Goal: Task Accomplishment & Management: Manage account settings

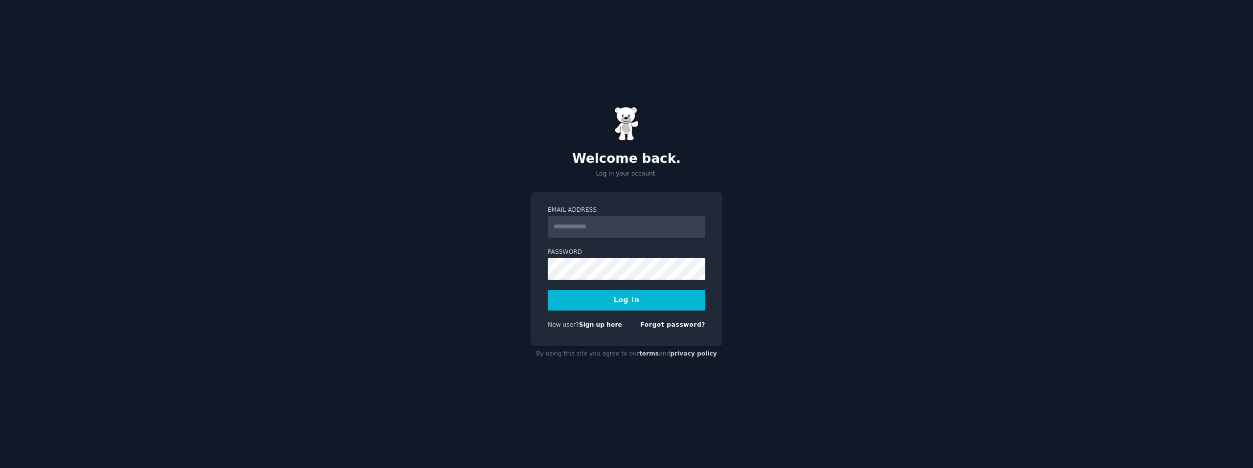
click at [623, 233] on input "Email Address" at bounding box center [627, 227] width 158 height 22
type input "**********"
click at [548, 290] on button "Log In" at bounding box center [627, 300] width 158 height 21
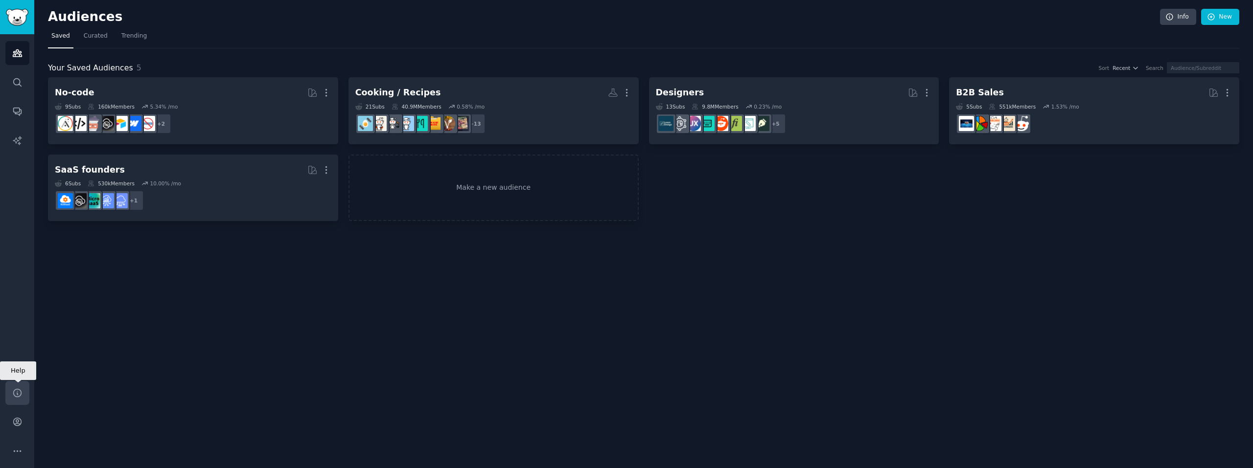
click at [14, 396] on icon "Sidebar" at bounding box center [17, 393] width 8 height 8
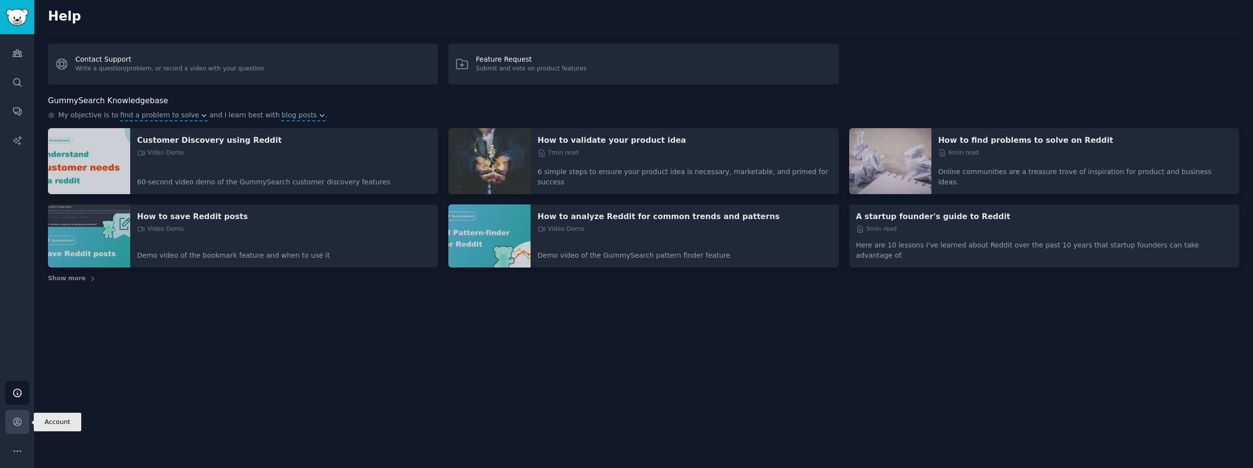
click at [10, 420] on link "Account" at bounding box center [17, 422] width 24 height 24
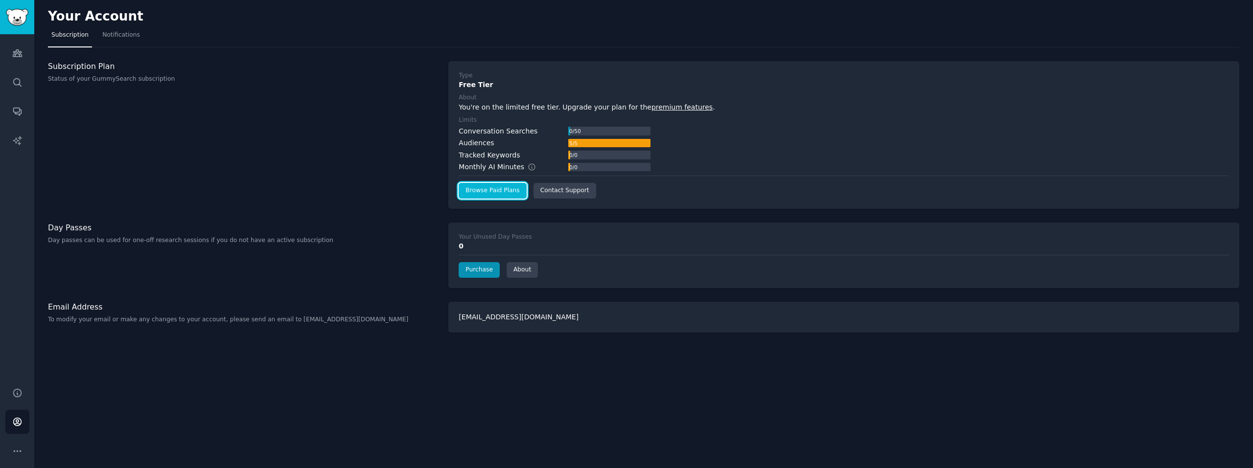
click at [502, 189] on link "Browse Paid Plans" at bounding box center [492, 191] width 68 height 16
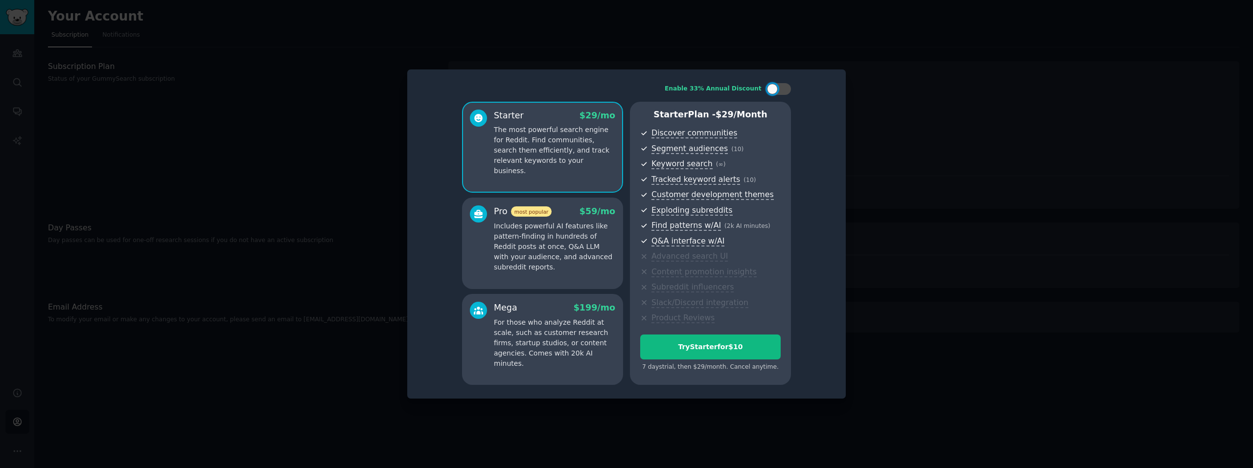
click at [584, 233] on p "Includes powerful AI features like pattern-finding in hundreds of Reddit posts …" at bounding box center [554, 246] width 121 height 51
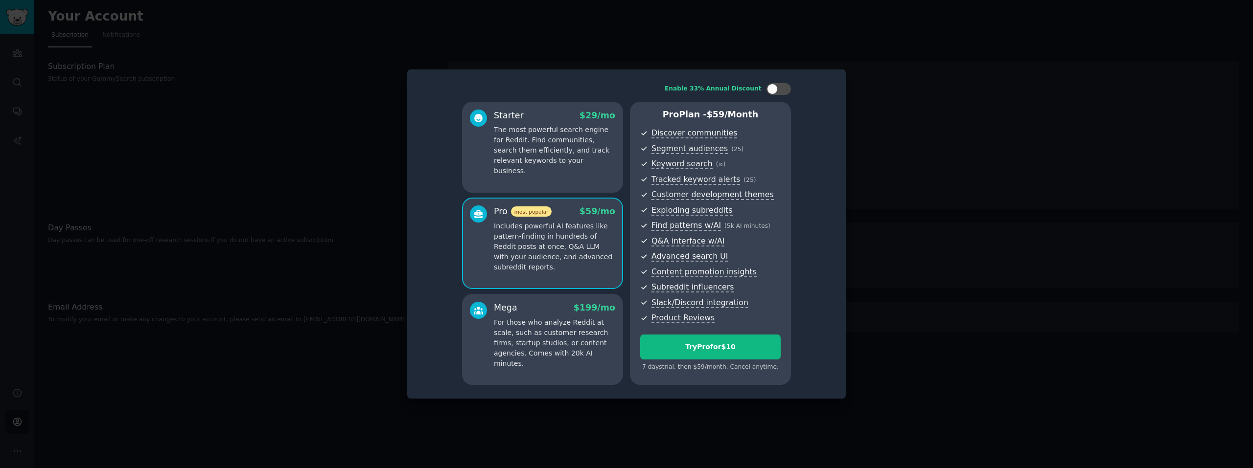
click at [565, 172] on div "Starter $ 29 /mo The most powerful search engine for Reddit. Find communities, …" at bounding box center [542, 147] width 161 height 91
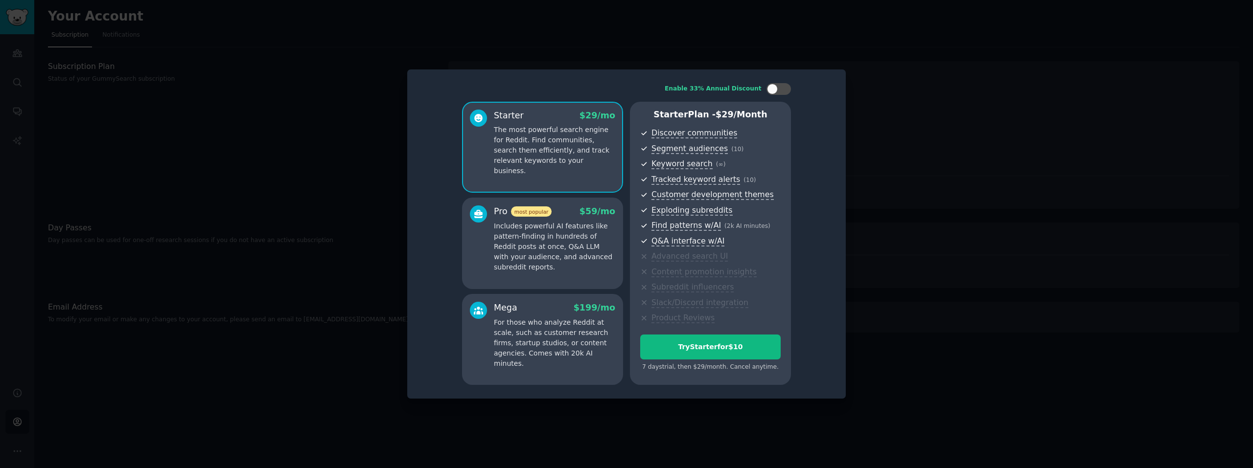
click at [900, 131] on div at bounding box center [626, 234] width 1253 height 468
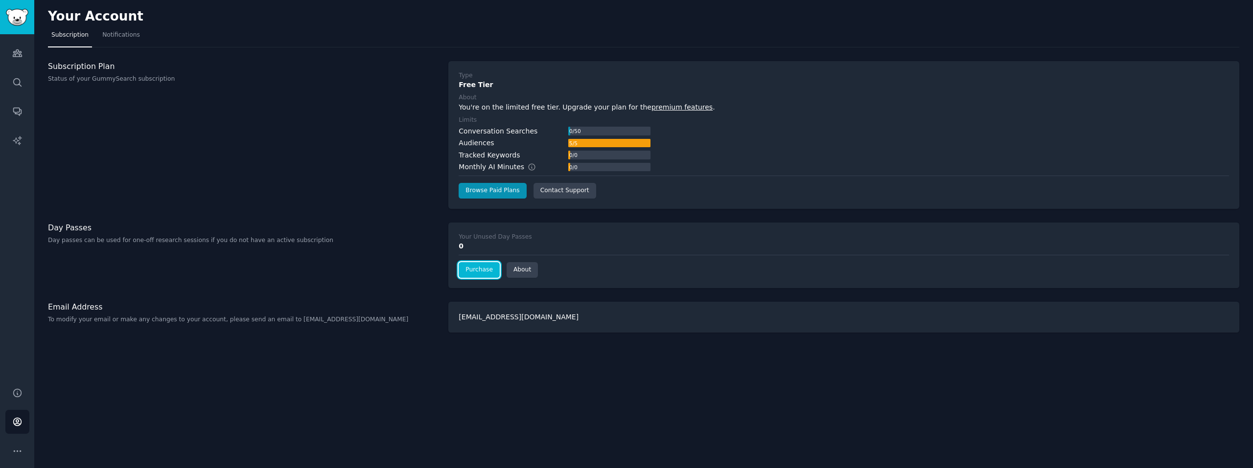
click at [481, 267] on link "Purchase" at bounding box center [478, 270] width 41 height 16
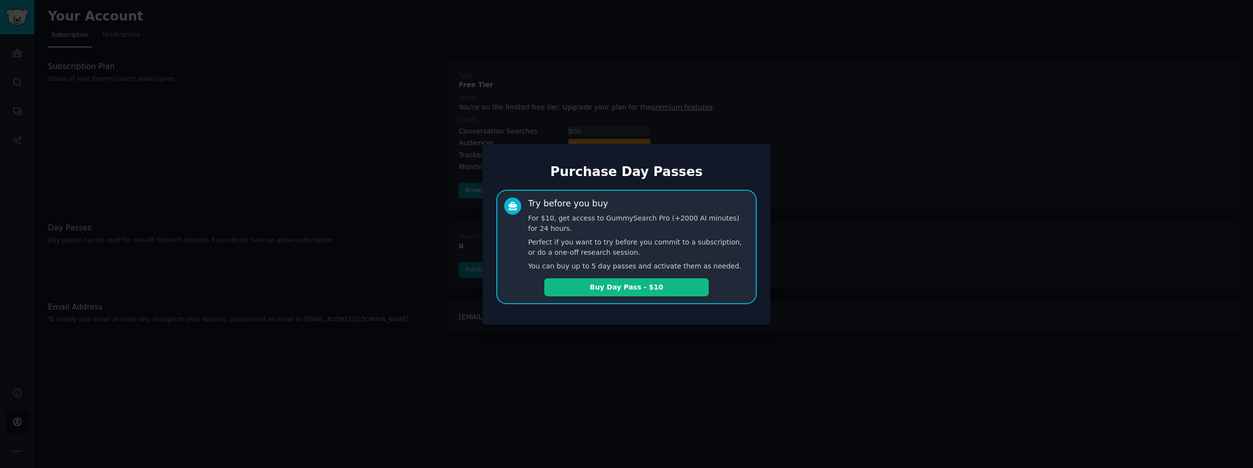
click at [417, 215] on div at bounding box center [626, 234] width 1253 height 468
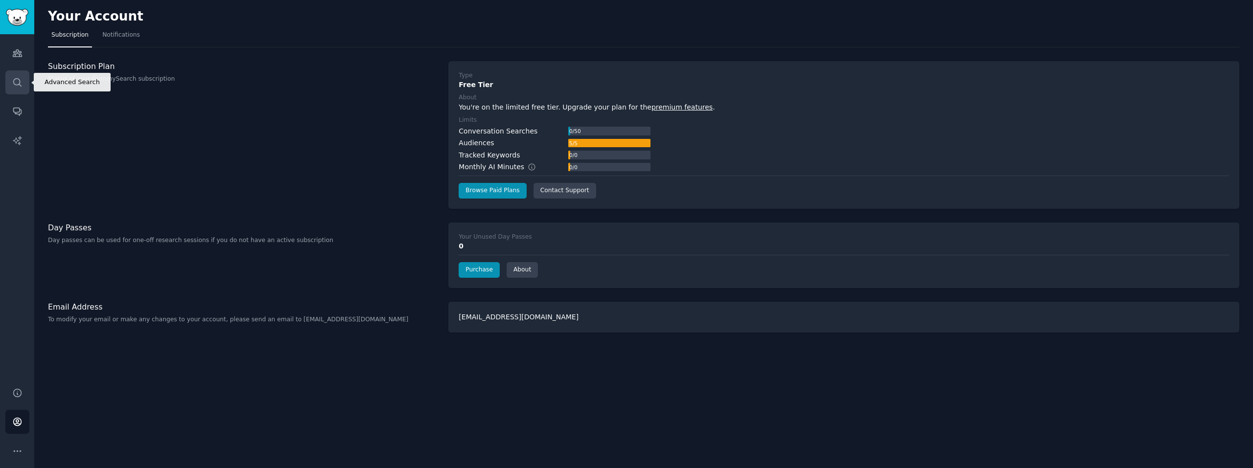
click at [8, 87] on link "Search" at bounding box center [17, 82] width 24 height 24
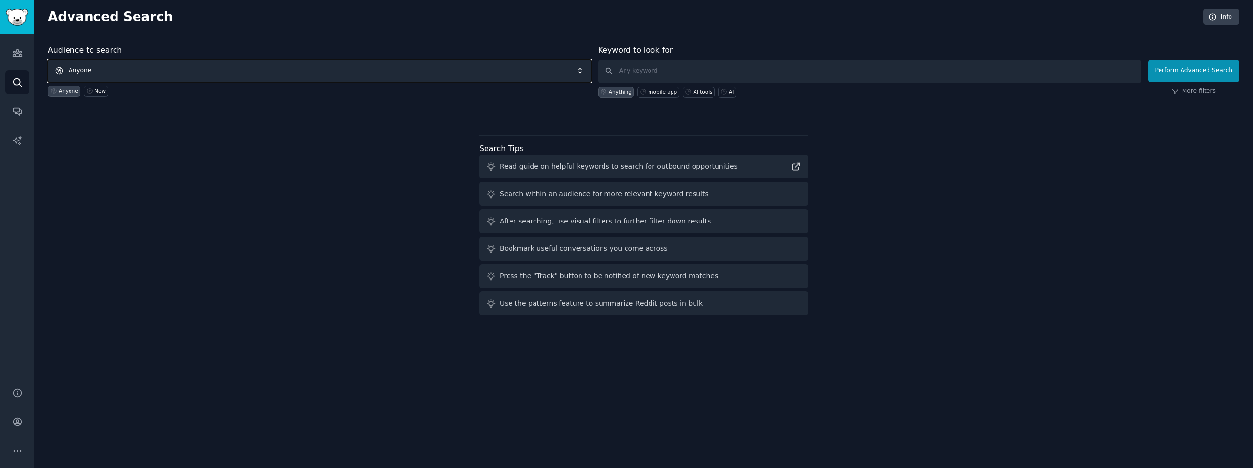
click at [339, 73] on span "Anyone" at bounding box center [319, 71] width 543 height 23
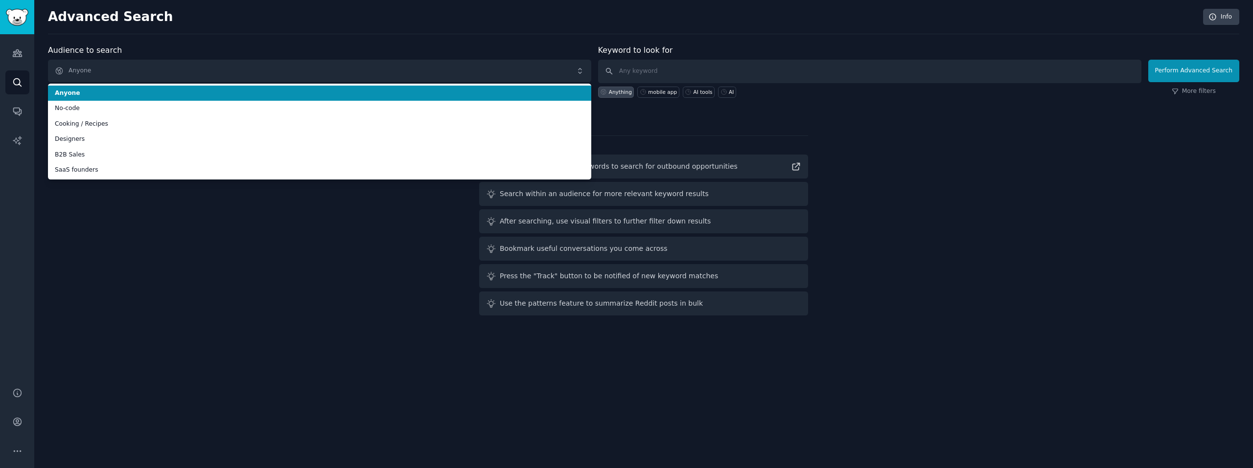
click at [327, 83] on div "Anyone New" at bounding box center [319, 89] width 543 height 15
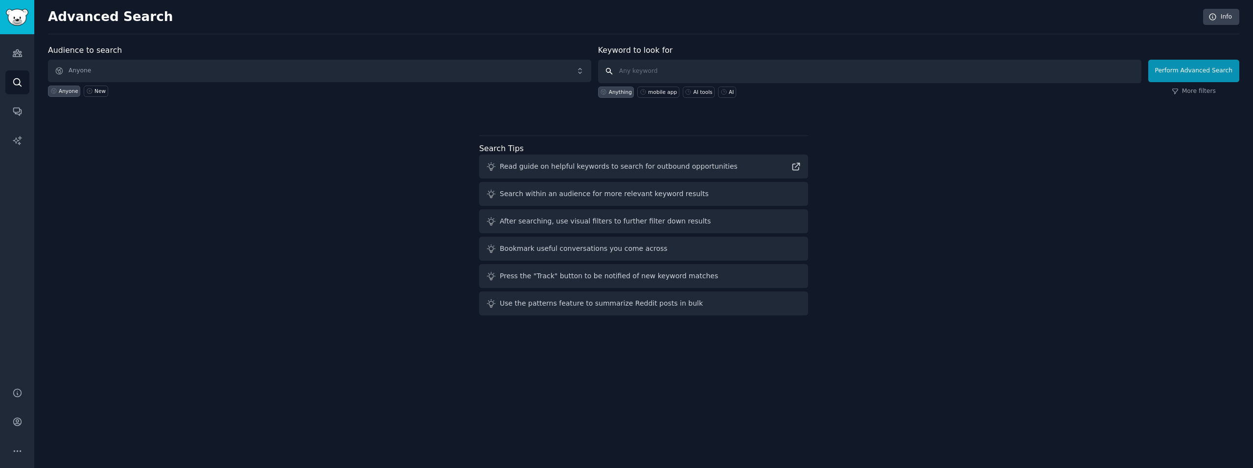
click at [659, 72] on input "text" at bounding box center [869, 71] width 543 height 23
type input "ForeverAlone"
click button "Perform Advanced Search" at bounding box center [1193, 71] width 91 height 23
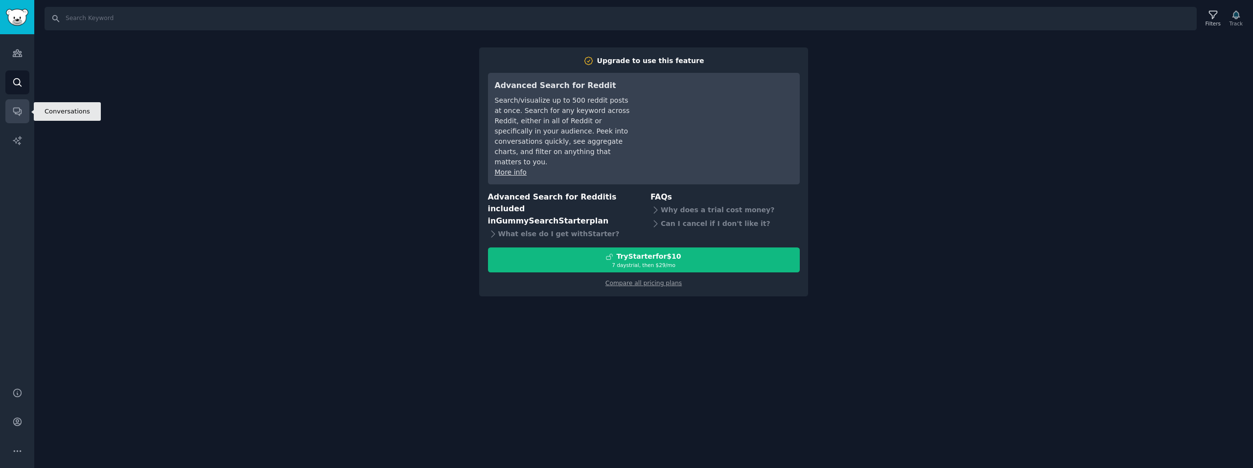
click at [20, 108] on icon "Sidebar" at bounding box center [17, 111] width 10 height 10
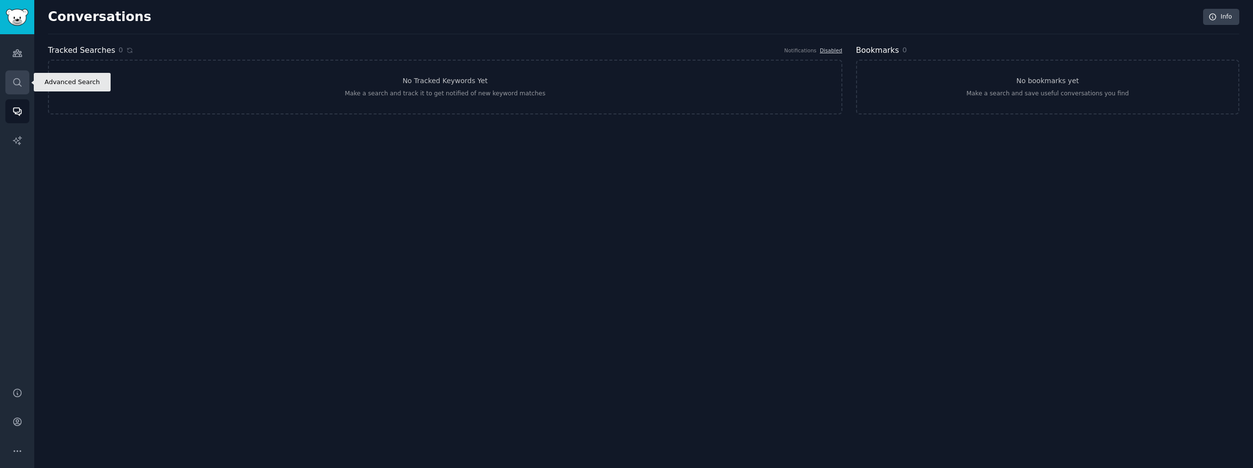
click at [23, 79] on link "Search" at bounding box center [17, 82] width 24 height 24
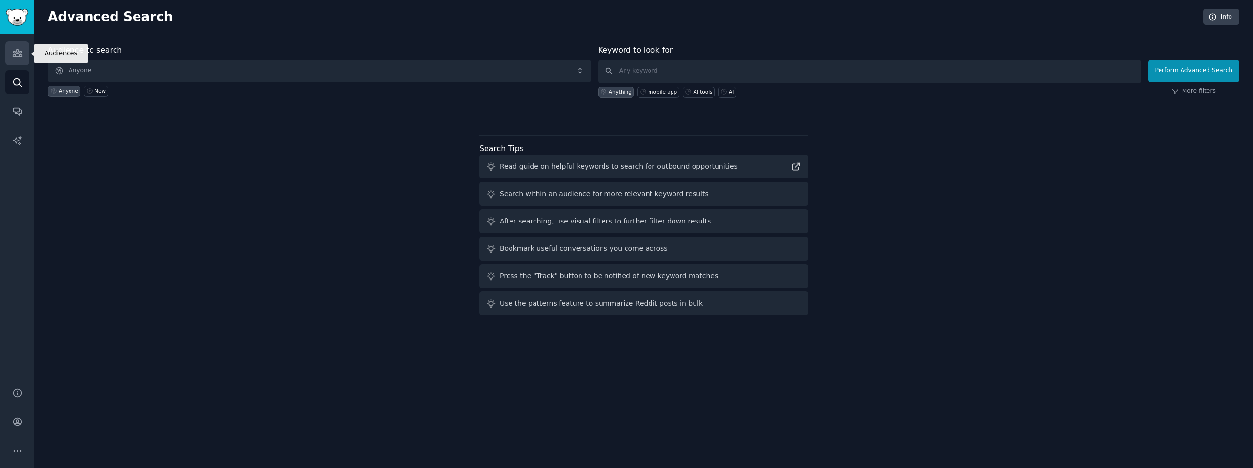
click at [16, 58] on link "Audiences" at bounding box center [17, 53] width 24 height 24
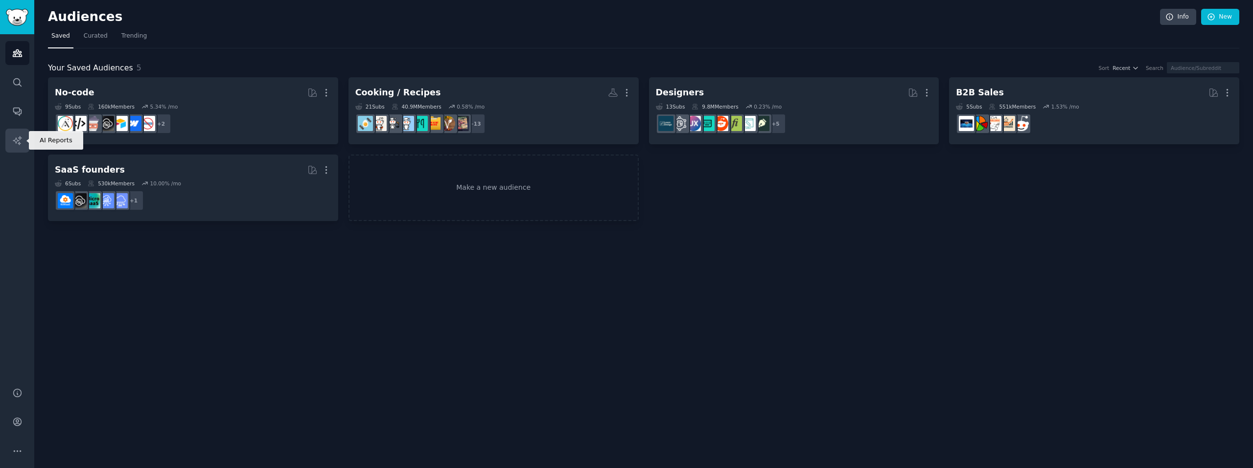
click at [20, 148] on link "AI Reports" at bounding box center [17, 141] width 24 height 24
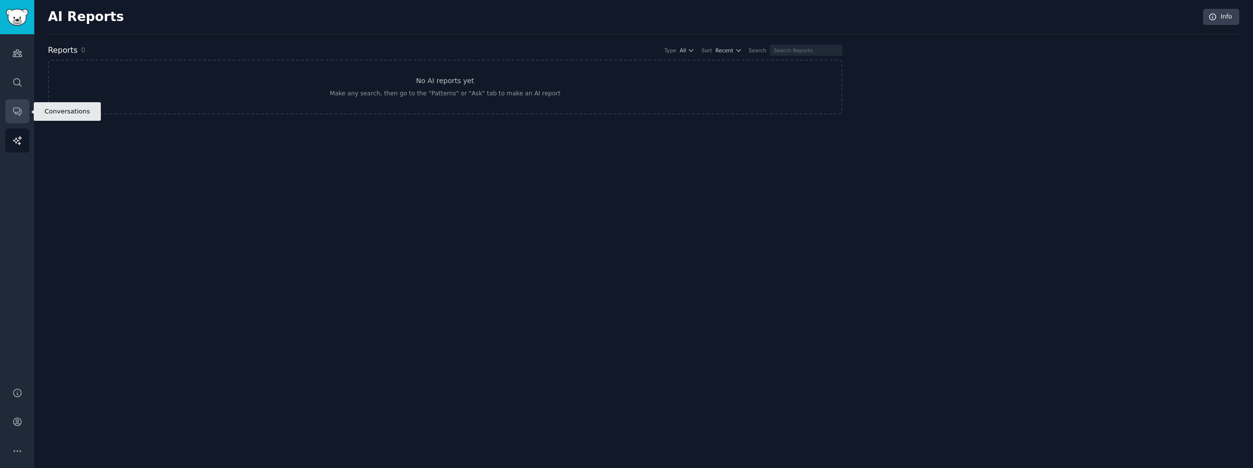
click at [15, 113] on icon "Sidebar" at bounding box center [17, 112] width 8 height 8
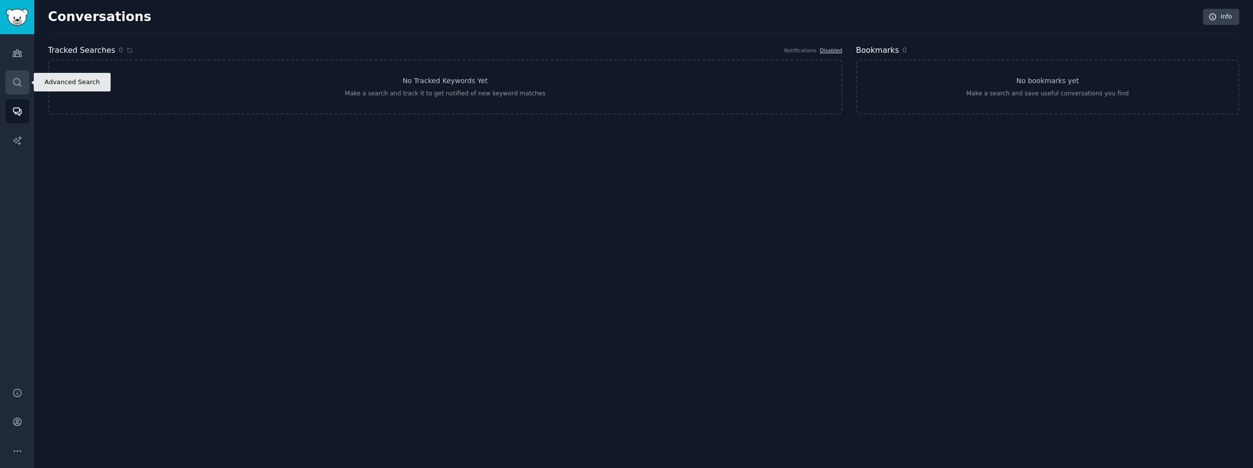
click at [12, 71] on link "Search" at bounding box center [17, 82] width 24 height 24
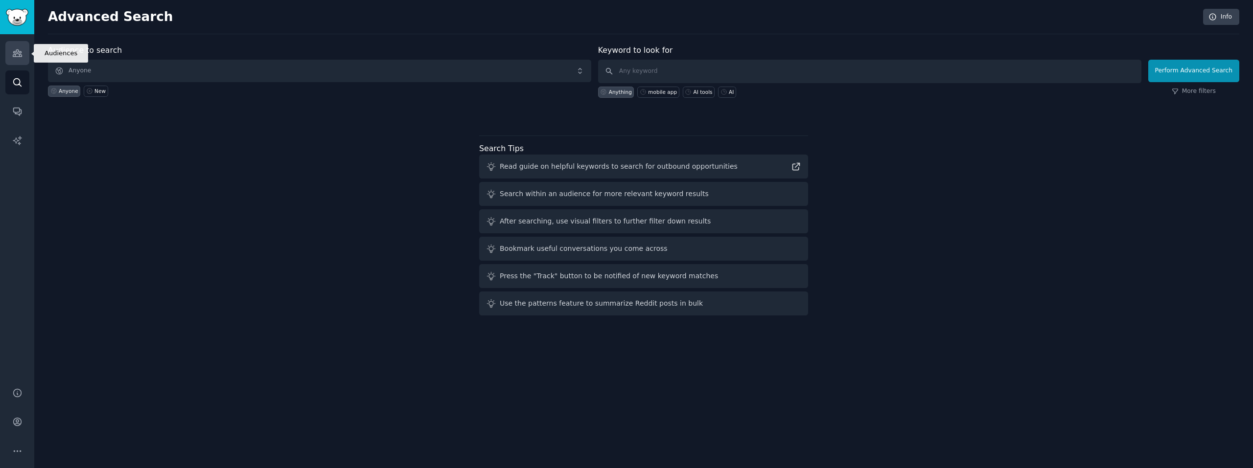
click at [13, 43] on link "Audiences" at bounding box center [17, 53] width 24 height 24
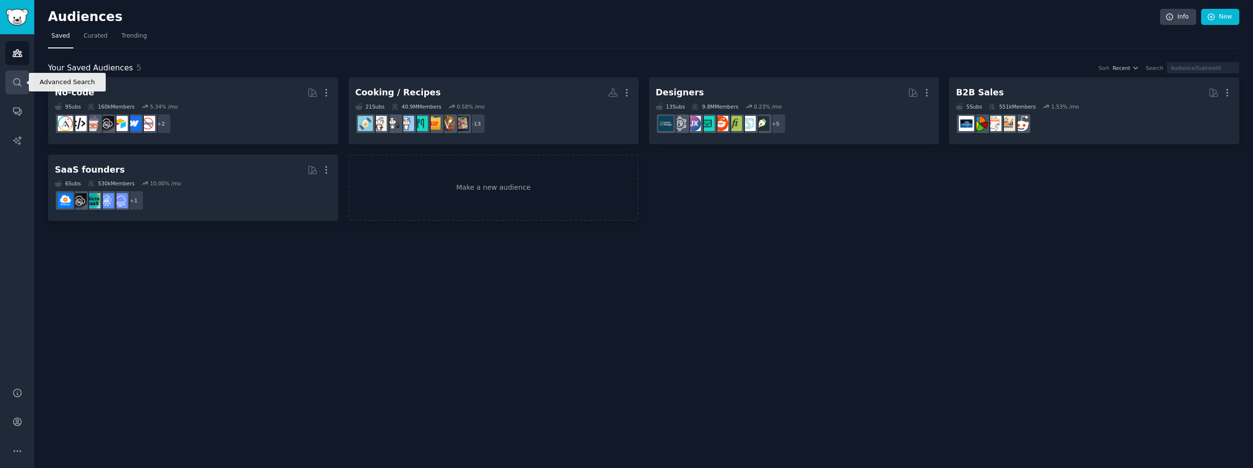
click at [9, 81] on link "Search" at bounding box center [17, 82] width 24 height 24
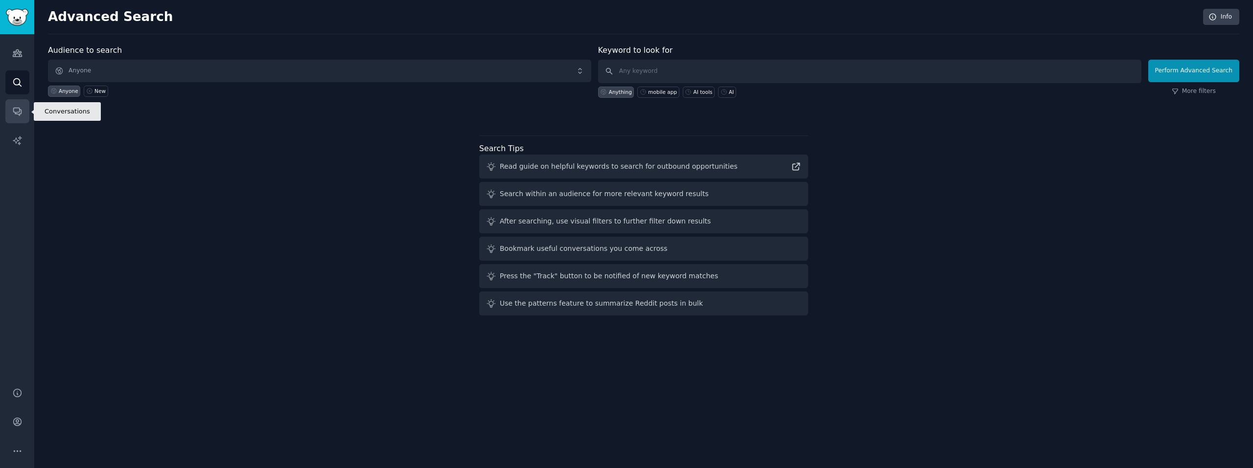
click at [13, 99] on link "Conversations" at bounding box center [17, 111] width 24 height 24
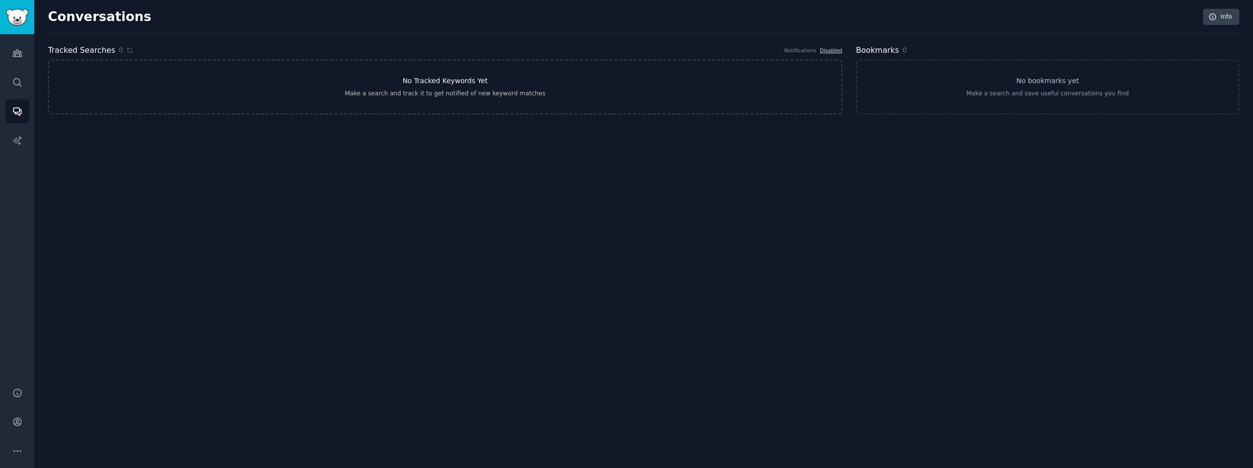
click at [471, 99] on link "No Tracked Keywords Yet Make a search and track it to get notified of new keywo…" at bounding box center [445, 87] width 794 height 55
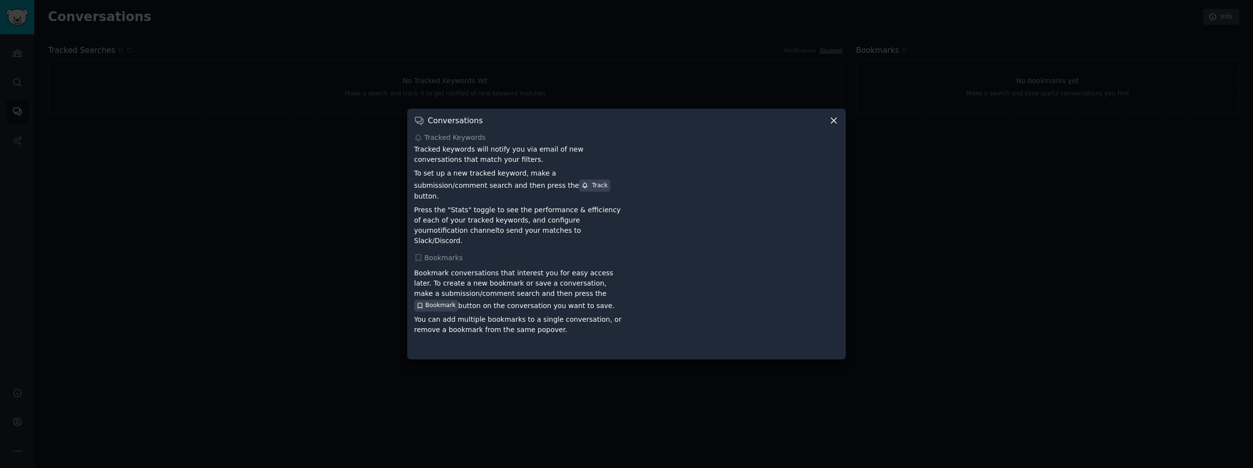
click at [828, 126] on icon at bounding box center [833, 120] width 10 height 10
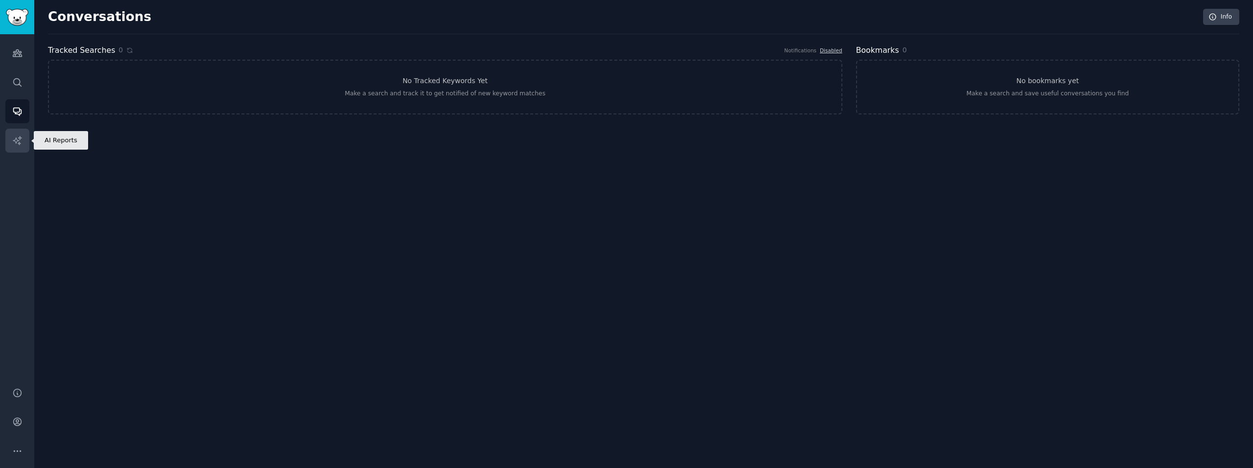
click at [16, 132] on link "AI Reports" at bounding box center [17, 141] width 24 height 24
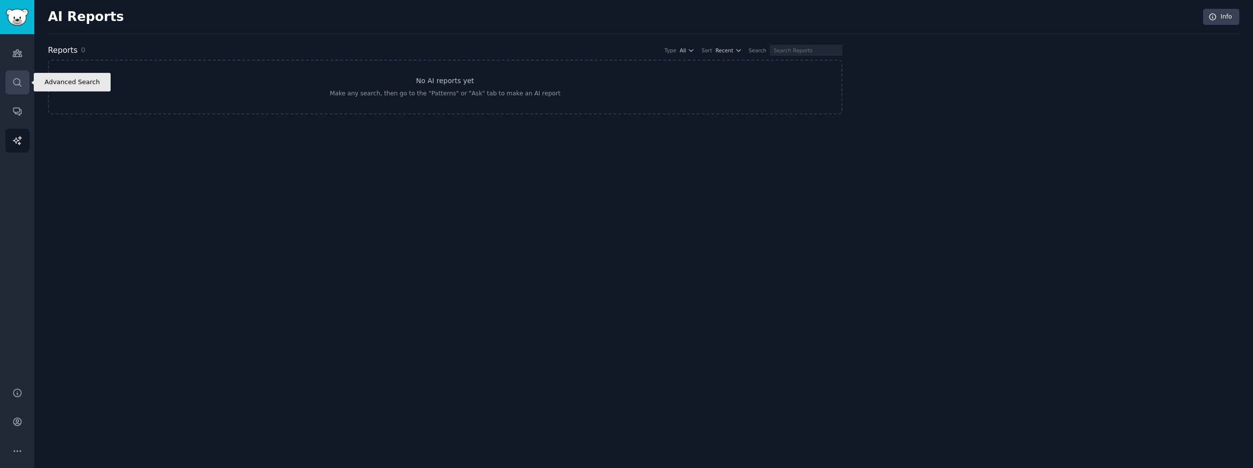
click at [23, 83] on link "Search" at bounding box center [17, 82] width 24 height 24
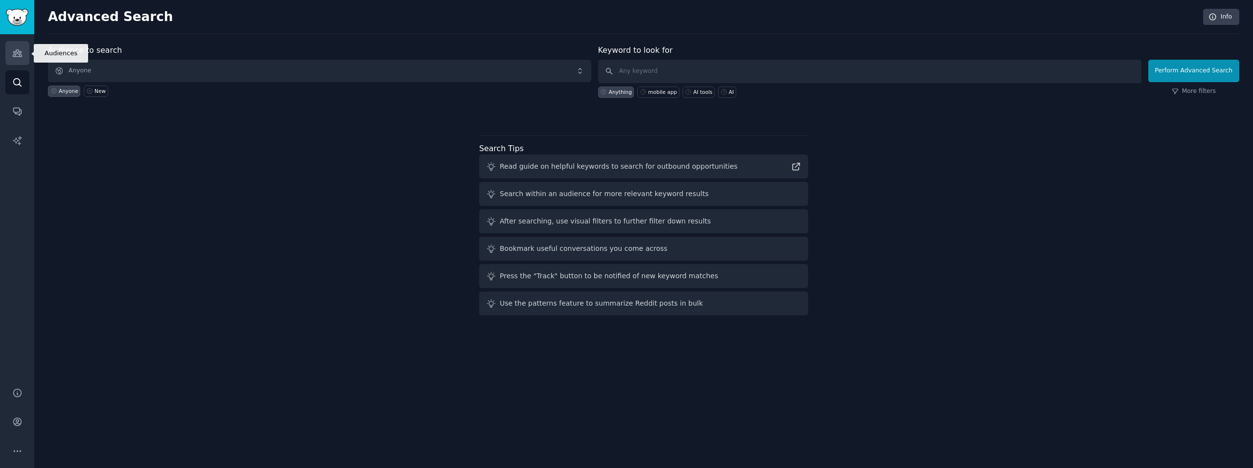
click at [23, 54] on link "Audiences" at bounding box center [17, 53] width 24 height 24
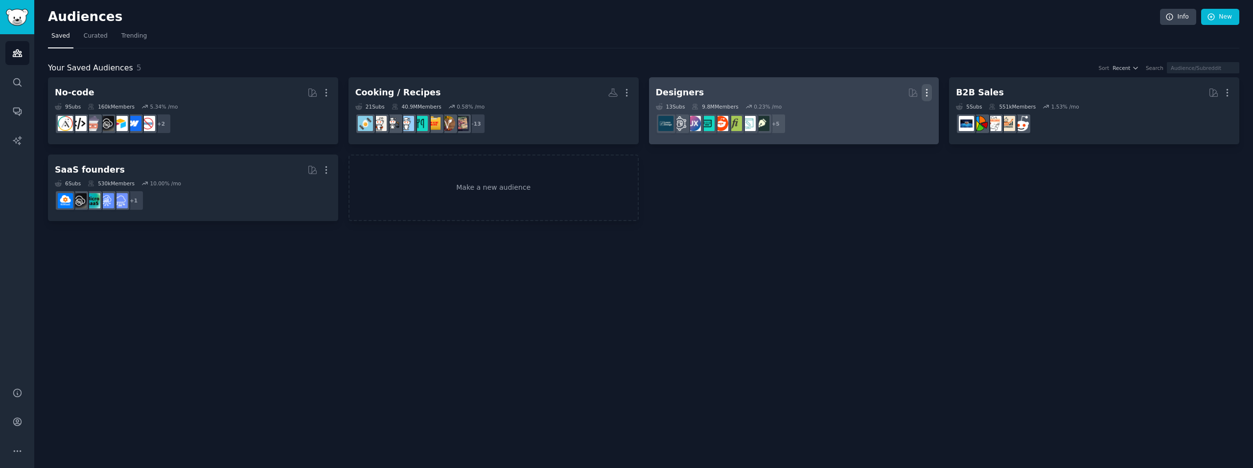
click at [928, 90] on icon "button" at bounding box center [926, 93] width 10 height 10
click at [899, 119] on div "Delete" at bounding box center [893, 113] width 46 height 21
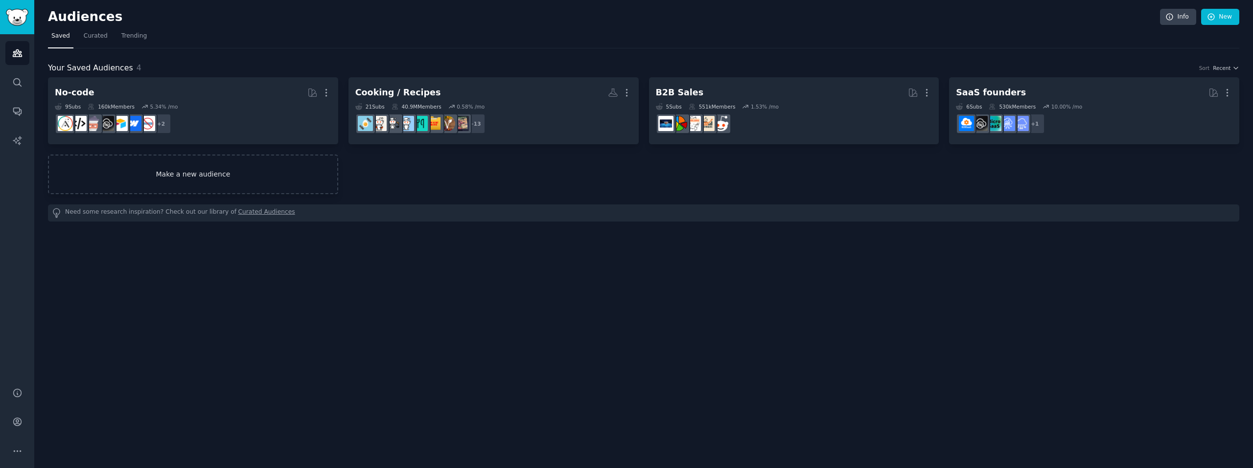
click at [174, 177] on link "Make a new audience" at bounding box center [193, 175] width 290 height 40
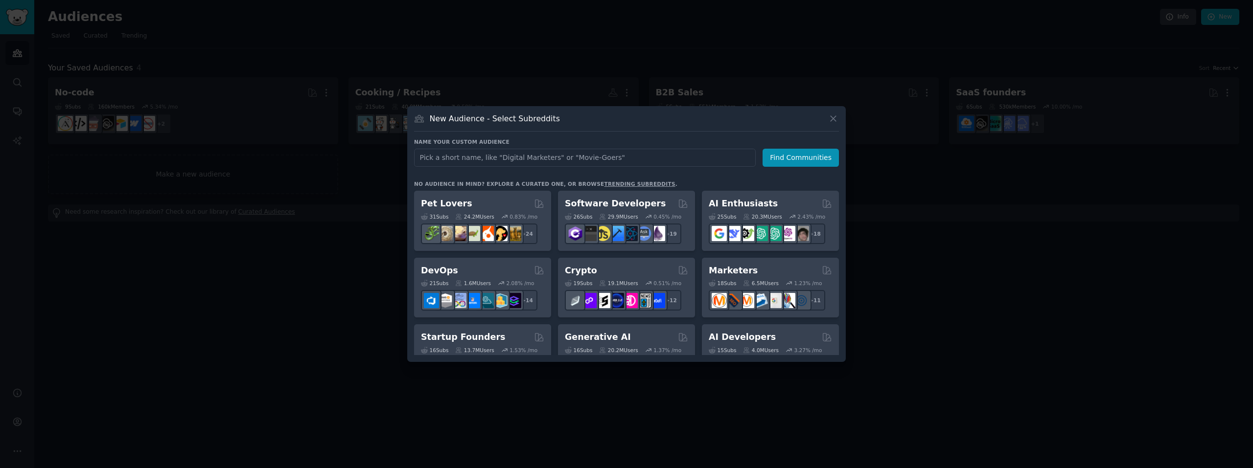
click at [495, 153] on input "text" at bounding box center [585, 158] width 342 height 18
type input "foreverAlone"
click button "Find Communities" at bounding box center [800, 158] width 76 height 18
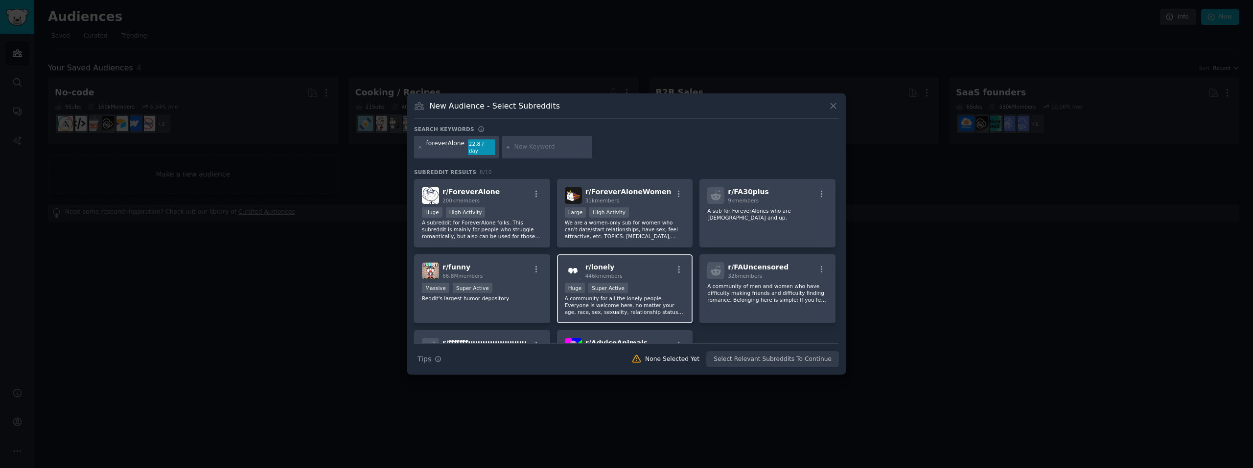
click at [636, 267] on div "r/ lonely 446k members" at bounding box center [625, 270] width 120 height 17
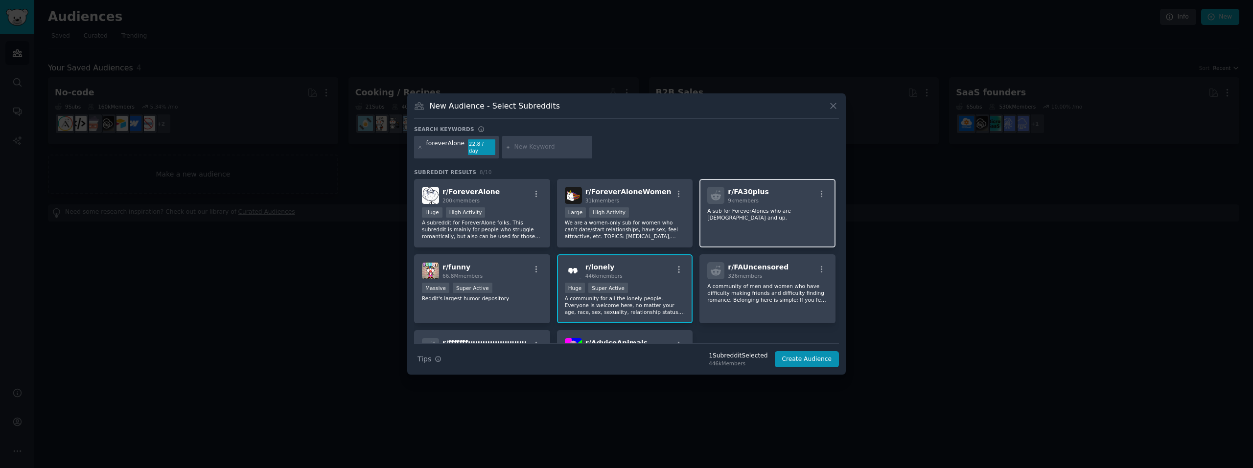
click at [729, 202] on div "r/ FA30plus 9k members A sub for ForeverAlones who are 30 years old and up." at bounding box center [767, 213] width 136 height 69
click at [655, 219] on p "We are a women-only sub for women who can't date/start relationships, have sex,…" at bounding box center [625, 229] width 120 height 21
click at [503, 210] on div ">= 80th percentile for submissions / day Huge High Activity" at bounding box center [482, 213] width 120 height 12
click at [527, 148] on input "text" at bounding box center [551, 147] width 74 height 9
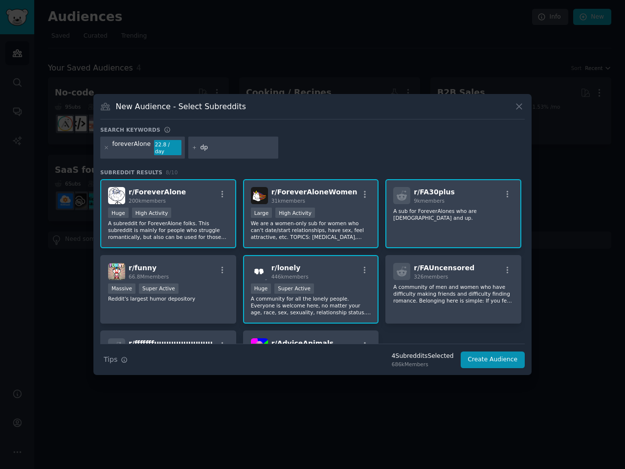
type input "d"
type input "socialanxiety"
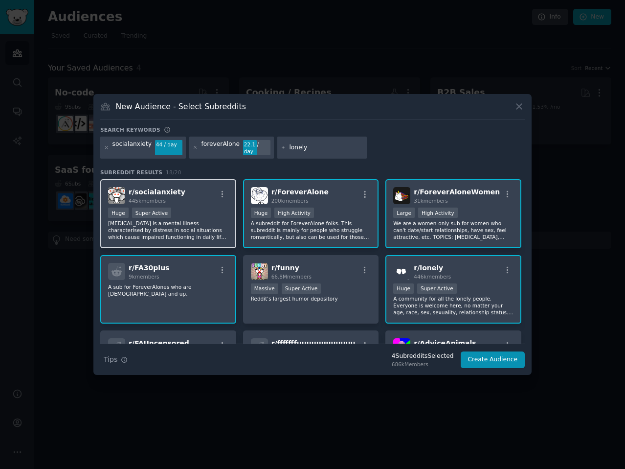
type input "lonely"
click at [188, 225] on p "Social Anxiety is a mental illness characterised by distress in social situatio…" at bounding box center [168, 230] width 120 height 21
click at [192, 225] on p "Social Anxiety is a mental illness characterised by distress in social situatio…" at bounding box center [168, 230] width 120 height 21
click at [340, 220] on p "A subreddit for ForeverAlone folks. This subreddit is mainly for people who str…" at bounding box center [311, 230] width 120 height 21
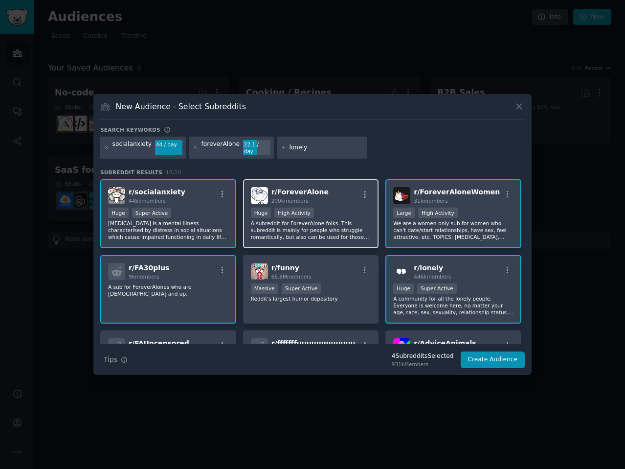
click at [340, 220] on p "A subreddit for ForeverAlone folks. This subreddit is mainly for people who str…" at bounding box center [311, 230] width 120 height 21
click at [408, 229] on p "We are a women-only sub for women who can't date/start relationships, have sex,…" at bounding box center [453, 230] width 120 height 21
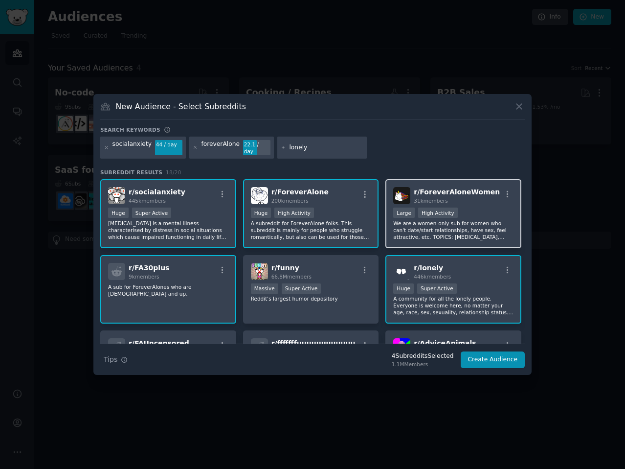
click at [408, 229] on p "We are a women-only sub for women who can't date/start relationships, have sex,…" at bounding box center [453, 230] width 120 height 21
click at [174, 291] on p "A sub for ForeverAlones who are 30 years old and up." at bounding box center [168, 290] width 120 height 14
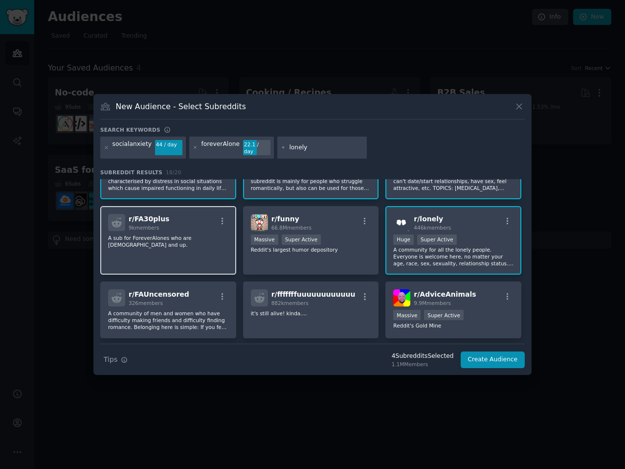
scroll to position [98, 0]
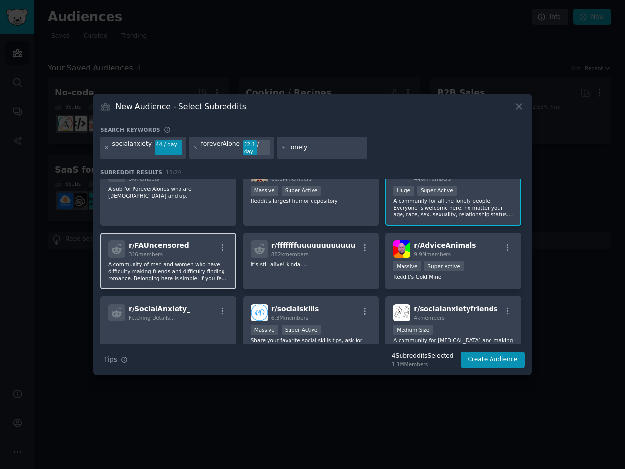
click at [194, 261] on p "A community of men and women who have difficulty making friends and difficulty …" at bounding box center [168, 271] width 120 height 21
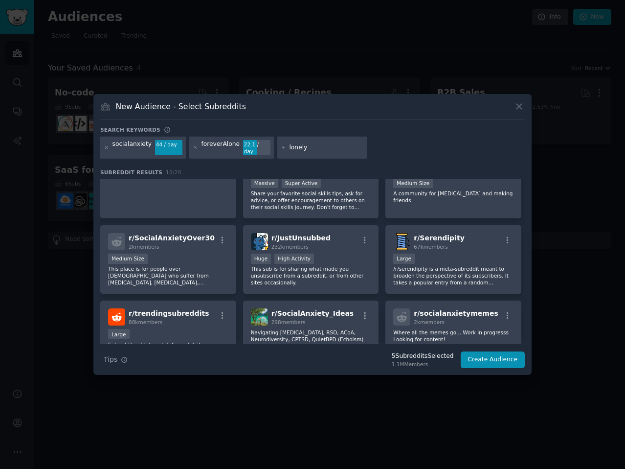
scroll to position [196, 0]
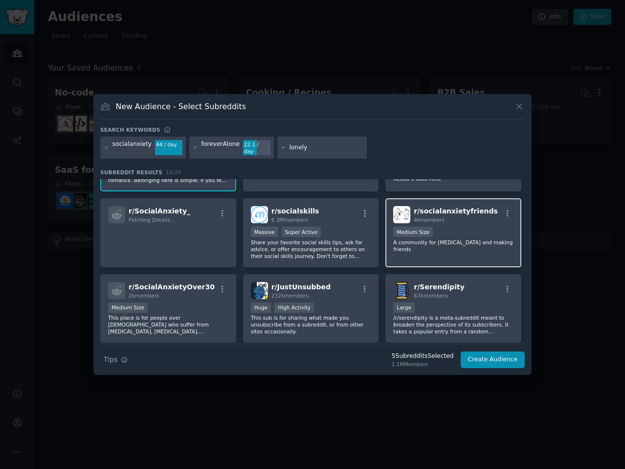
click at [398, 253] on div "r/ socialanxietyfriends 4k members 1000 - 10,000 members Medium Size A communit…" at bounding box center [454, 232] width 136 height 69
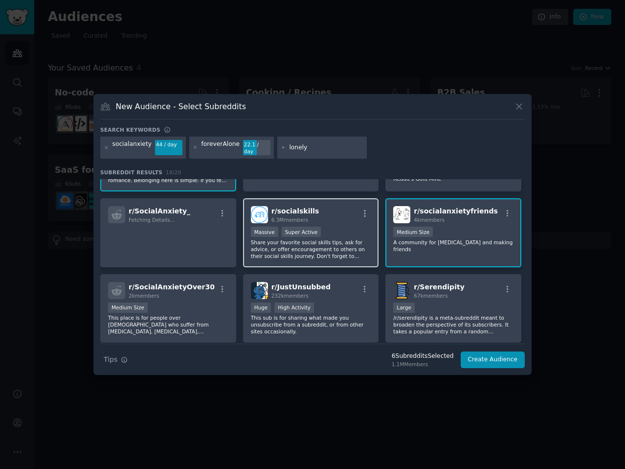
click at [300, 253] on p "Share your favorite social skills tips, ask for advice, or offer encouragement …" at bounding box center [311, 249] width 120 height 21
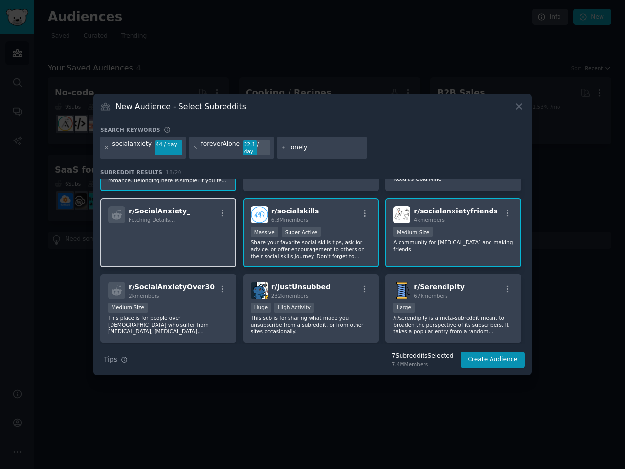
scroll to position [245, 0]
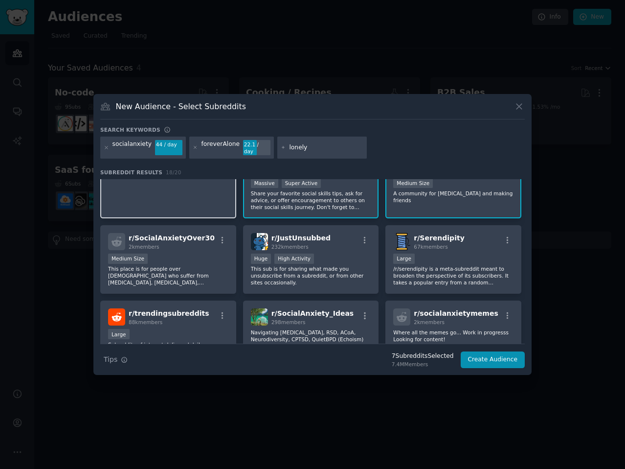
click at [192, 191] on p at bounding box center [168, 188] width 120 height 21
click at [174, 248] on div "r/ SocialAnxietyOver30 2k members Medium Size This place is for people over 30 …" at bounding box center [168, 259] width 136 height 69
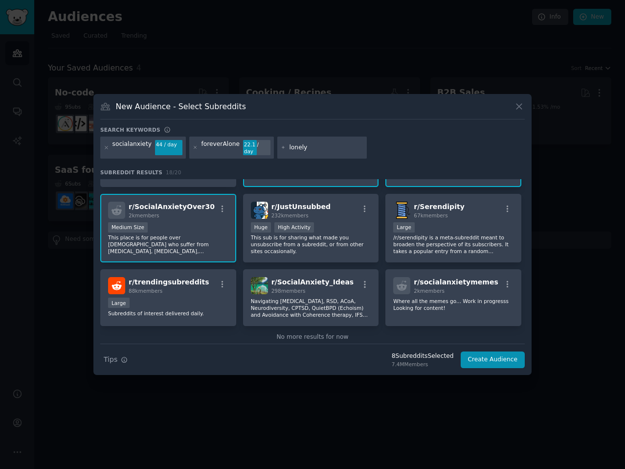
scroll to position [293, 0]
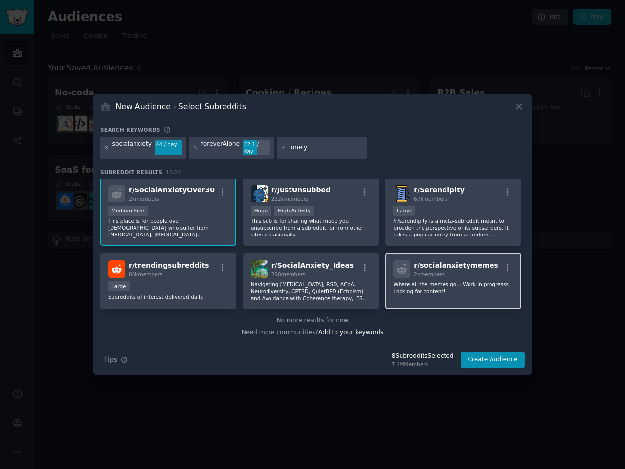
click at [423, 281] on p "Where all the memes go... Work in progresss Looking for content!" at bounding box center [453, 288] width 120 height 14
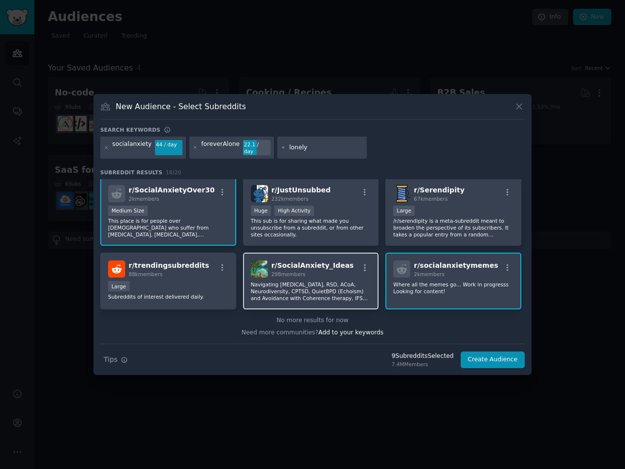
scroll to position [244, 0]
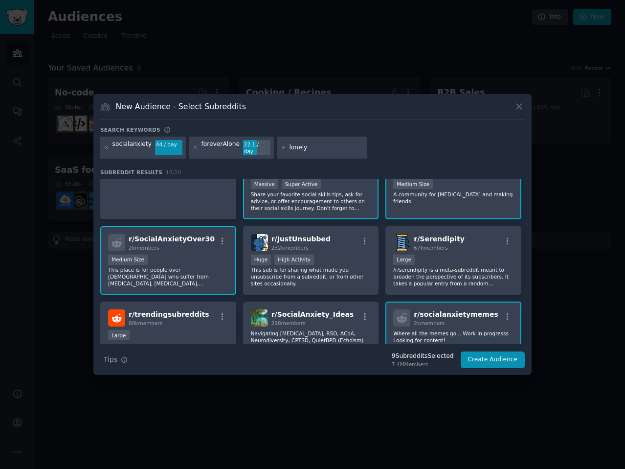
click at [281, 145] on icon at bounding box center [283, 147] width 5 height 5
click at [289, 148] on input "lonely" at bounding box center [326, 147] width 74 height 9
click at [293, 150] on input "lonely" at bounding box center [326, 147] width 74 height 9
click at [193, 146] on icon at bounding box center [195, 147] width 5 height 5
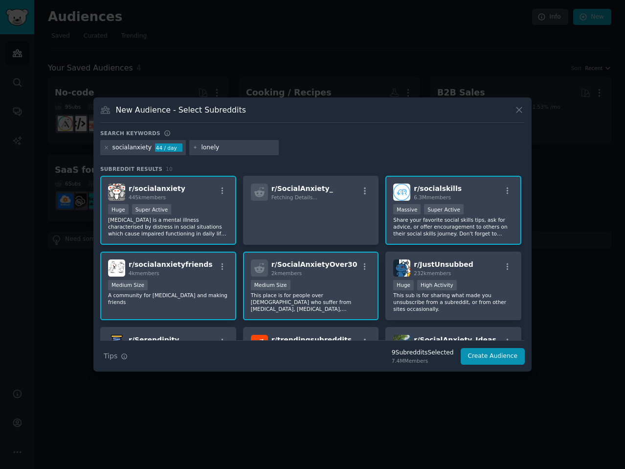
click at [217, 145] on input "lonely" at bounding box center [238, 147] width 74 height 9
drag, startPoint x: 214, startPoint y: 145, endPoint x: 179, endPoint y: 146, distance: 35.2
click at [179, 146] on div "socialanxiety 44 / day lonely" at bounding box center [312, 149] width 425 height 19
click at [211, 142] on div at bounding box center [234, 148] width 90 height 16
click at [227, 146] on input "text" at bounding box center [238, 147] width 74 height 9
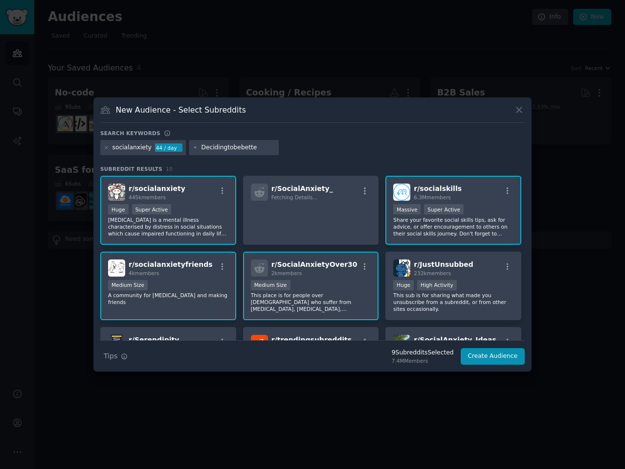
type input "Decidingtobebetter"
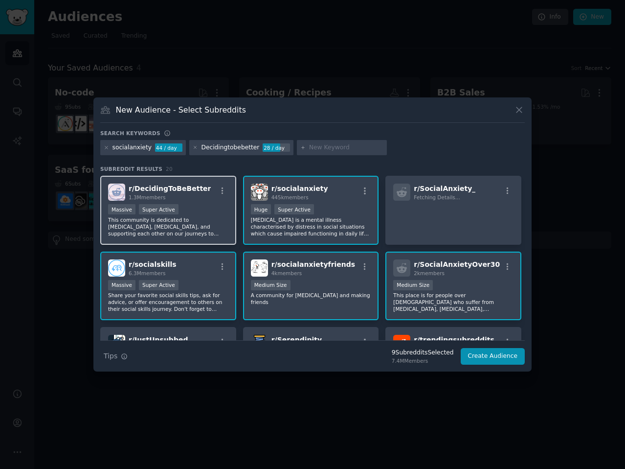
click at [198, 215] on div "Massive Super Active" at bounding box center [168, 210] width 120 height 12
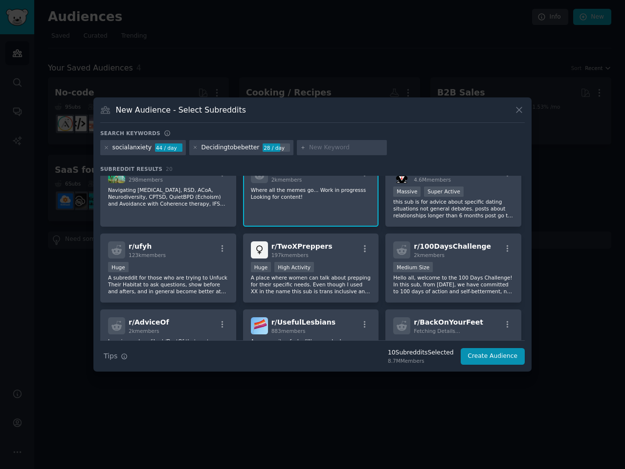
scroll to position [196, 0]
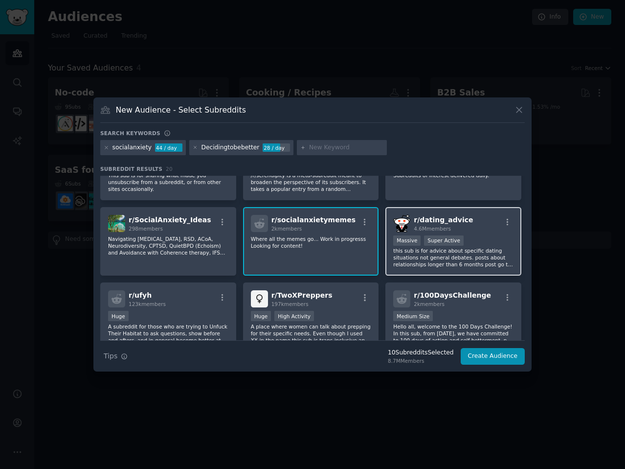
click at [474, 251] on p "this sub is for advice about specific dating situations not general debates. po…" at bounding box center [453, 257] width 120 height 21
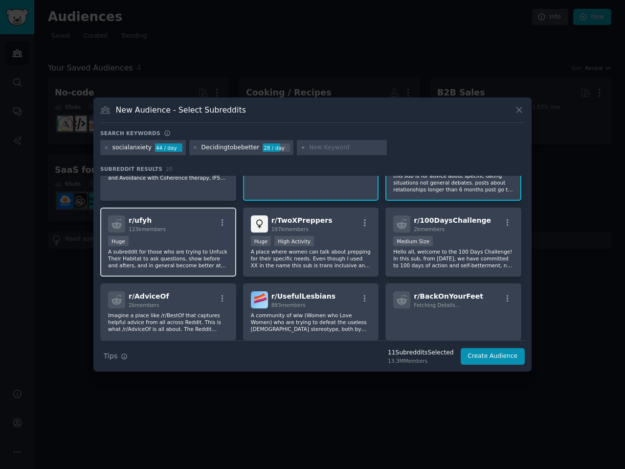
scroll to position [294, 0]
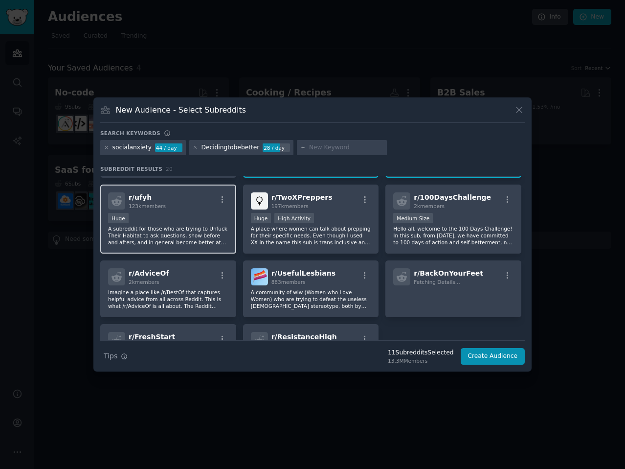
click at [186, 228] on p "A subreddit for those who are trying to Unfuck Their Habitat to ask questions, …" at bounding box center [168, 235] width 120 height 21
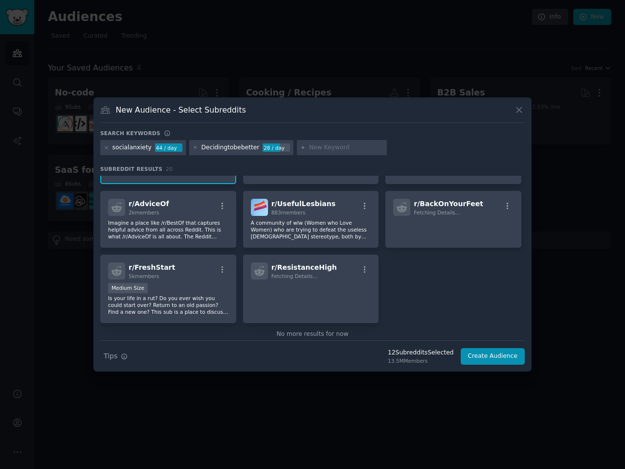
scroll to position [380, 0]
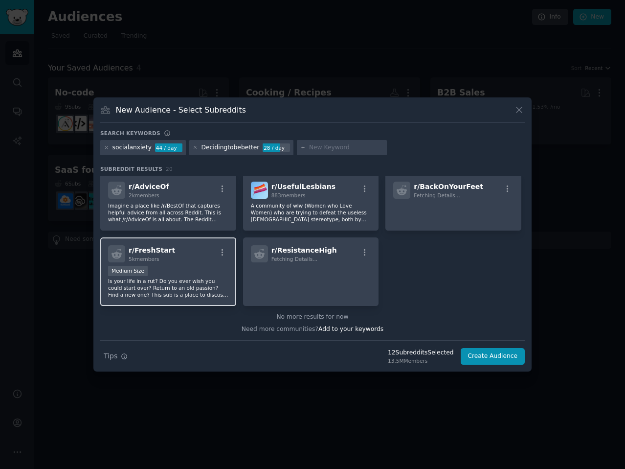
click at [178, 268] on div "Medium Size" at bounding box center [168, 272] width 120 height 12
click at [183, 270] on div "Medium Size" at bounding box center [168, 272] width 120 height 12
click at [318, 148] on input "text" at bounding box center [346, 147] width 74 height 9
click at [329, 144] on input "text" at bounding box center [346, 147] width 74 height 9
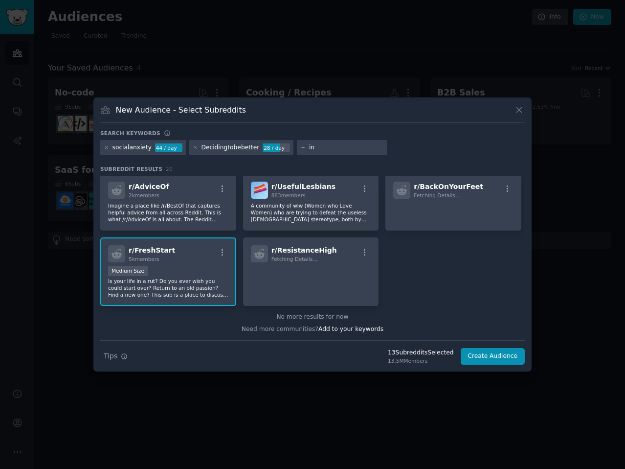
type input "i"
type input "s"
type input "introvert"
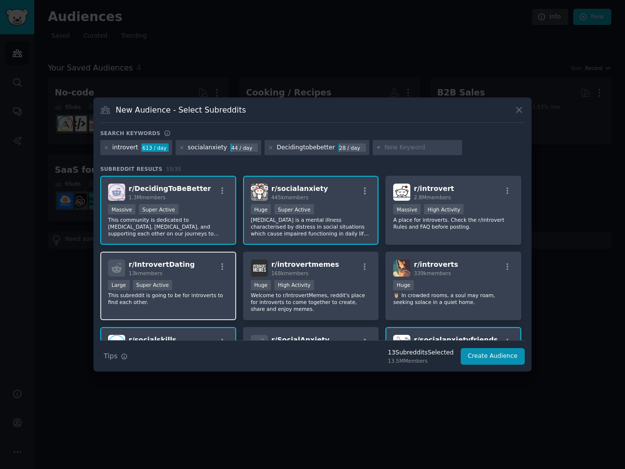
click at [179, 294] on p "This subreddit is going to be for introverts to find each other." at bounding box center [168, 299] width 120 height 14
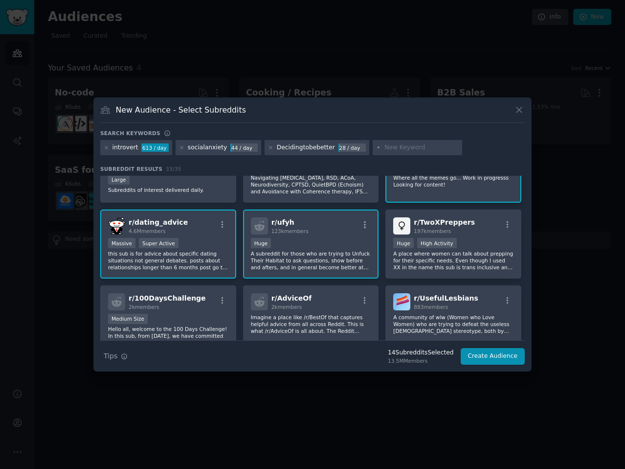
scroll to position [391, 0]
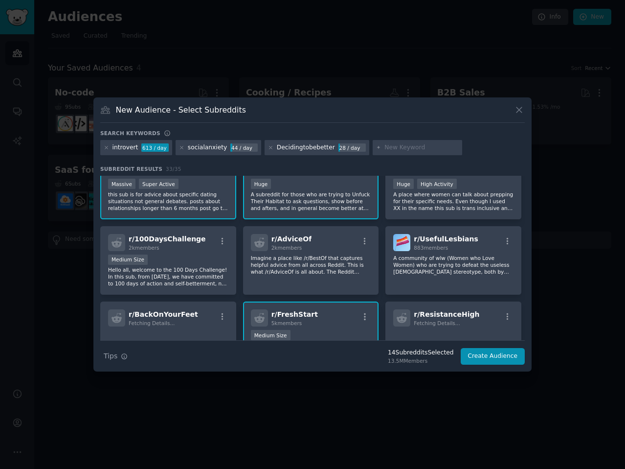
click at [385, 143] on input "text" at bounding box center [422, 147] width 74 height 9
type input "iwanttolearn"
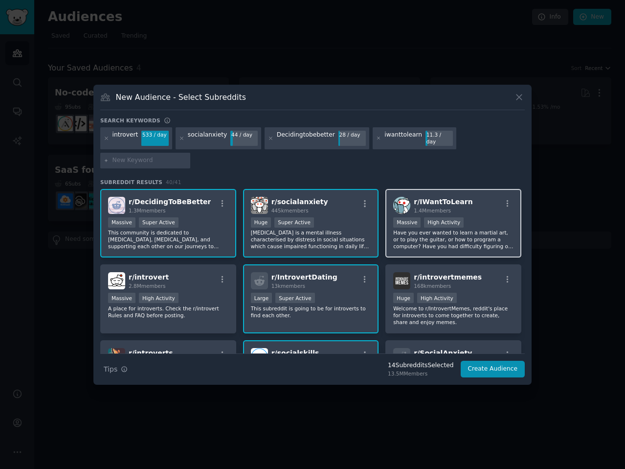
click at [462, 197] on div "r/ IWantToLearn 1.4M members" at bounding box center [453, 205] width 120 height 17
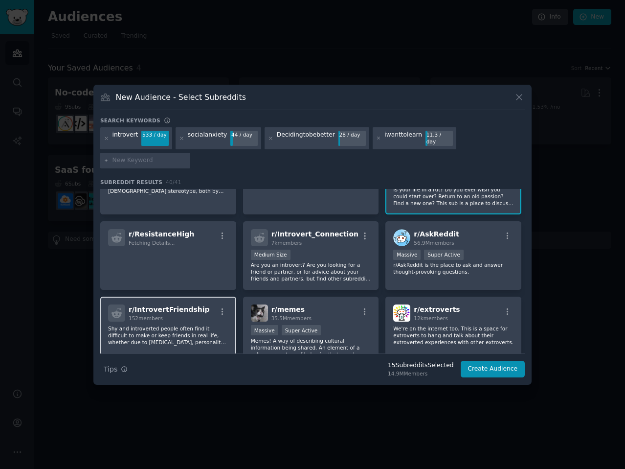
scroll to position [621, 0]
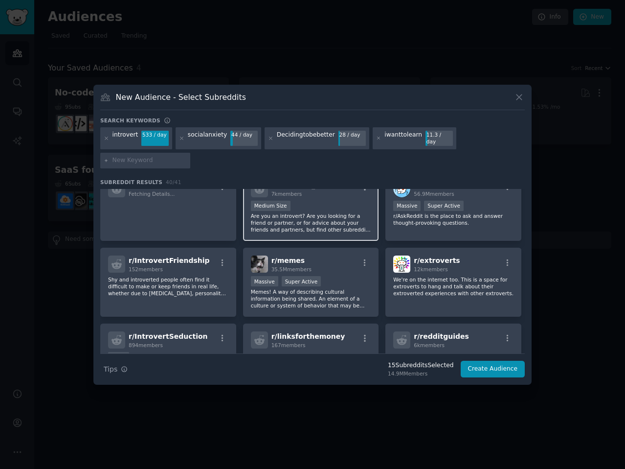
click at [281, 214] on p "Are you an introvert? Are you looking for a friend or partner, or for advice ab…" at bounding box center [311, 222] width 120 height 21
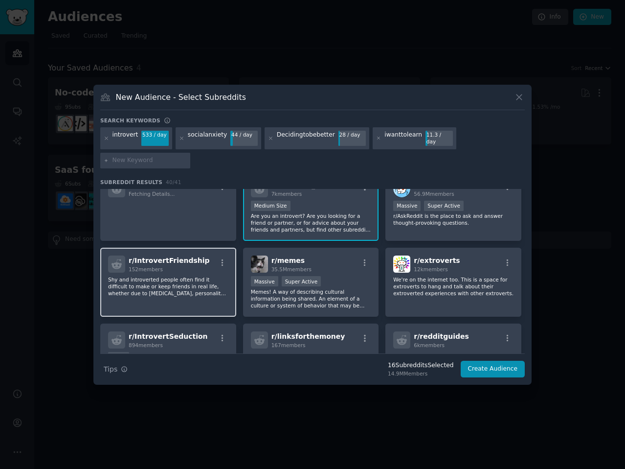
click at [177, 276] on p "Shy and introverted people often find it difficult to make or keep friends in r…" at bounding box center [168, 286] width 120 height 21
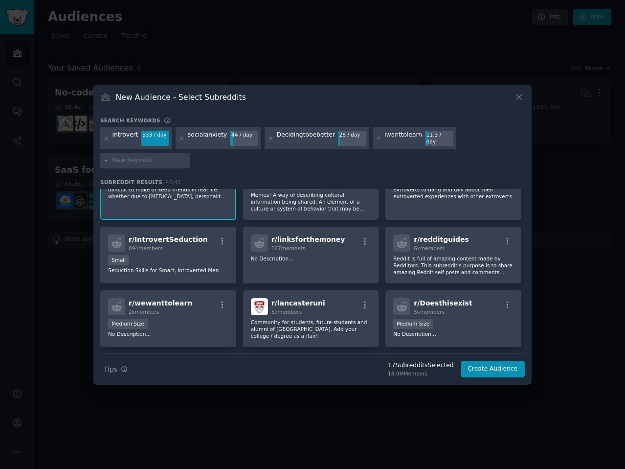
scroll to position [719, 0]
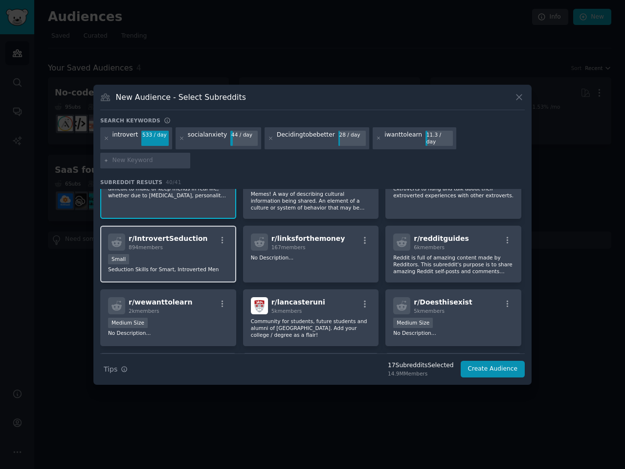
click at [174, 258] on div "Small" at bounding box center [168, 260] width 120 height 12
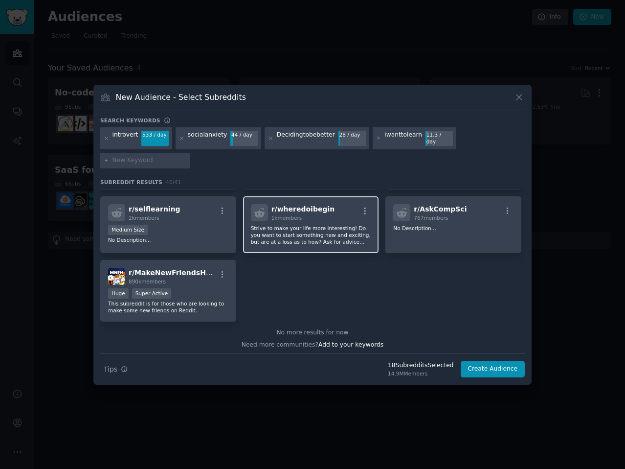
scroll to position [878, 0]
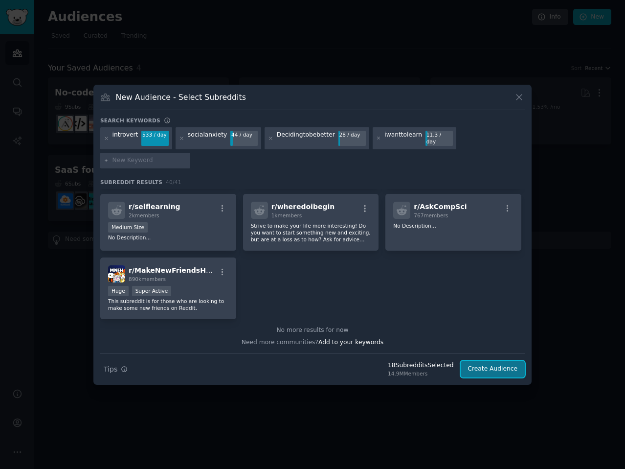
click at [496, 363] on button "Create Audience" at bounding box center [493, 369] width 65 height 17
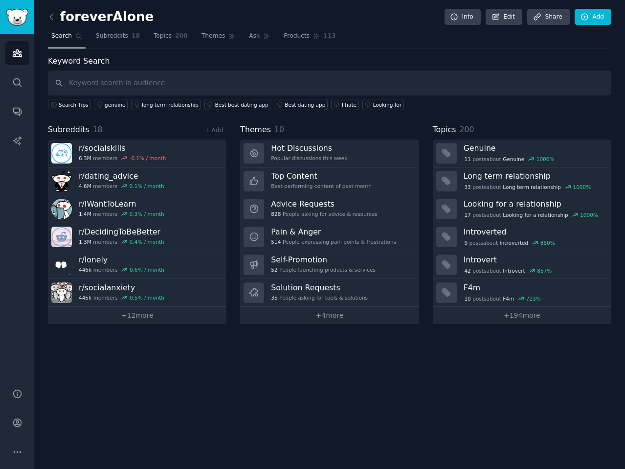
click at [116, 28] on div "foreverAlone Info Edit Share Add" at bounding box center [330, 19] width 564 height 20
click at [118, 35] on span "Subreddits" at bounding box center [112, 36] width 32 height 9
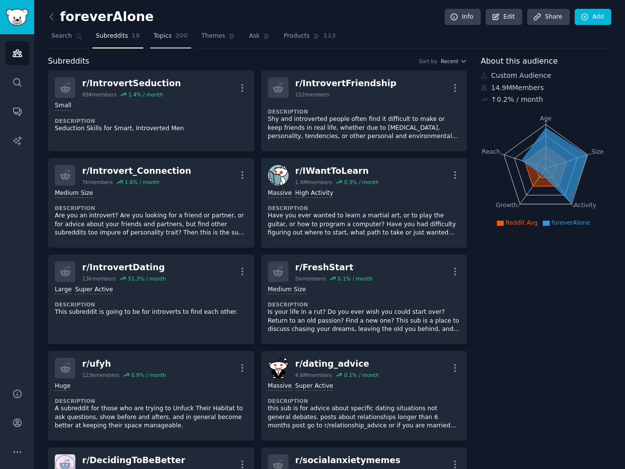
click at [157, 37] on span "Topics" at bounding box center [163, 36] width 18 height 9
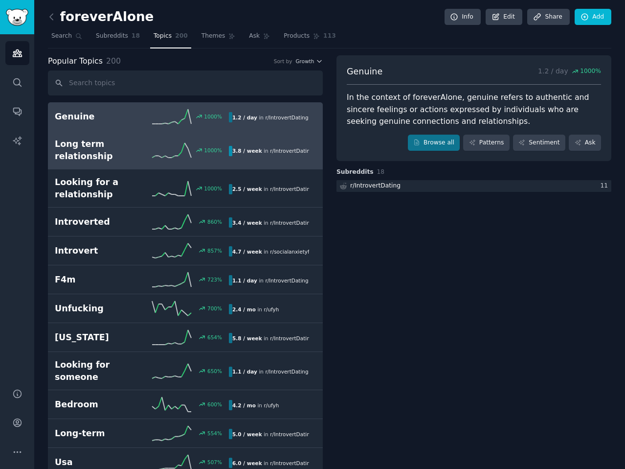
click at [130, 159] on h2 "Long term relationship" at bounding box center [98, 150] width 87 height 24
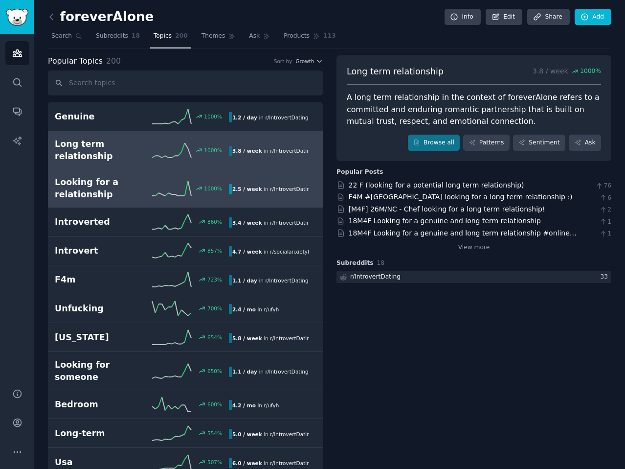
click at [129, 183] on h2 "Looking for a relationship" at bounding box center [98, 188] width 87 height 24
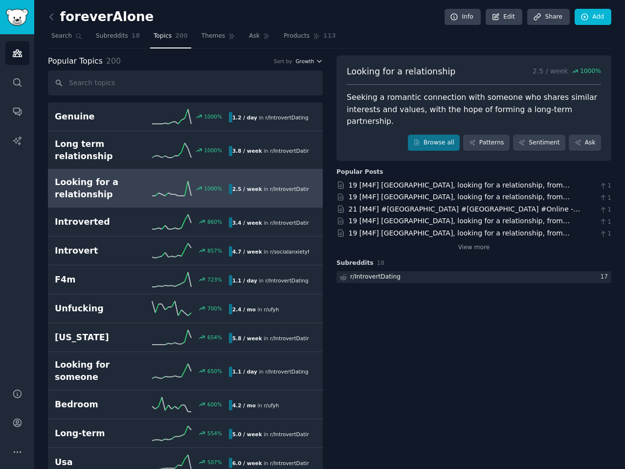
click at [305, 59] on span "Growth" at bounding box center [305, 61] width 19 height 7
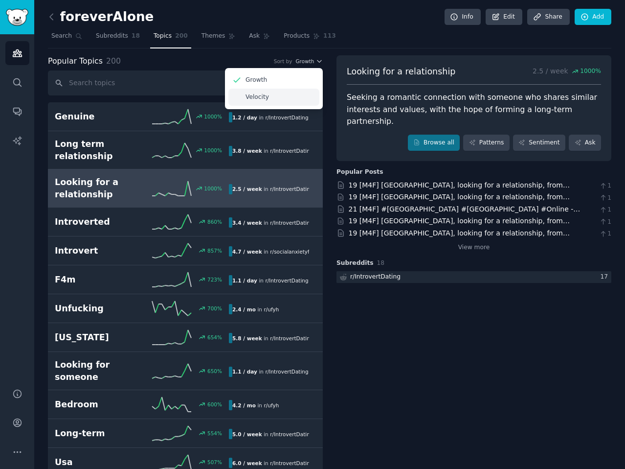
click at [297, 98] on div "Velocity" at bounding box center [274, 97] width 91 height 17
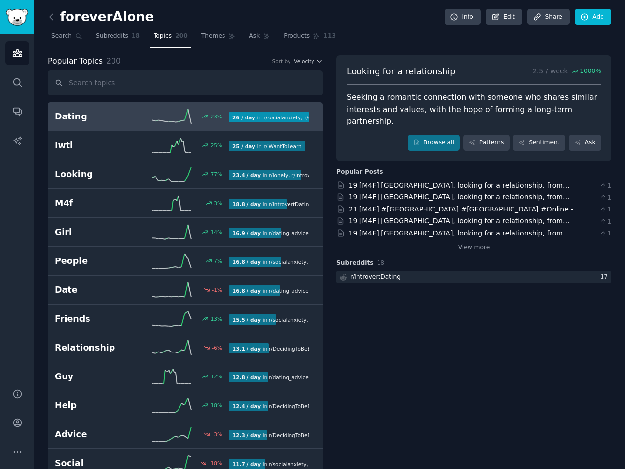
click at [122, 113] on h2 "Dating" at bounding box center [98, 117] width 87 height 12
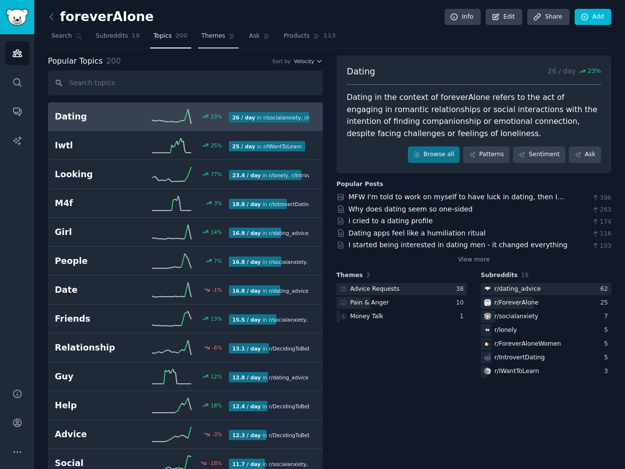
click at [202, 38] on span "Themes" at bounding box center [214, 36] width 24 height 9
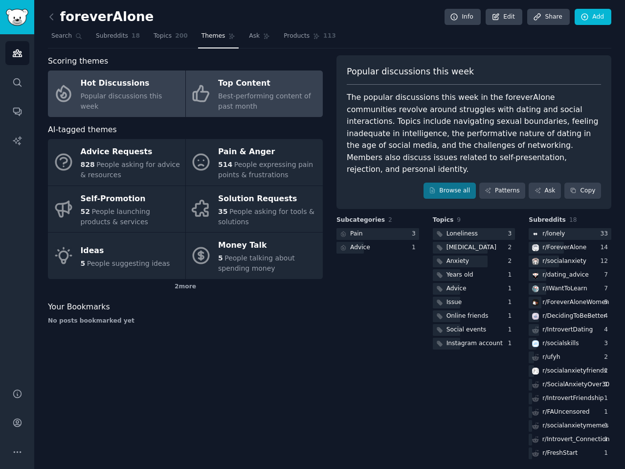
click at [266, 102] on div "Best-performing content of past month" at bounding box center [268, 101] width 100 height 21
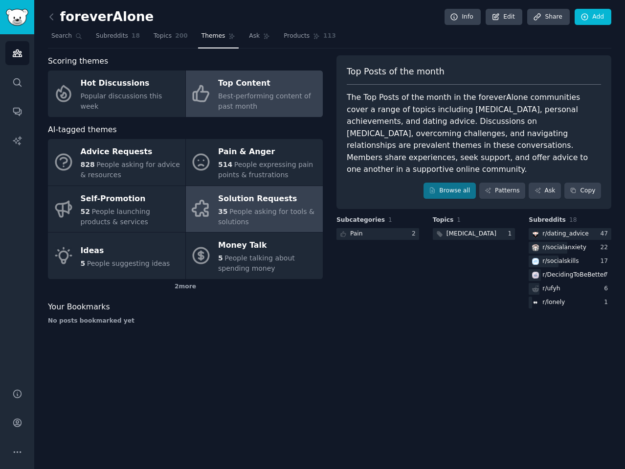
click at [215, 217] on link "Solution Requests 35 People asking for tools & solutions" at bounding box center [254, 209] width 137 height 46
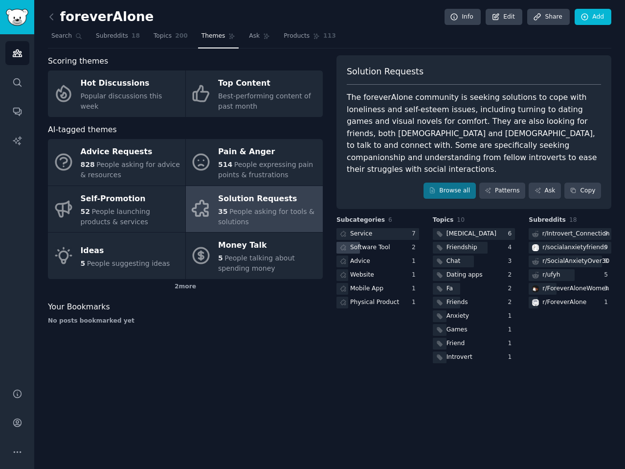
click at [385, 242] on div "Software Tool" at bounding box center [364, 248] width 55 height 12
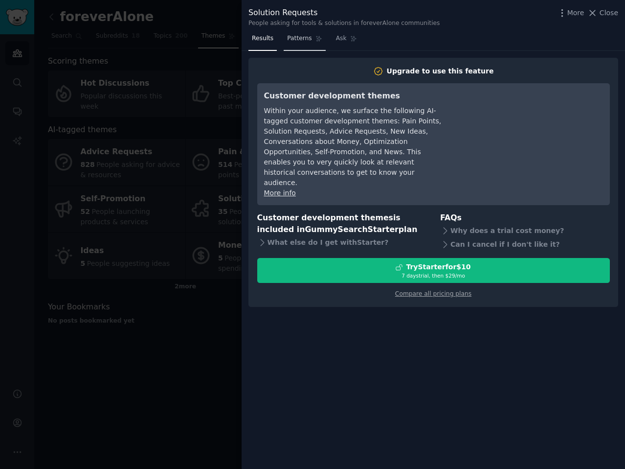
click at [293, 46] on link "Patterns" at bounding box center [305, 41] width 42 height 20
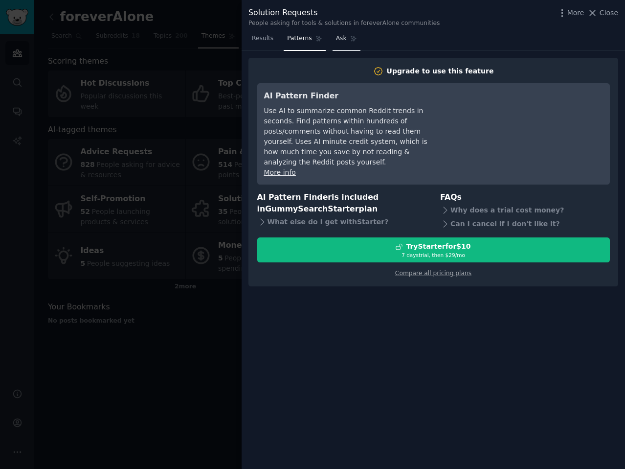
click at [342, 40] on link "Ask" at bounding box center [347, 41] width 28 height 20
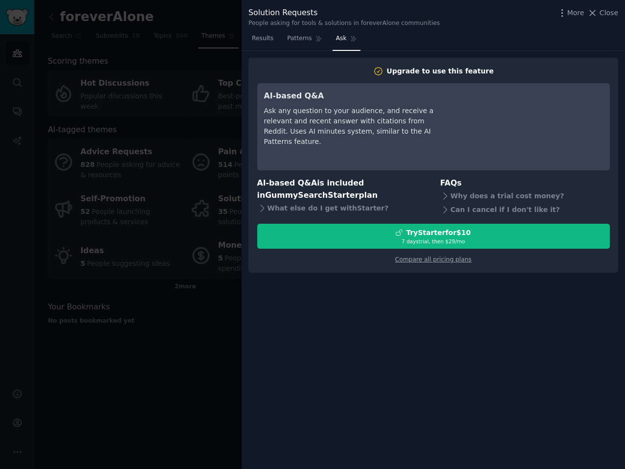
click at [190, 362] on div at bounding box center [312, 234] width 625 height 469
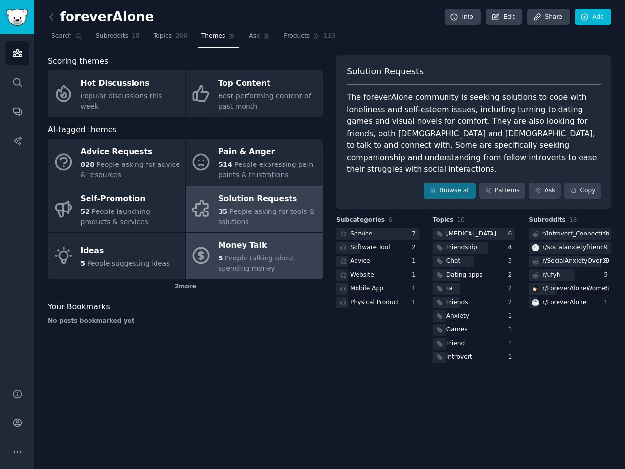
click at [244, 256] on span "People talking about spending money" at bounding box center [256, 263] width 77 height 18
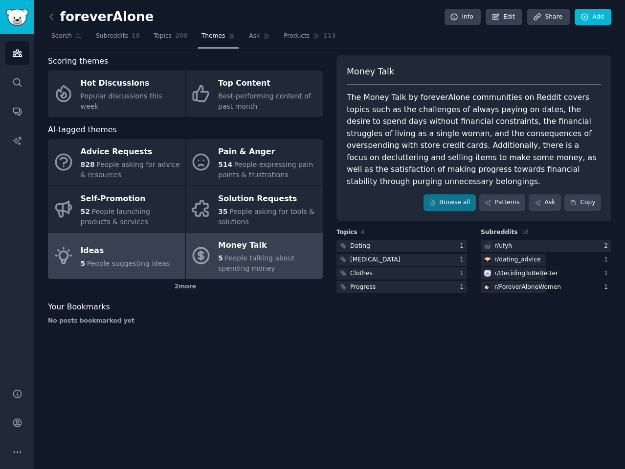
click at [139, 262] on span "People suggesting ideas" at bounding box center [128, 263] width 83 height 8
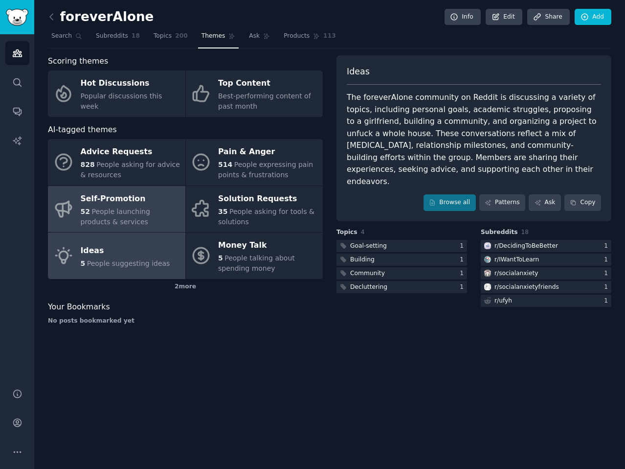
click at [150, 211] on span "People launching products & services" at bounding box center [115, 216] width 69 height 18
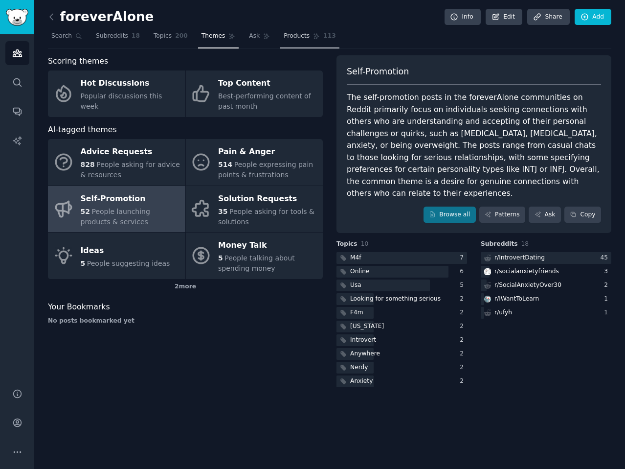
click at [284, 38] on span "Products" at bounding box center [297, 36] width 26 height 9
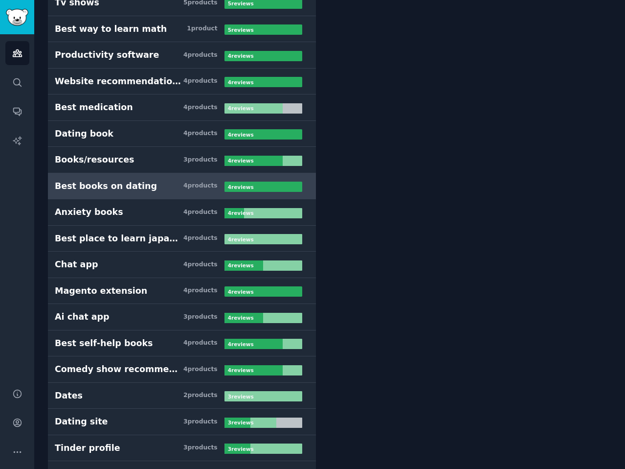
scroll to position [685, 0]
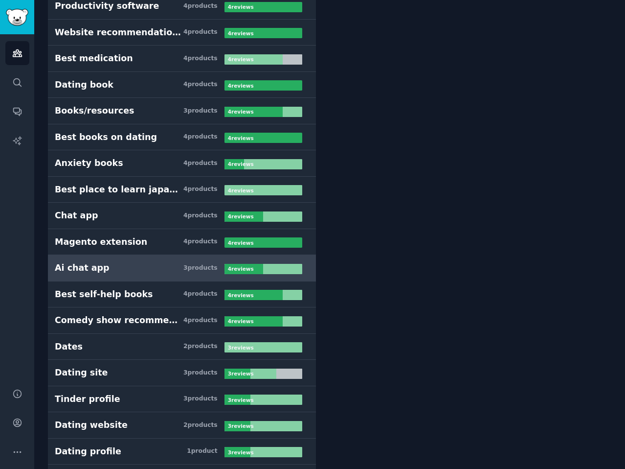
click at [141, 268] on h3 "Ai chat app 3 product s" at bounding box center [140, 268] width 170 height 12
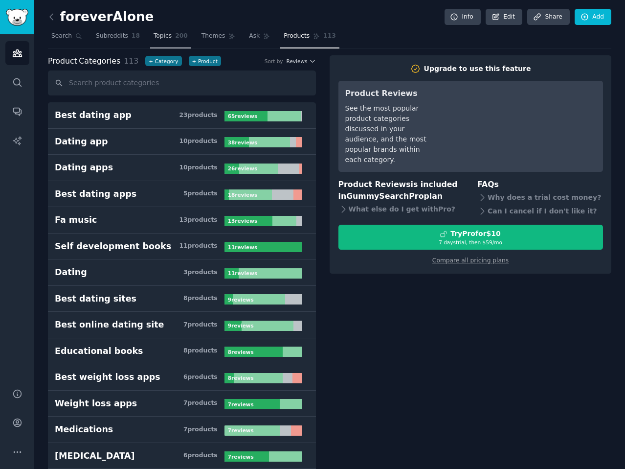
click at [163, 35] on span "Topics" at bounding box center [163, 36] width 18 height 9
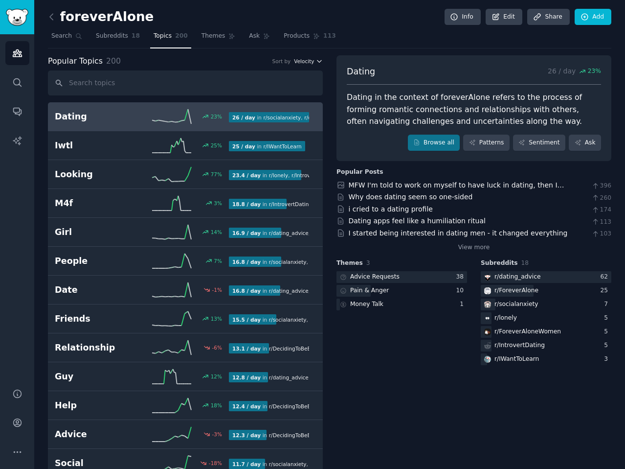
click at [309, 62] on span "Velocity" at bounding box center [304, 61] width 20 height 7
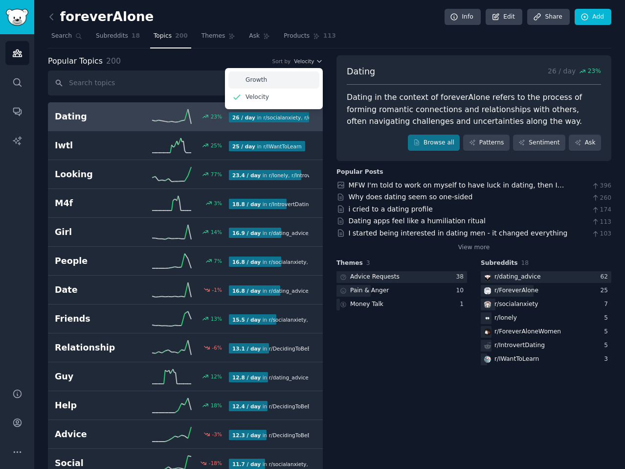
click at [273, 81] on div "Growth" at bounding box center [274, 79] width 91 height 17
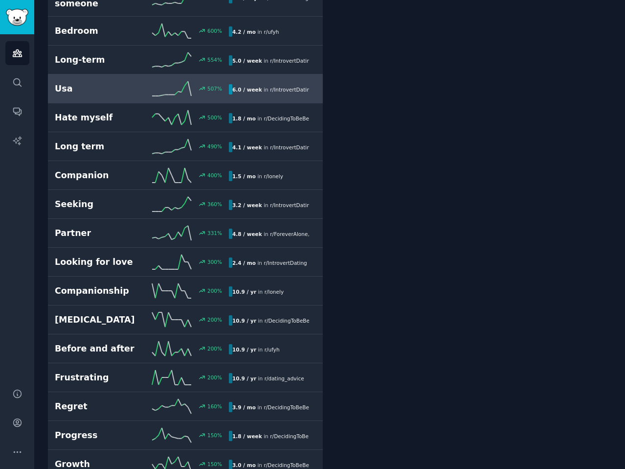
scroll to position [391, 0]
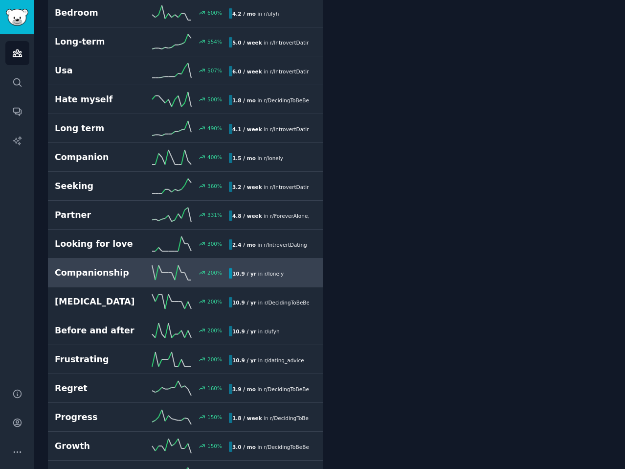
click at [110, 265] on div "Companionship 200 % 10.9 / yr in r/ lonely" at bounding box center [185, 272] width 261 height 15
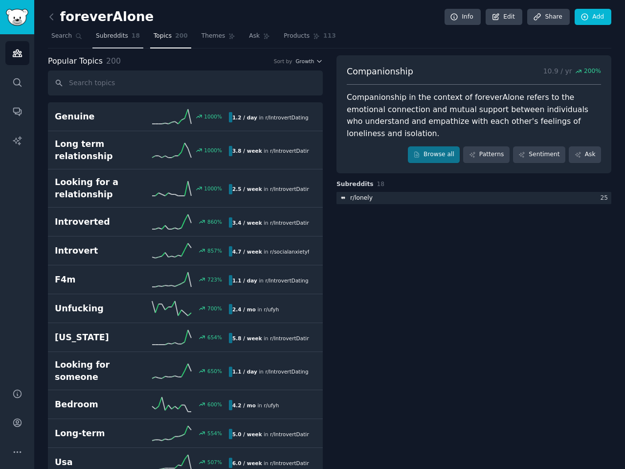
click at [121, 39] on span "Subreddits" at bounding box center [112, 36] width 32 height 9
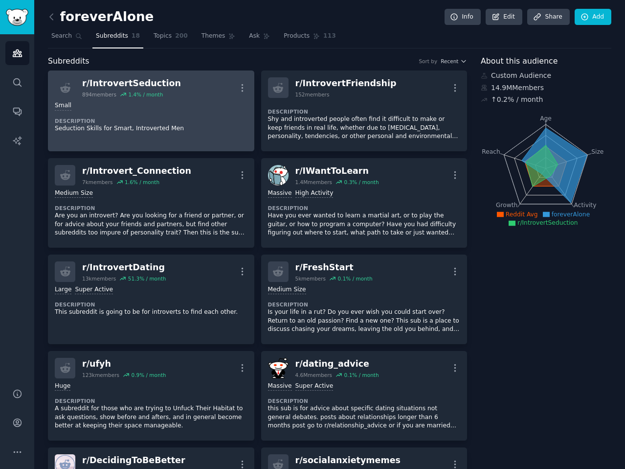
click at [136, 134] on div "Small Description Seduction Skills for Smart, Introverted Men" at bounding box center [151, 117] width 193 height 38
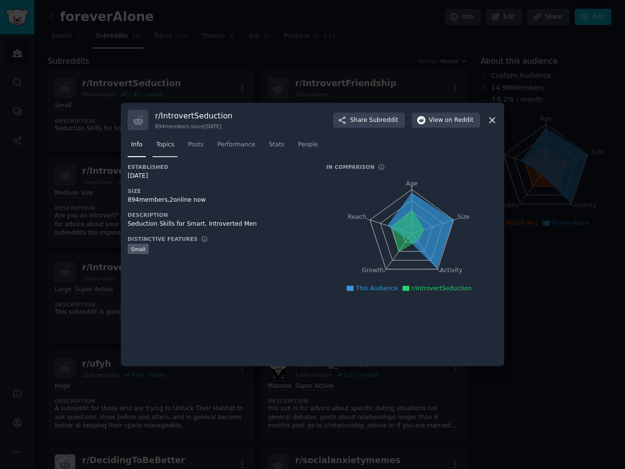
click at [162, 146] on span "Topics" at bounding box center [165, 144] width 18 height 9
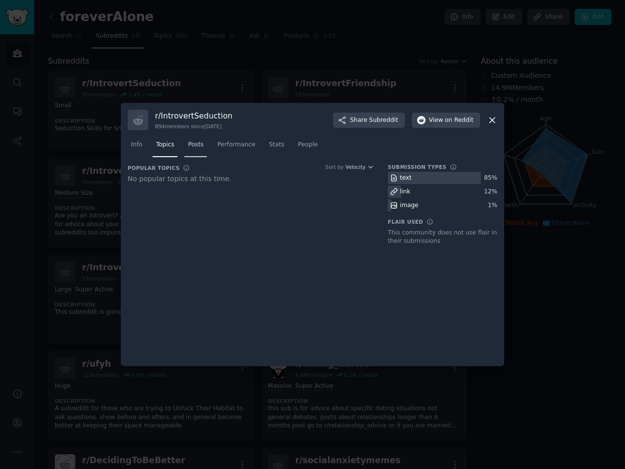
click at [200, 148] on span "Posts" at bounding box center [196, 144] width 16 height 9
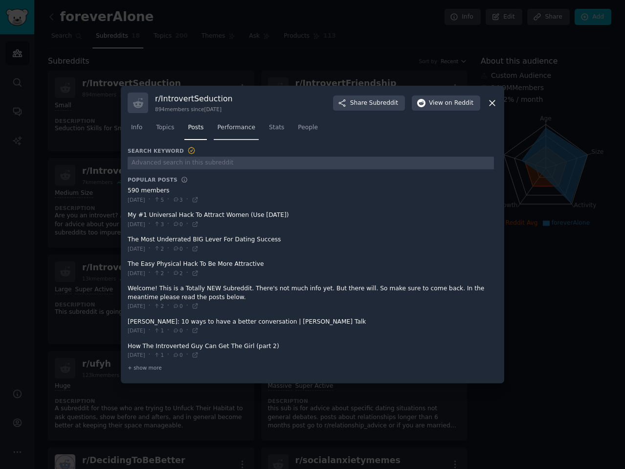
click at [245, 127] on span "Performance" at bounding box center [236, 127] width 38 height 9
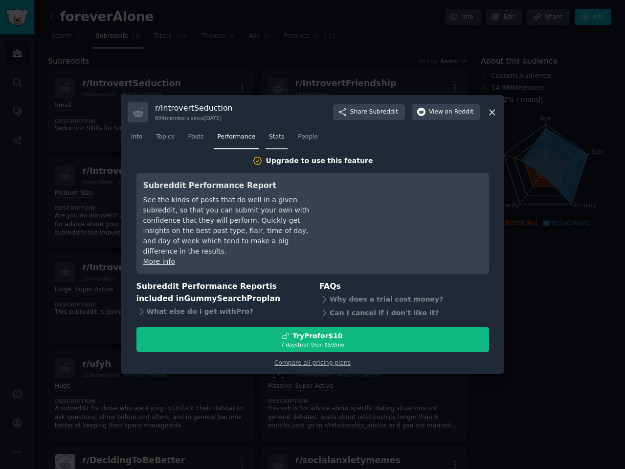
click at [273, 141] on span "Stats" at bounding box center [276, 137] width 15 height 9
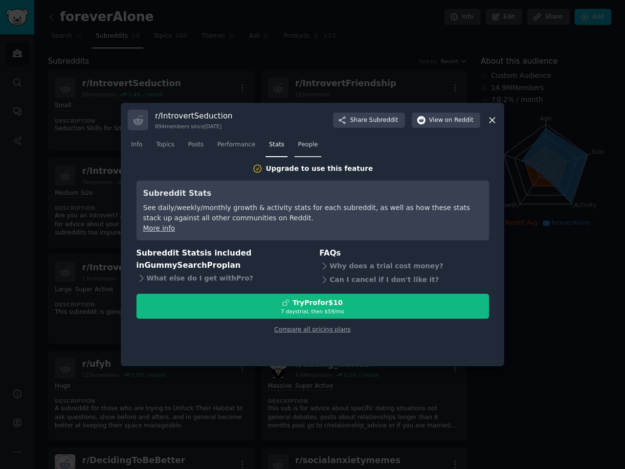
click at [299, 146] on span "People" at bounding box center [308, 144] width 20 height 9
click at [202, 146] on link "Posts" at bounding box center [195, 147] width 23 height 20
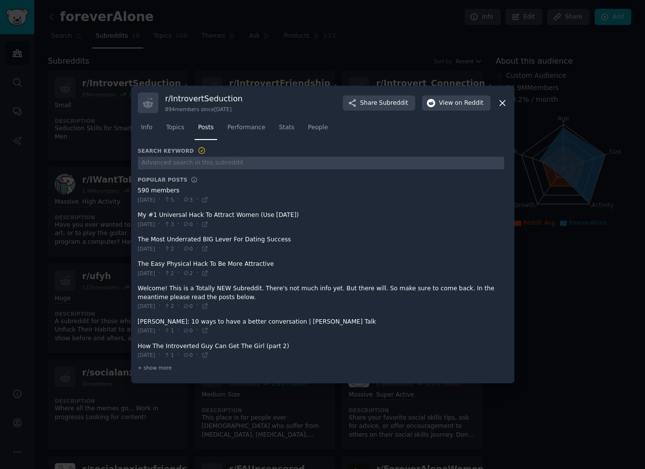
click at [71, 229] on div at bounding box center [322, 234] width 645 height 469
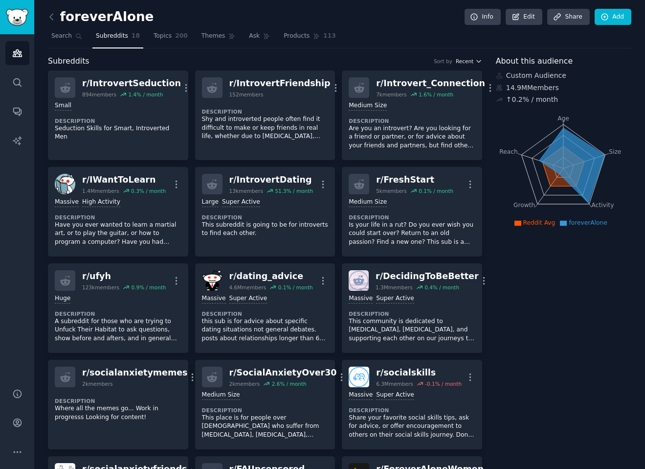
click at [471, 60] on span "Recent" at bounding box center [465, 61] width 18 height 7
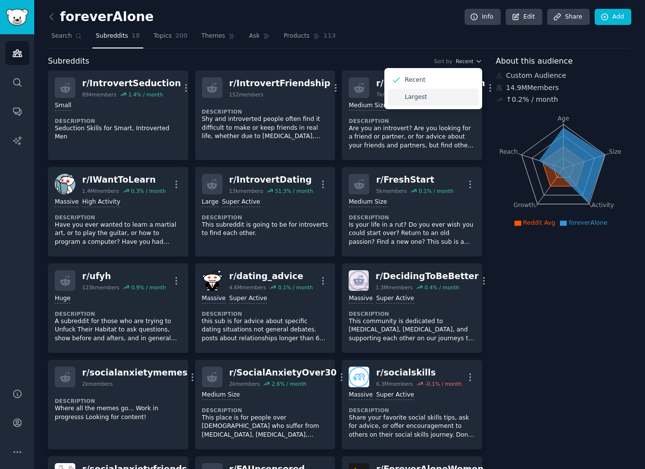
click at [438, 101] on div "Largest" at bounding box center [433, 97] width 91 height 17
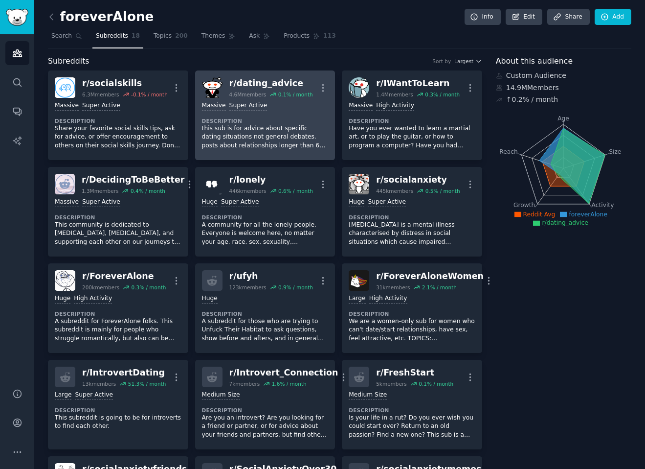
click at [264, 140] on p "this sub is for advice about specific dating situations not general debates. po…" at bounding box center [265, 137] width 127 height 26
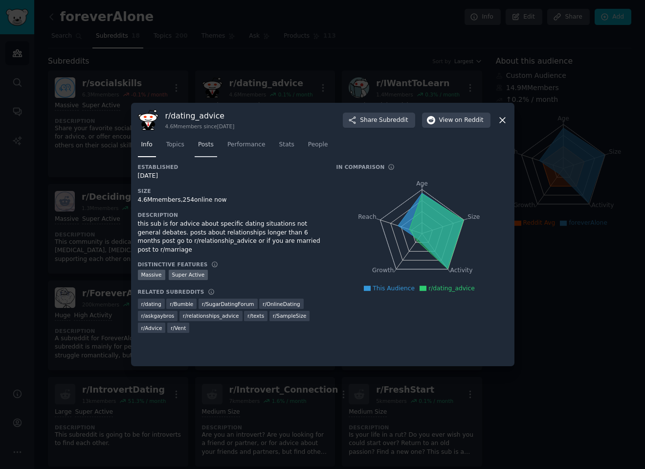
click at [196, 143] on link "Posts" at bounding box center [206, 147] width 23 height 20
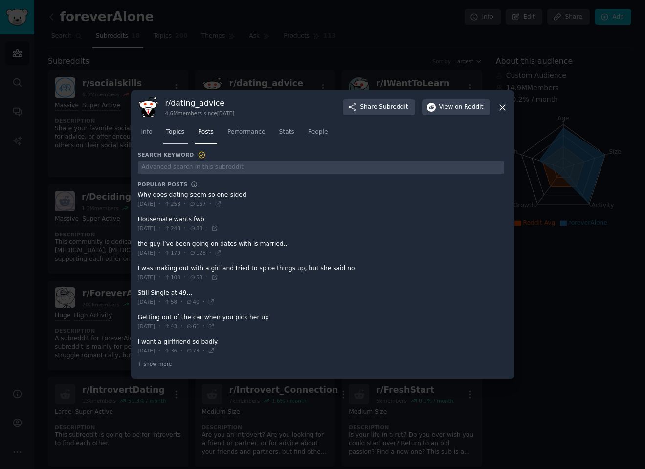
click at [180, 126] on link "Topics" at bounding box center [175, 134] width 25 height 20
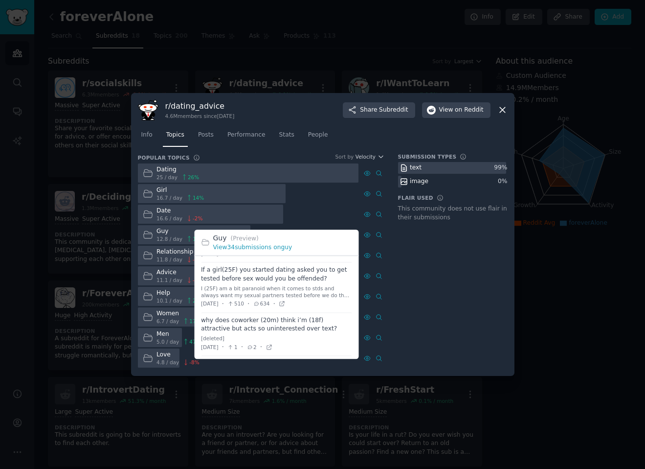
scroll to position [49, 0]
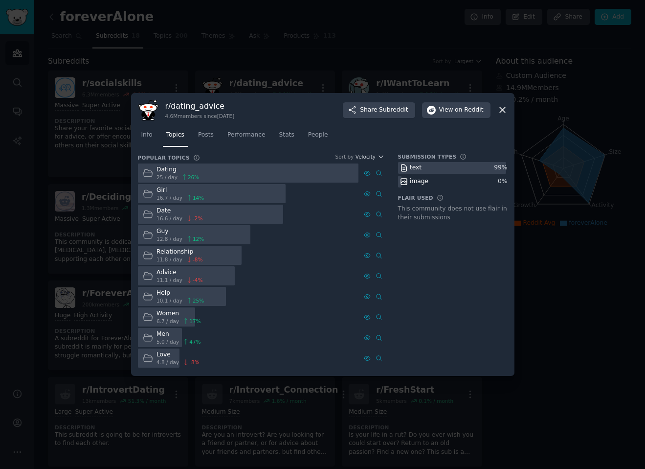
click at [218, 135] on nav "Info Topics Posts Performance Stats People" at bounding box center [323, 137] width 370 height 20
click at [202, 137] on span "Posts" at bounding box center [206, 135] width 16 height 9
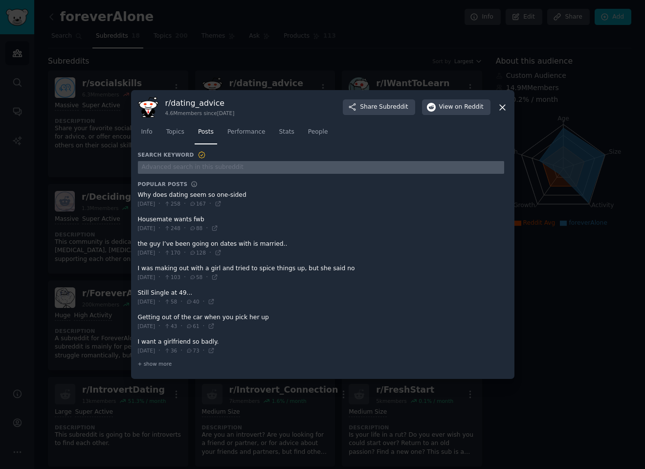
click at [195, 170] on input "text" at bounding box center [321, 167] width 366 height 13
type input "app"
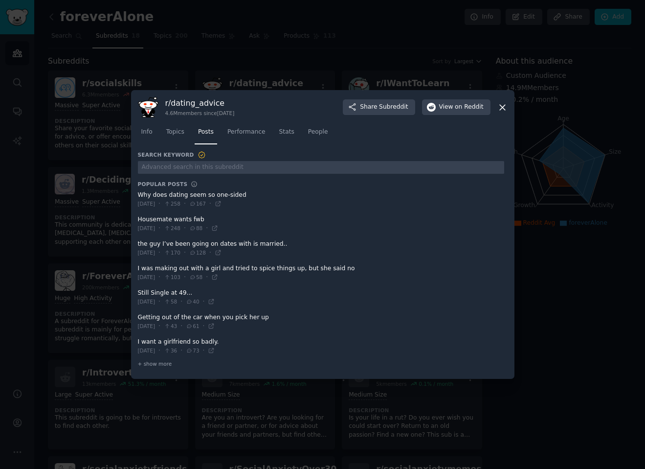
click at [206, 398] on div at bounding box center [322, 234] width 645 height 469
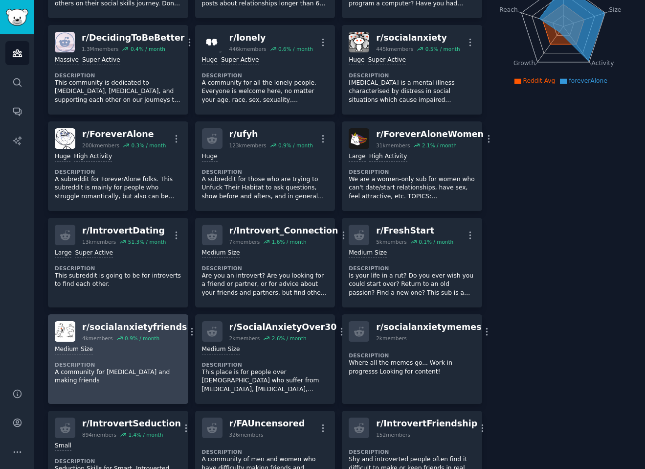
scroll to position [147, 0]
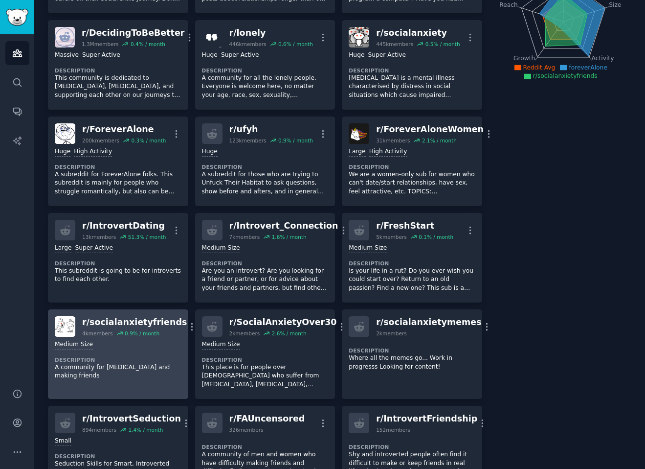
click at [155, 376] on p "A community for social anxiety and making friends" at bounding box center [118, 371] width 127 height 17
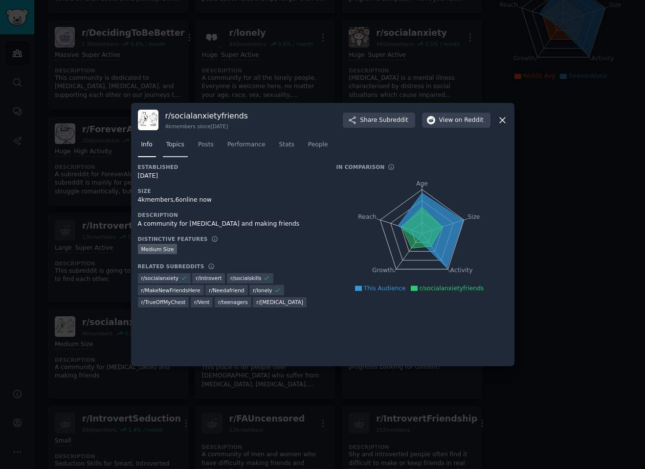
click at [180, 145] on span "Topics" at bounding box center [175, 144] width 18 height 9
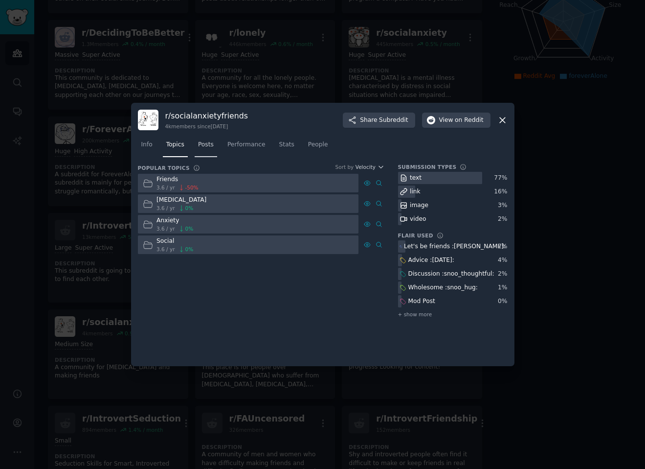
click at [211, 151] on link "Posts" at bounding box center [206, 147] width 23 height 20
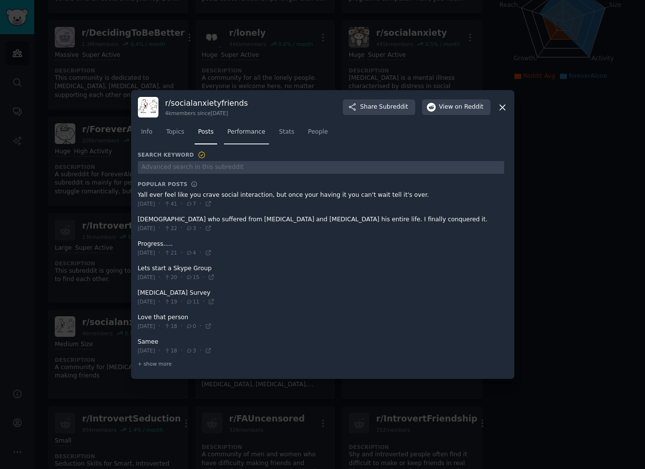
click at [236, 136] on span "Performance" at bounding box center [247, 132] width 38 height 9
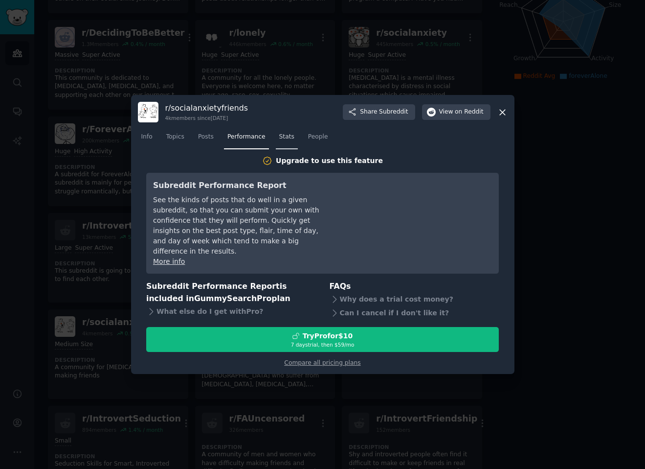
click at [279, 139] on span "Stats" at bounding box center [286, 137] width 15 height 9
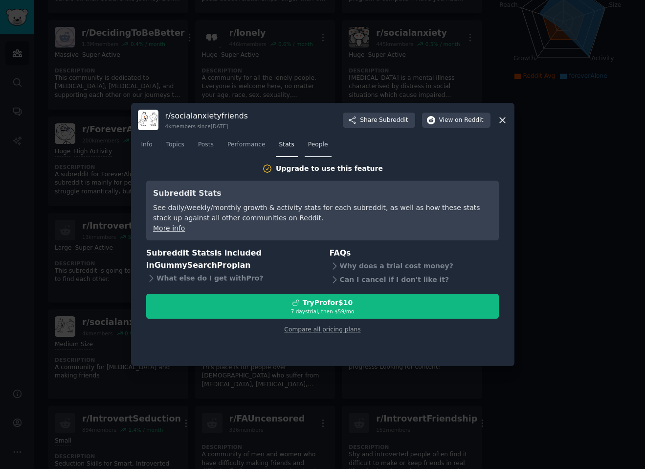
click at [315, 145] on span "People" at bounding box center [318, 144] width 20 height 9
click at [70, 234] on div at bounding box center [322, 234] width 645 height 469
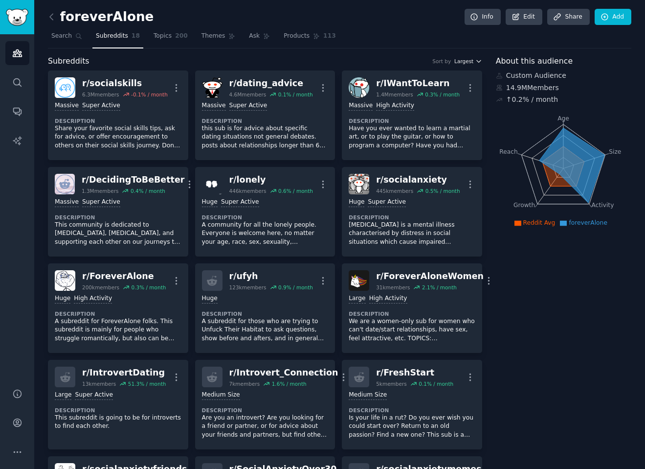
click at [457, 57] on div "Subreddits Sort by Largest" at bounding box center [265, 61] width 434 height 12
click at [468, 61] on span "Largest" at bounding box center [464, 61] width 19 height 7
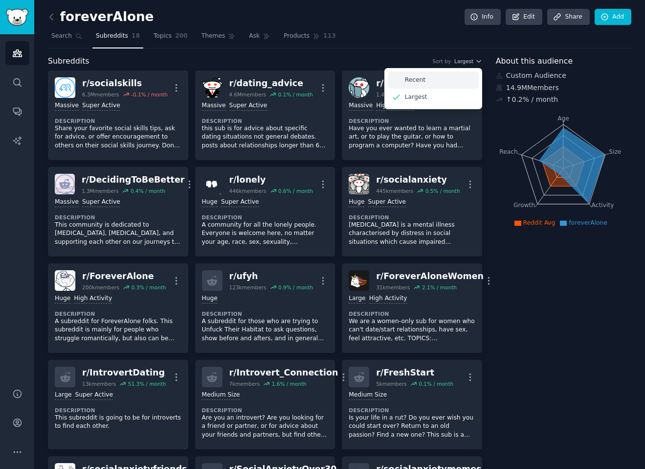
click at [433, 75] on div "Recent" at bounding box center [433, 79] width 91 height 17
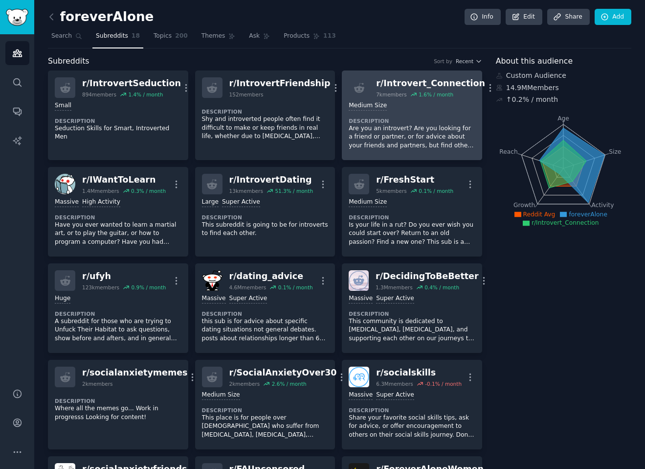
click at [424, 144] on p "Are you an introvert? Are you looking for a friend or partner, or for advice ab…" at bounding box center [412, 137] width 127 height 26
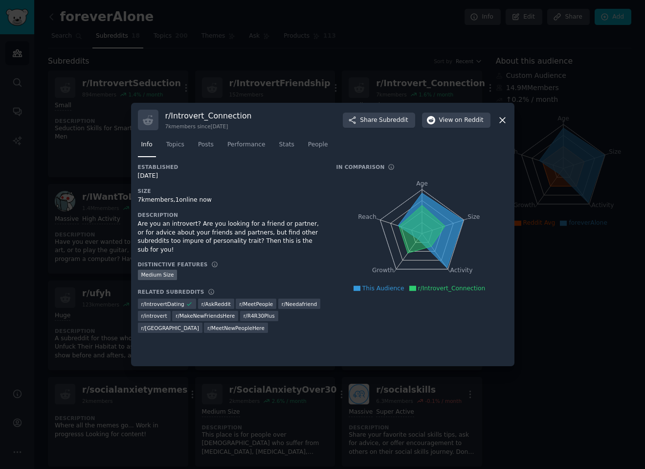
drag, startPoint x: 150, startPoint y: 178, endPoint x: 194, endPoint y: 177, distance: 43.6
click at [194, 177] on div "07/25/2014" at bounding box center [230, 176] width 185 height 9
click at [216, 182] on div "Established 07/25/2014 Size 7k members, 1 online now Description Are you an int…" at bounding box center [230, 251] width 185 height 177
click at [178, 143] on span "Topics" at bounding box center [175, 144] width 18 height 9
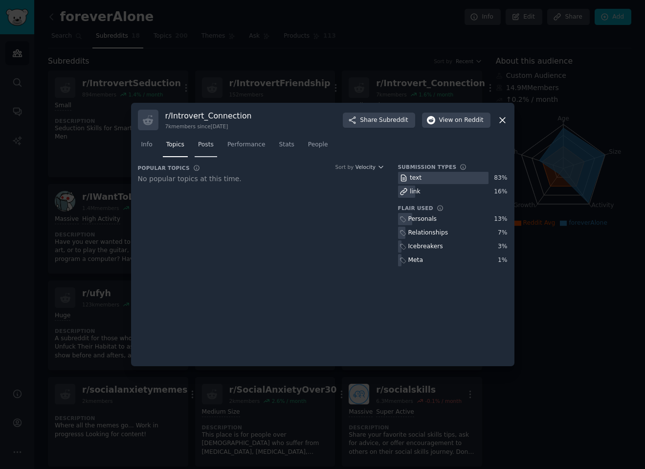
click at [210, 145] on span "Posts" at bounding box center [206, 144] width 16 height 9
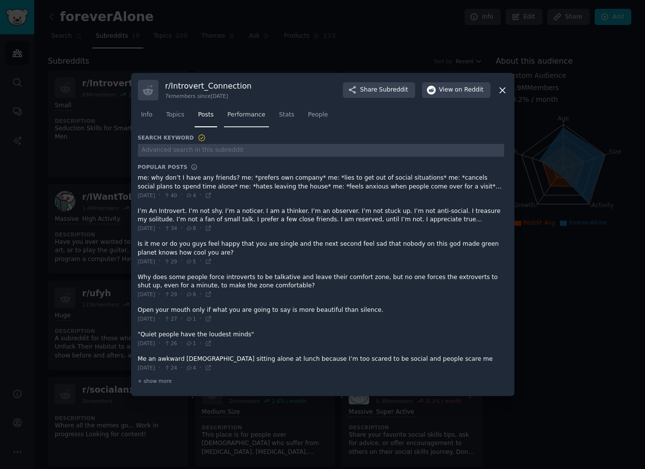
click at [246, 120] on link "Performance" at bounding box center [246, 117] width 45 height 20
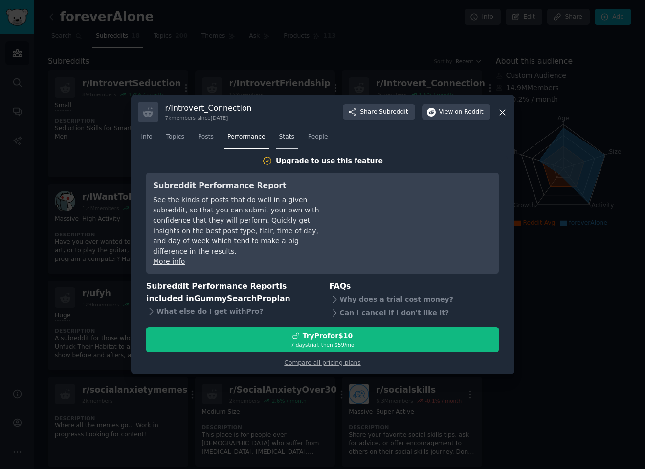
click at [288, 143] on link "Stats" at bounding box center [287, 139] width 22 height 20
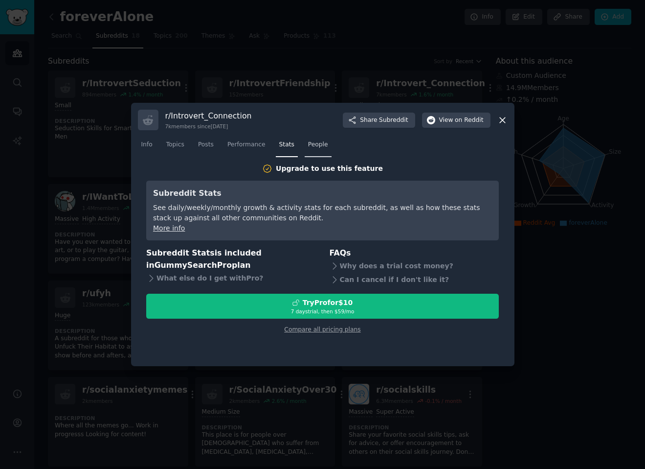
click at [308, 146] on span "People" at bounding box center [318, 144] width 20 height 9
click at [461, 117] on span "on Reddit" at bounding box center [469, 120] width 28 height 9
click at [320, 50] on div at bounding box center [322, 234] width 645 height 469
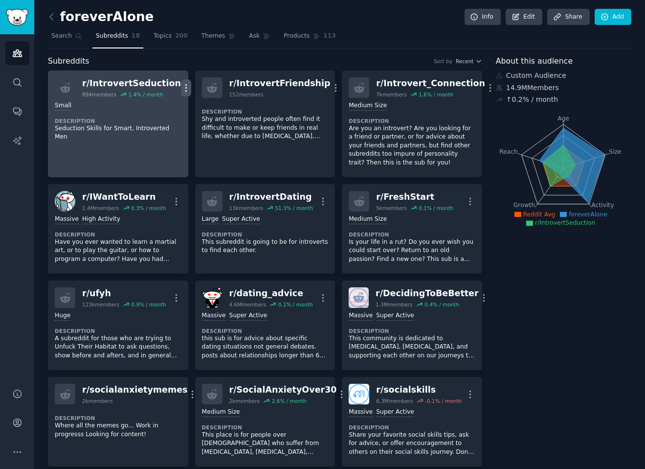
drag, startPoint x: 156, startPoint y: 103, endPoint x: 173, endPoint y: 92, distance: 20.9
click at [181, 92] on icon "button" at bounding box center [186, 88] width 10 height 10
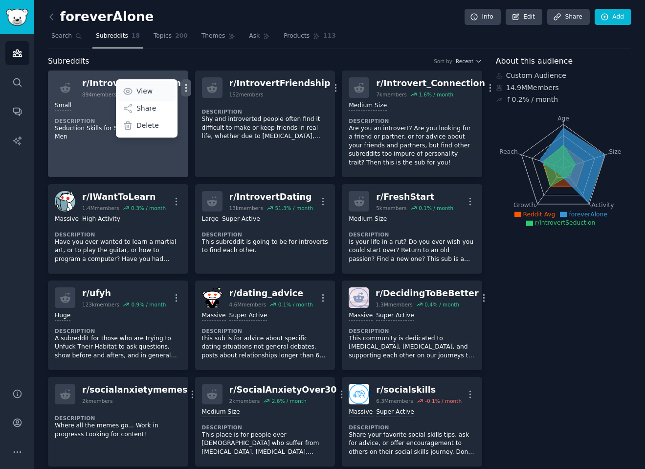
click at [138, 89] on p "View" at bounding box center [145, 91] width 16 height 10
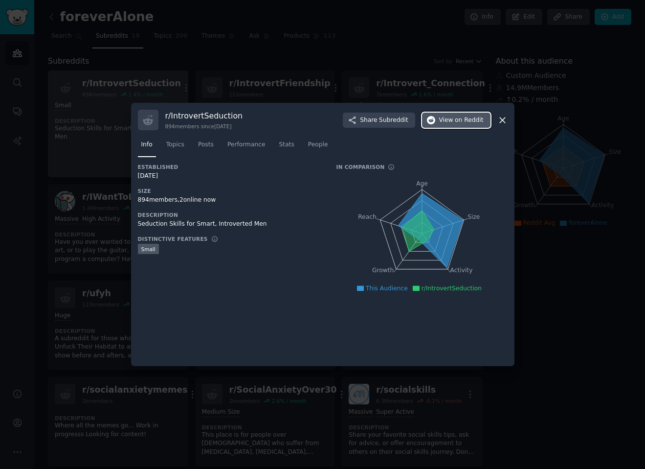
click at [444, 121] on span "View on Reddit" at bounding box center [461, 120] width 45 height 9
click at [237, 83] on div at bounding box center [322, 234] width 645 height 469
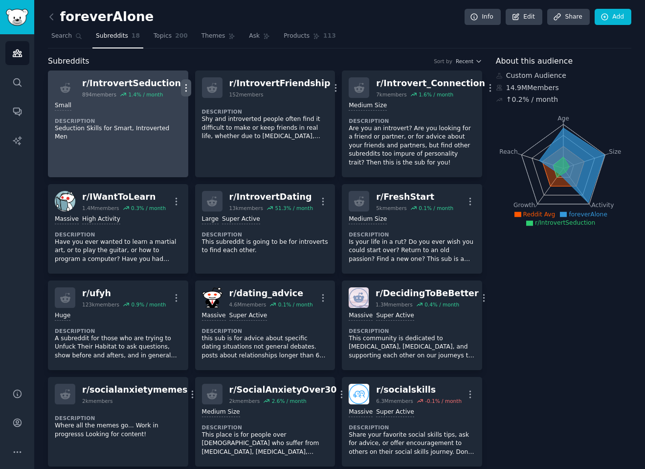
click at [181, 86] on icon "button" at bounding box center [186, 88] width 10 height 10
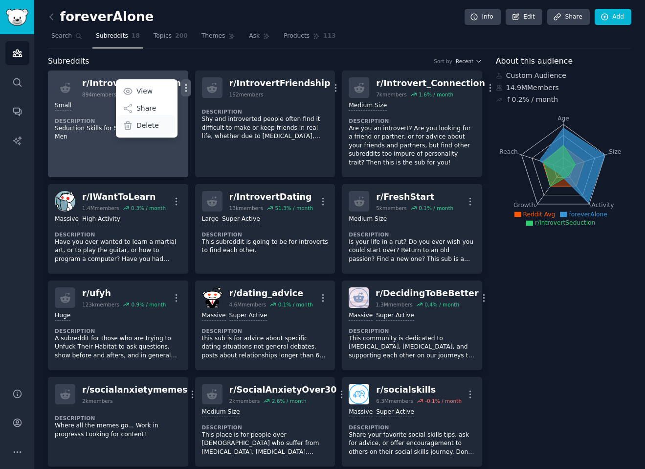
click at [145, 127] on p "Delete" at bounding box center [148, 125] width 23 height 10
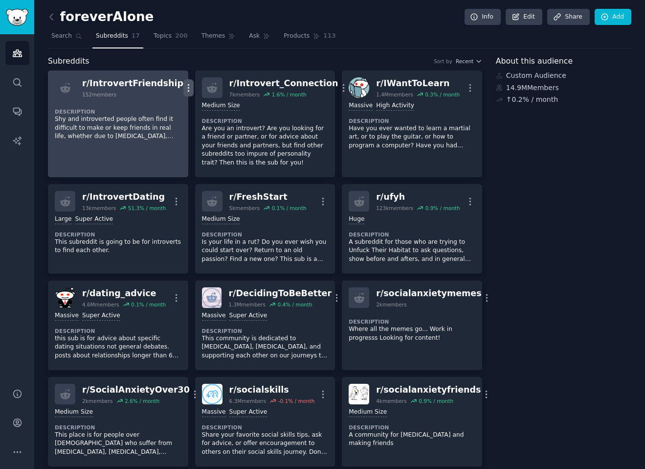
click at [183, 85] on icon "button" at bounding box center [188, 88] width 10 height 10
click at [149, 91] on link "View" at bounding box center [149, 91] width 58 height 21
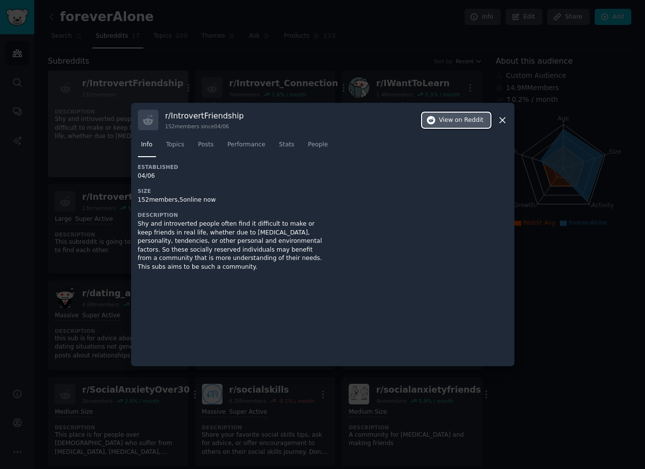
click at [437, 124] on button "View on Reddit" at bounding box center [456, 121] width 69 height 16
click at [272, 60] on div at bounding box center [322, 234] width 645 height 469
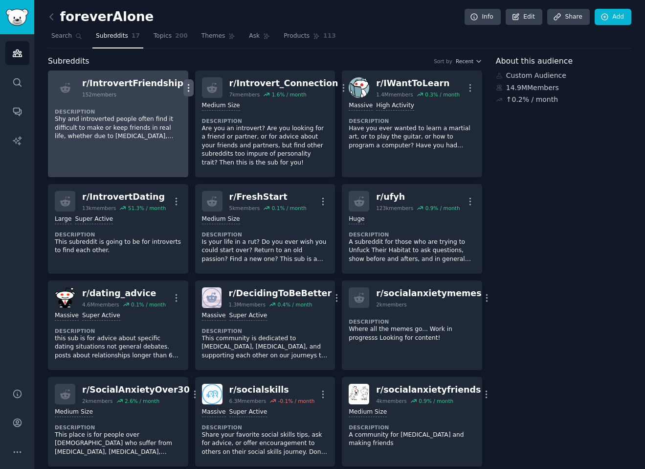
click at [183, 89] on icon "button" at bounding box center [188, 88] width 10 height 10
click at [136, 116] on div "Delete" at bounding box center [149, 108] width 58 height 21
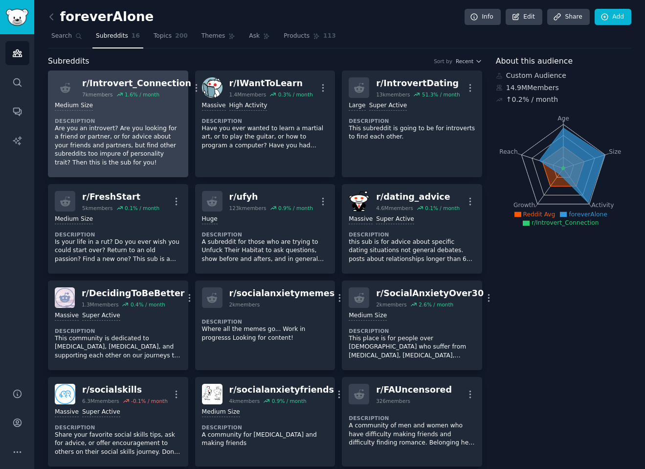
click at [141, 131] on p "Are you an introvert? Are you looking for a friend or partner, or for advice ab…" at bounding box center [118, 145] width 127 height 43
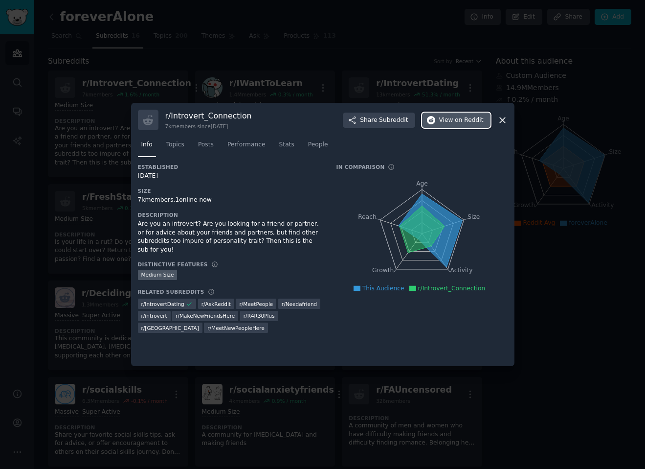
click at [444, 119] on span "View on Reddit" at bounding box center [461, 120] width 45 height 9
click at [322, 54] on div at bounding box center [322, 234] width 645 height 469
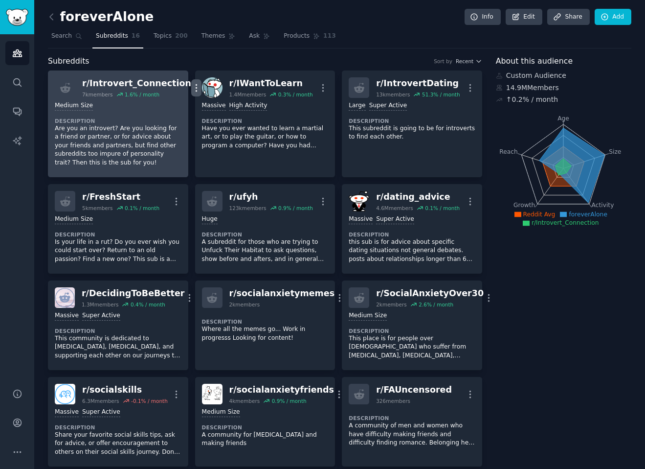
click at [191, 86] on icon "button" at bounding box center [196, 88] width 10 height 10
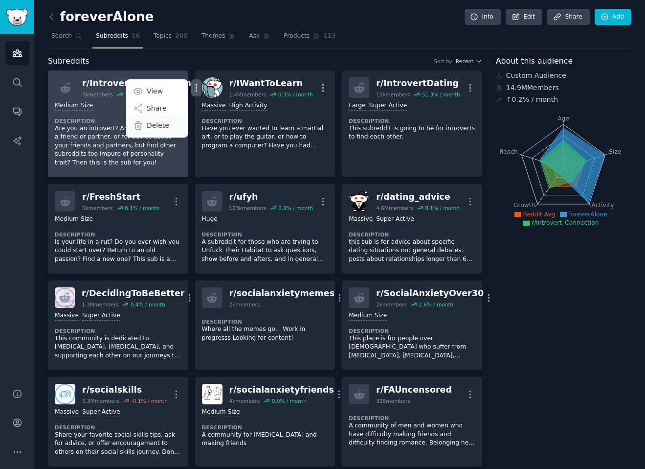
click at [147, 127] on p "Delete" at bounding box center [158, 125] width 23 height 10
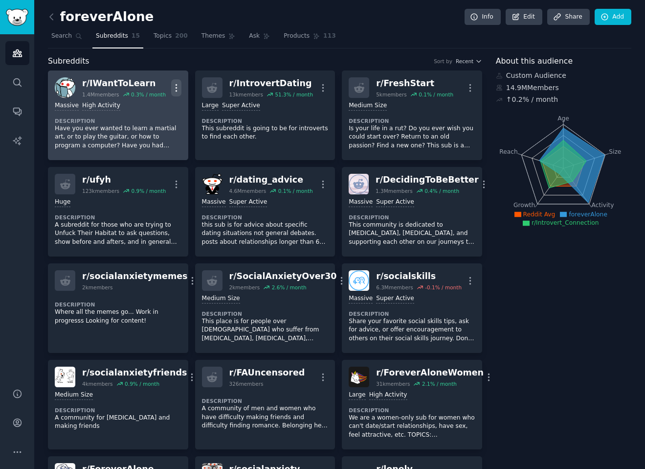
click at [177, 81] on button "More" at bounding box center [176, 87] width 10 height 17
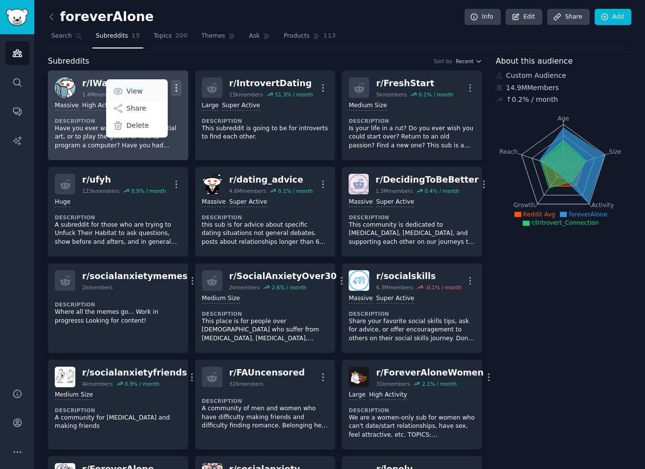
click at [140, 92] on p "View" at bounding box center [135, 91] width 16 height 10
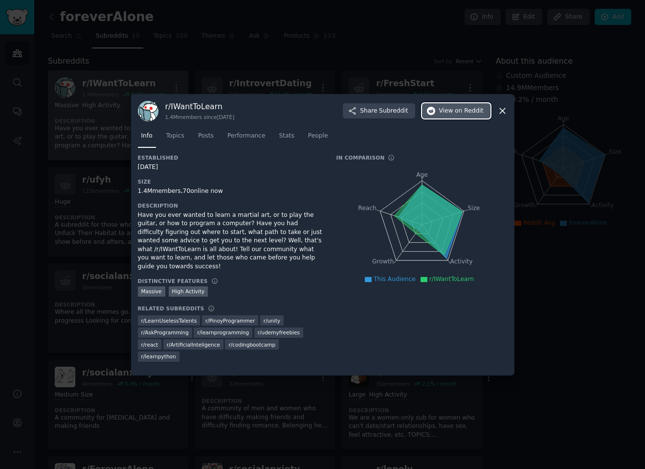
click at [459, 115] on span "on Reddit" at bounding box center [469, 111] width 28 height 9
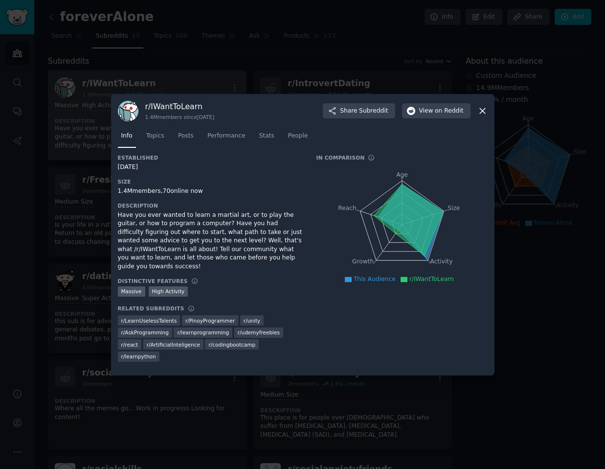
click at [436, 63] on div at bounding box center [302, 234] width 605 height 469
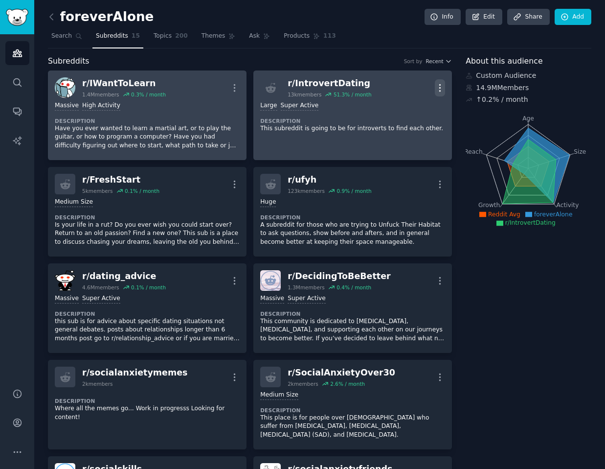
click at [439, 87] on icon "button" at bounding box center [440, 88] width 10 height 10
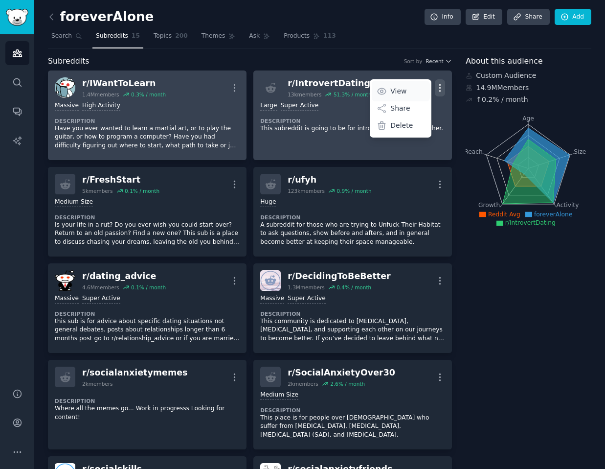
click at [405, 89] on link "View" at bounding box center [401, 91] width 58 height 21
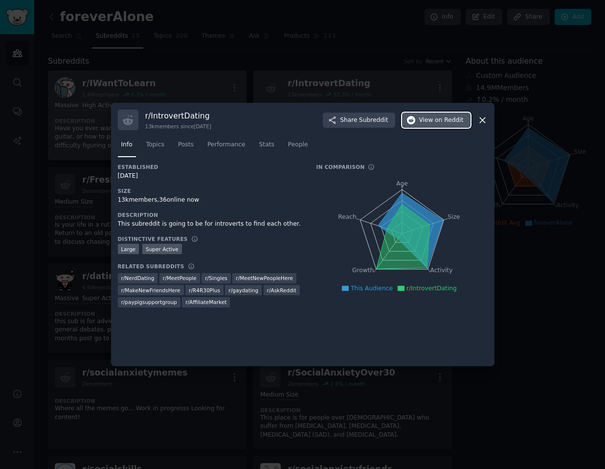
click at [426, 119] on span "View on Reddit" at bounding box center [441, 120] width 45 height 9
click at [329, 51] on div at bounding box center [302, 234] width 605 height 469
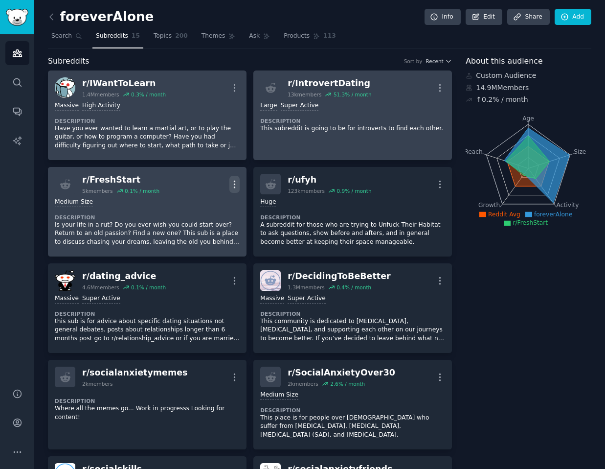
click at [235, 176] on button "More" at bounding box center [234, 184] width 10 height 17
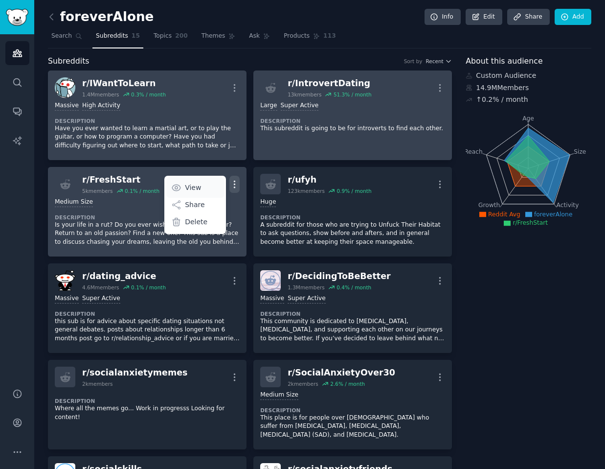
click at [194, 190] on p "View" at bounding box center [193, 188] width 16 height 10
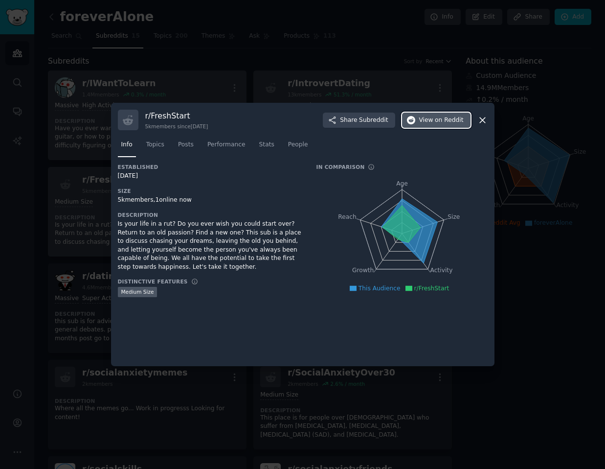
click at [433, 119] on span "View on Reddit" at bounding box center [441, 120] width 45 height 9
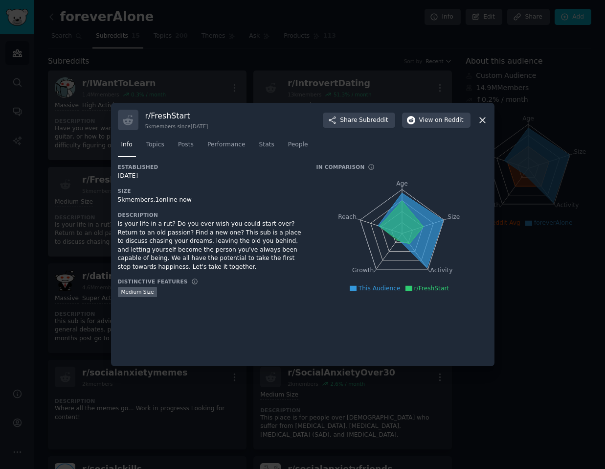
click at [275, 66] on div at bounding box center [302, 234] width 605 height 469
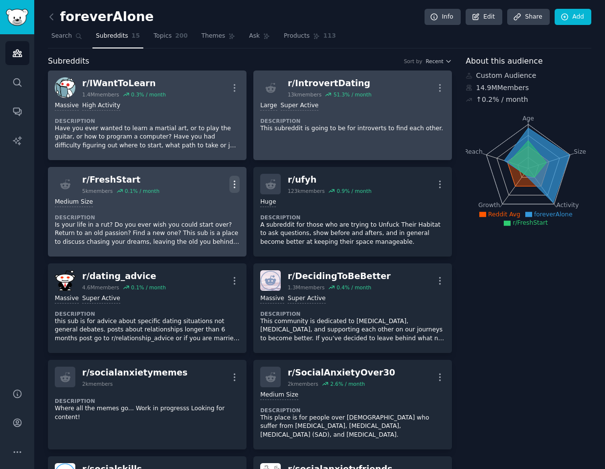
click at [238, 186] on icon "button" at bounding box center [234, 184] width 10 height 10
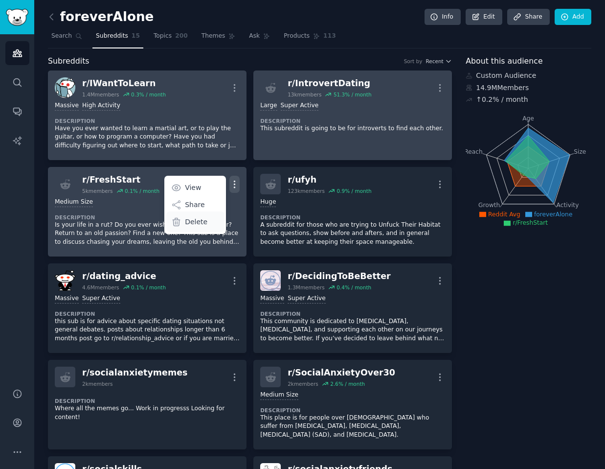
click at [199, 222] on p "Delete" at bounding box center [196, 222] width 23 height 10
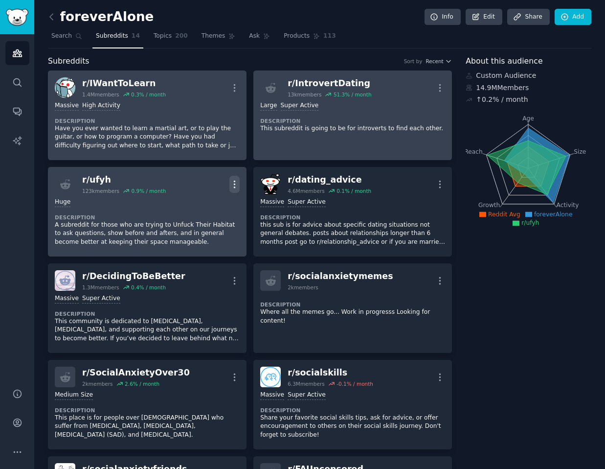
click at [233, 180] on icon "button" at bounding box center [234, 184] width 10 height 10
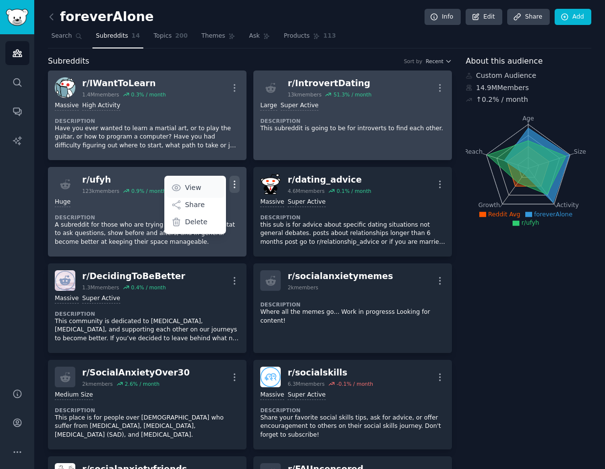
click at [194, 190] on p "View" at bounding box center [193, 188] width 16 height 10
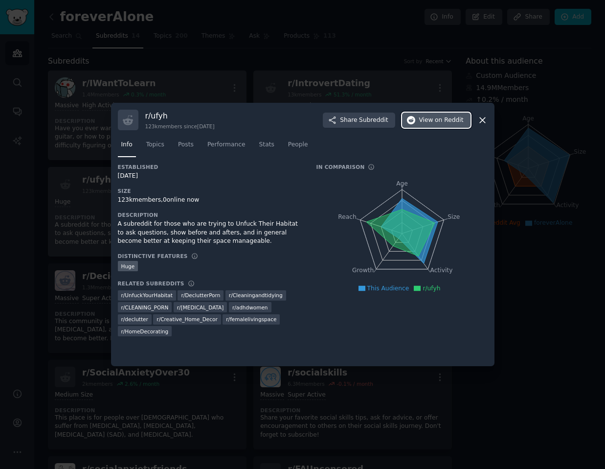
click at [434, 120] on span "View on Reddit" at bounding box center [441, 120] width 45 height 9
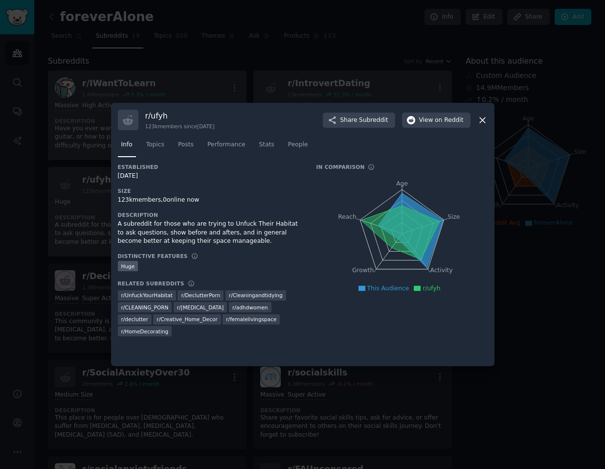
click at [482, 119] on icon at bounding box center [483, 120] width 10 height 10
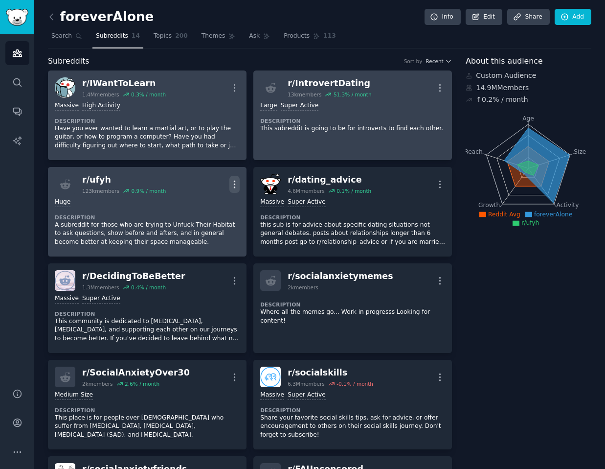
click at [237, 183] on icon "button" at bounding box center [234, 184] width 10 height 10
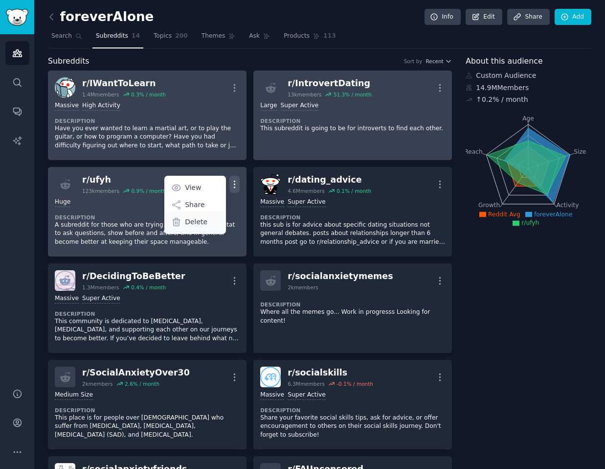
click at [210, 227] on div "Delete" at bounding box center [195, 221] width 58 height 21
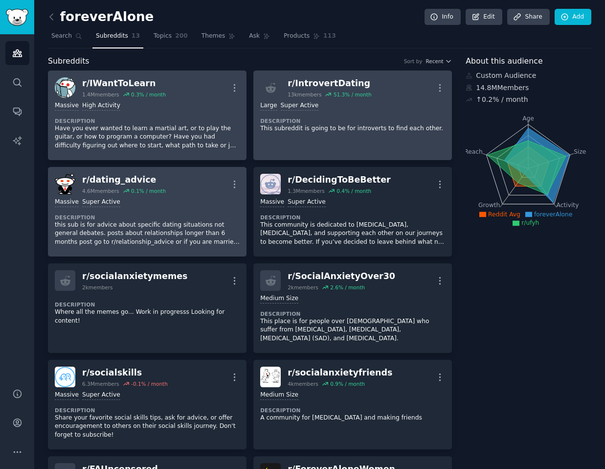
click at [193, 208] on div "1,000,000+ members Massive Super Active Description this sub is for advice abou…" at bounding box center [147, 221] width 185 height 55
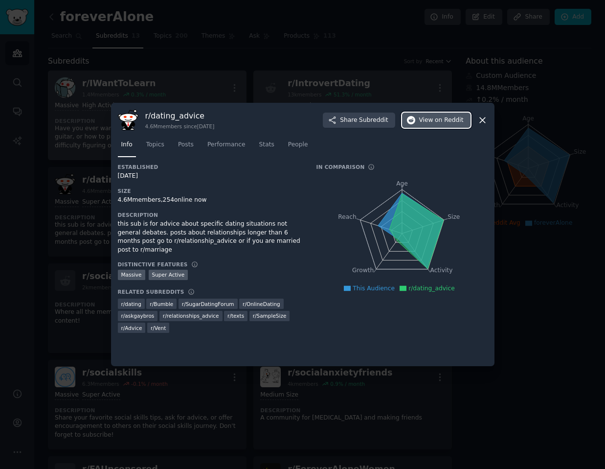
click at [427, 124] on button "View on Reddit" at bounding box center [436, 121] width 69 height 16
click at [547, 91] on div at bounding box center [302, 234] width 605 height 469
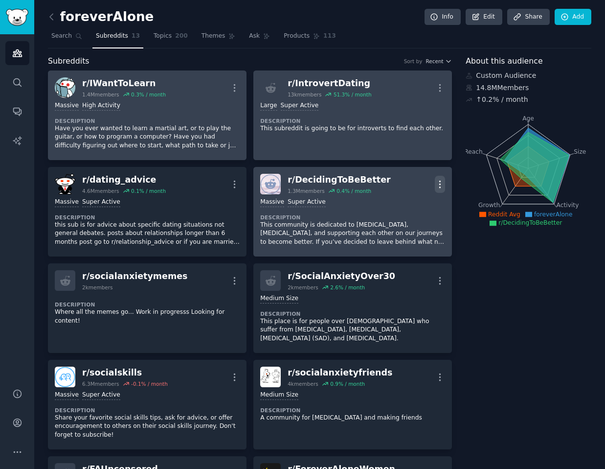
click at [443, 183] on icon "button" at bounding box center [440, 184] width 10 height 10
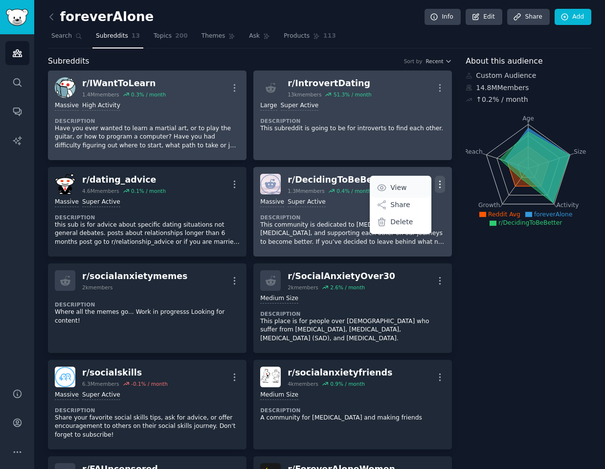
click at [395, 186] on p "View" at bounding box center [398, 188] width 16 height 10
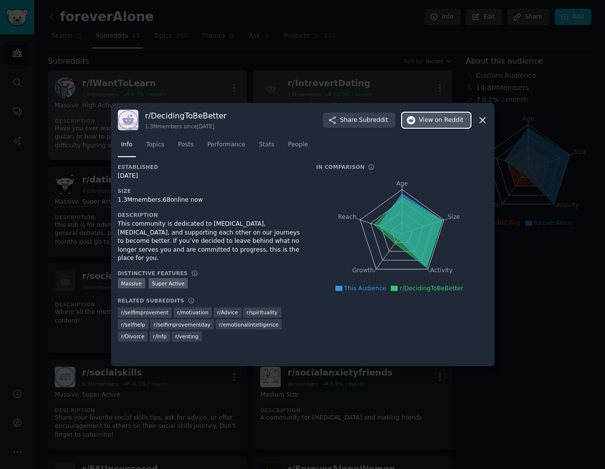
click at [437, 116] on span "on Reddit" at bounding box center [449, 120] width 28 height 9
click at [291, 52] on div at bounding box center [302, 234] width 605 height 469
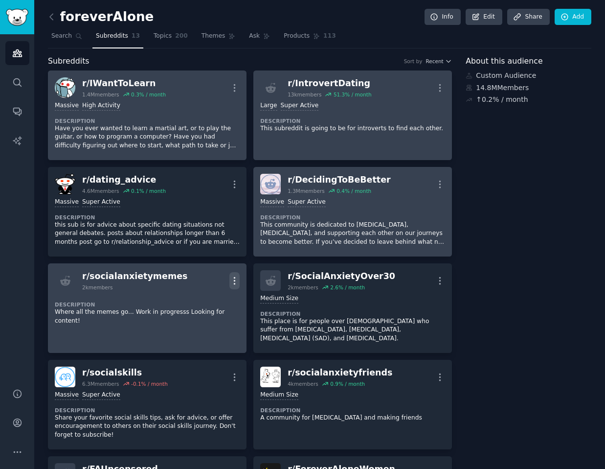
click at [232, 279] on icon "button" at bounding box center [234, 280] width 10 height 10
click at [192, 280] on p "View" at bounding box center [193, 284] width 16 height 10
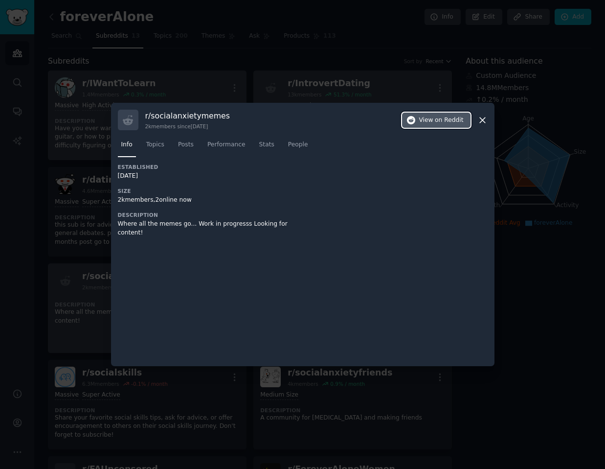
click at [438, 116] on span "on Reddit" at bounding box center [449, 120] width 28 height 9
click at [259, 81] on div at bounding box center [302, 234] width 605 height 469
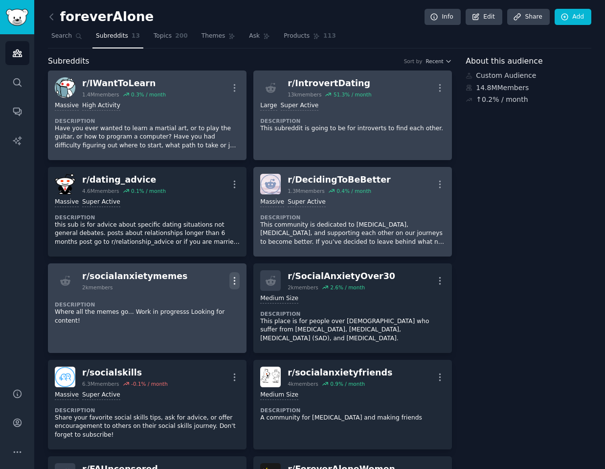
click at [237, 279] on icon "button" at bounding box center [234, 280] width 10 height 10
click at [214, 297] on div "Delete" at bounding box center [195, 301] width 58 height 21
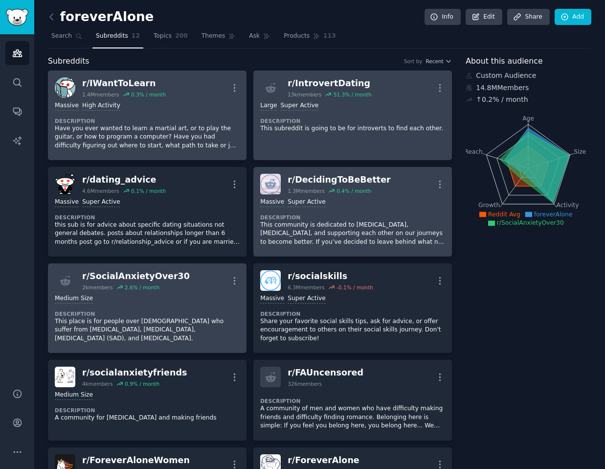
click at [148, 288] on div "2.6 % / month" at bounding box center [142, 287] width 35 height 7
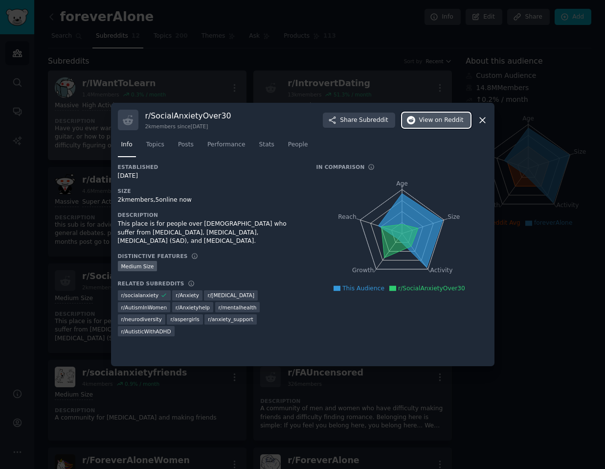
click at [419, 119] on button "View on Reddit" at bounding box center [436, 121] width 69 height 16
click at [549, 211] on div at bounding box center [302, 234] width 605 height 469
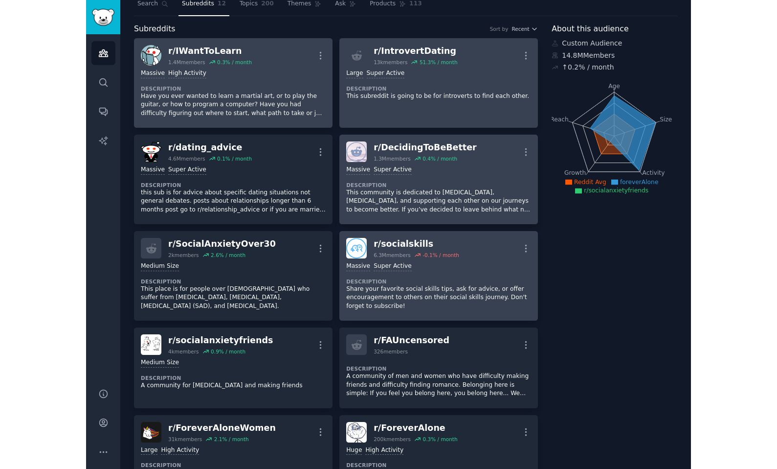
scroll to position [49, 0]
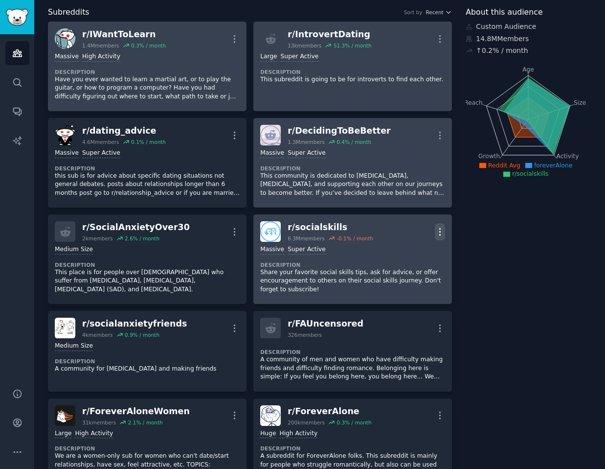
click at [435, 229] on icon "button" at bounding box center [440, 232] width 10 height 10
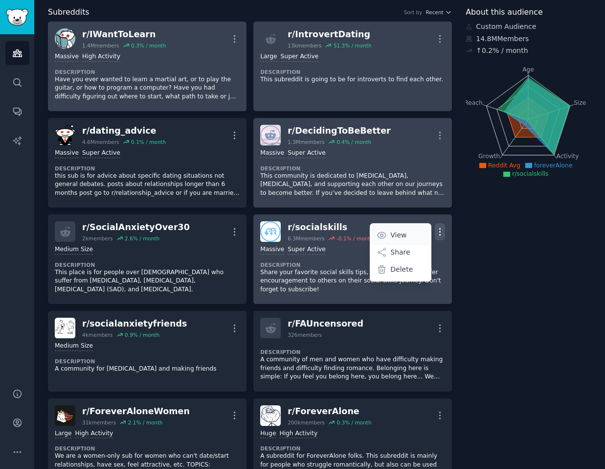
click at [390, 233] on p "View" at bounding box center [398, 235] width 16 height 10
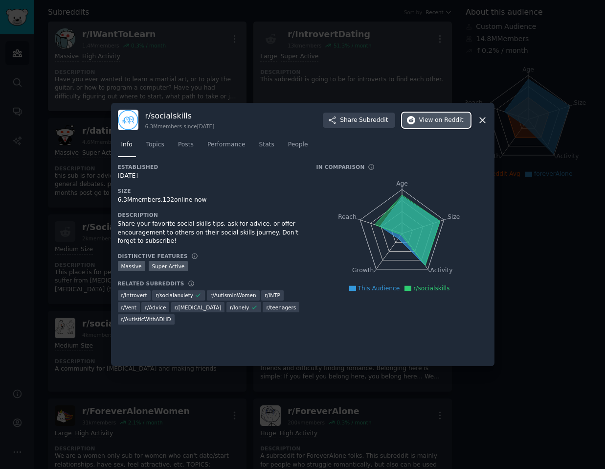
click at [427, 125] on button "View on Reddit" at bounding box center [436, 121] width 69 height 16
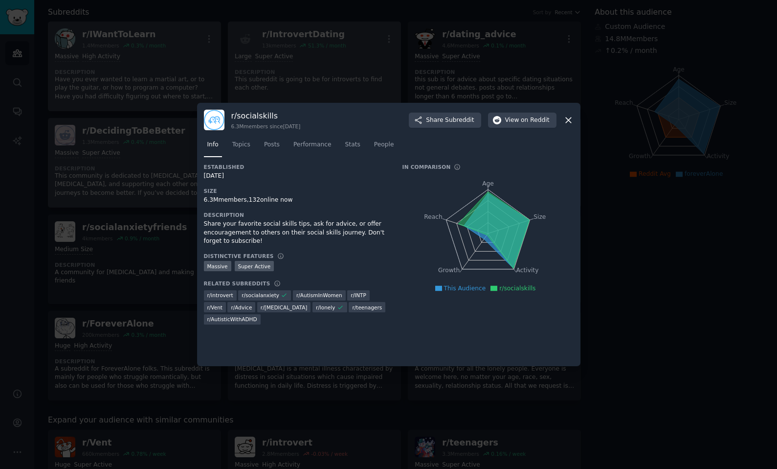
click at [104, 256] on div at bounding box center [388, 234] width 777 height 469
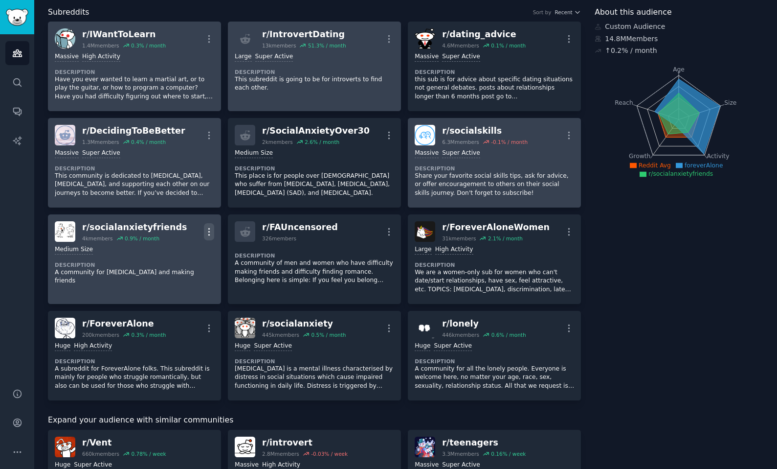
click at [209, 228] on icon "button" at bounding box center [209, 232] width 10 height 10
click at [174, 235] on p "View" at bounding box center [168, 235] width 16 height 10
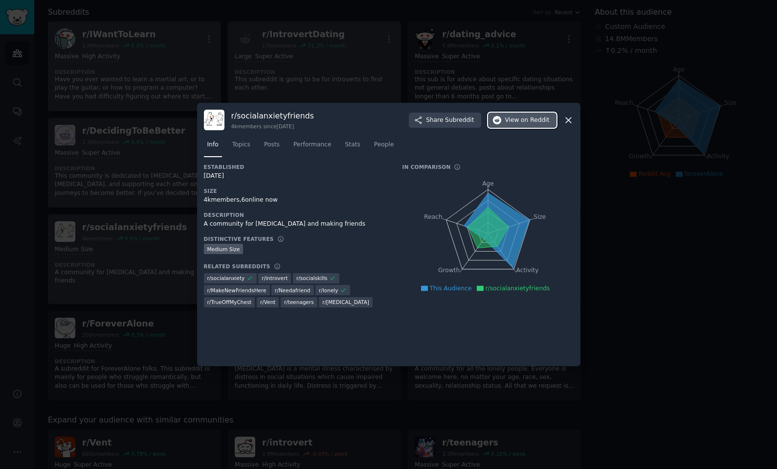
click at [509, 120] on span "View on Reddit" at bounding box center [527, 120] width 45 height 9
click at [569, 115] on icon at bounding box center [569, 120] width 10 height 10
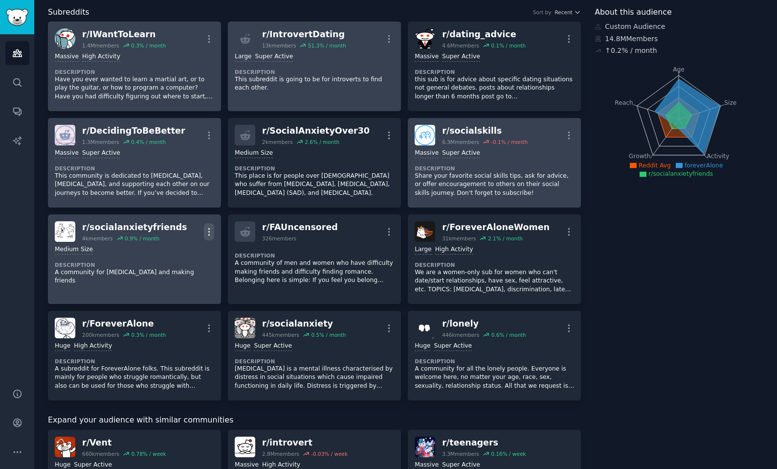
click at [208, 230] on icon "button" at bounding box center [209, 232] width 10 height 10
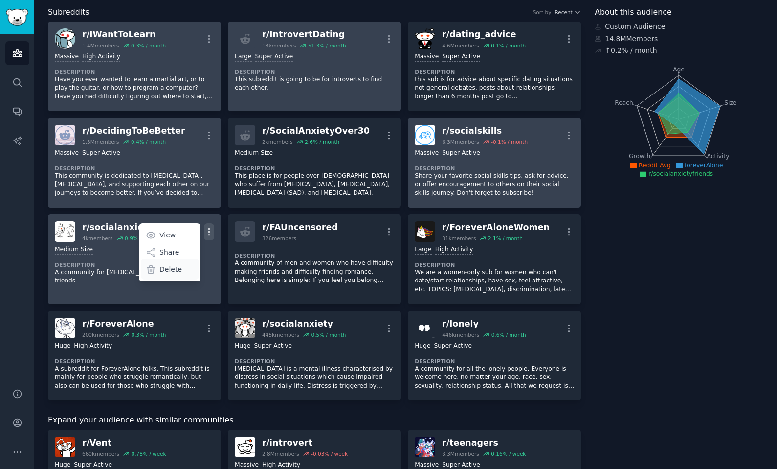
click at [176, 269] on p "Delete" at bounding box center [171, 269] width 23 height 10
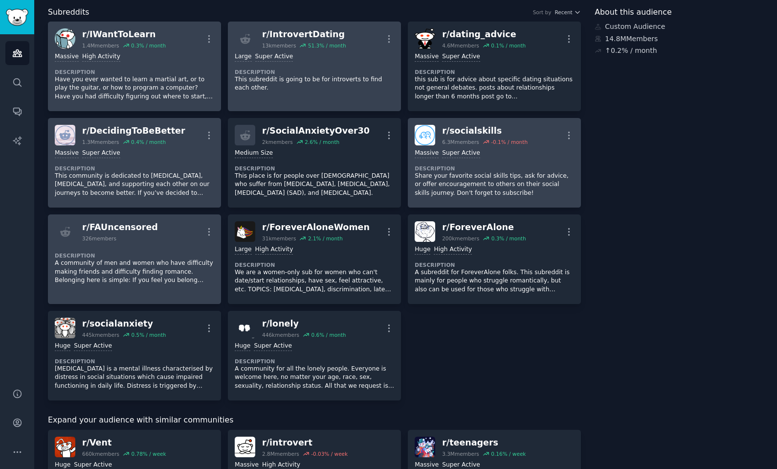
click at [138, 256] on dt "Description" at bounding box center [135, 255] width 160 height 7
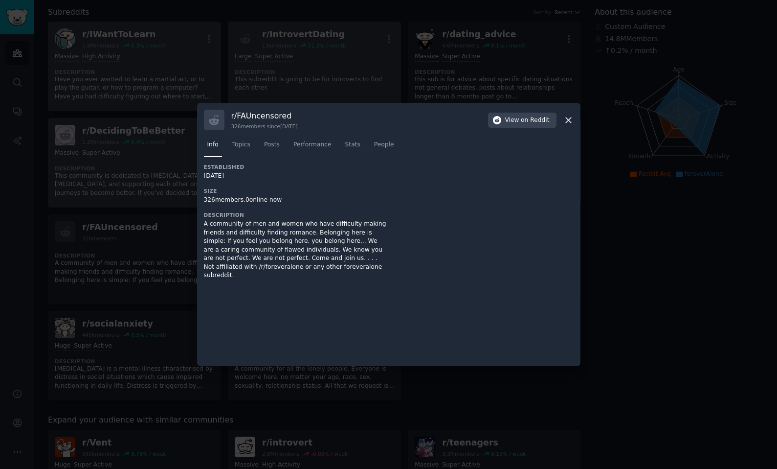
click at [156, 221] on div at bounding box center [388, 234] width 777 height 469
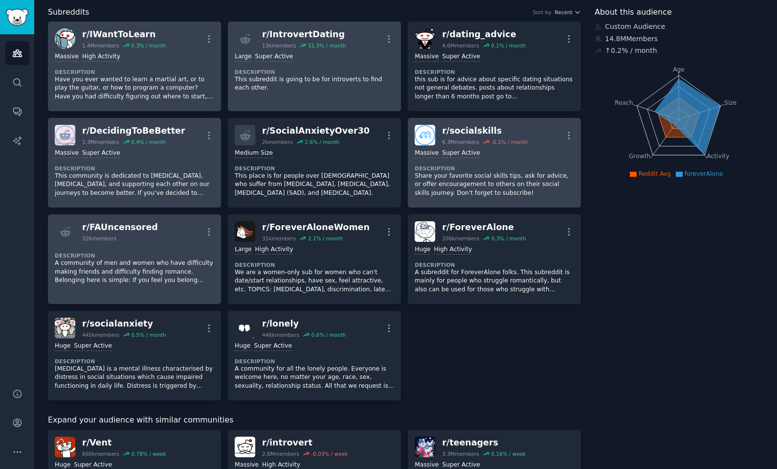
click at [209, 222] on div "r/ FAUncensored 326 members More" at bounding box center [135, 231] width 160 height 21
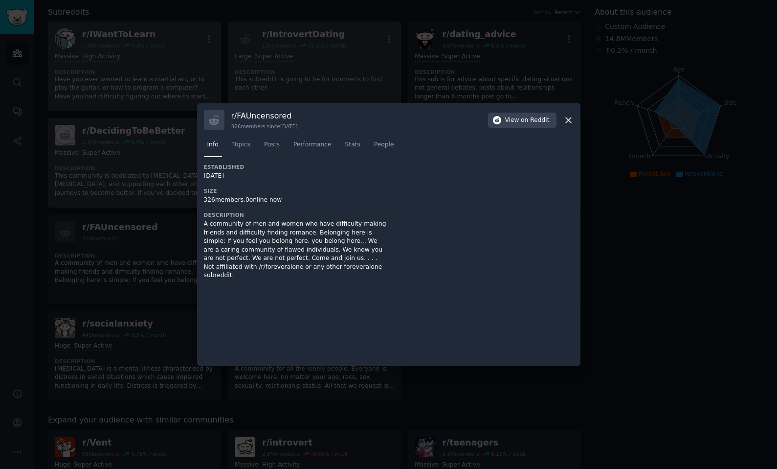
click at [168, 252] on div at bounding box center [388, 234] width 777 height 469
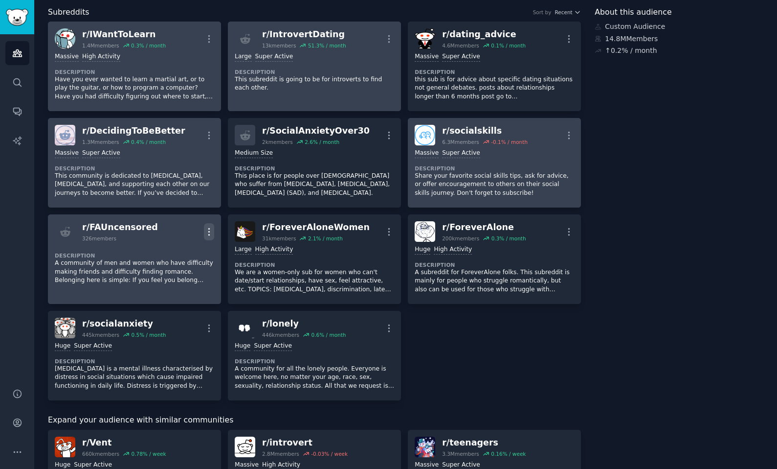
click at [211, 235] on icon "button" at bounding box center [209, 232] width 10 height 10
click at [177, 251] on p "Delete" at bounding box center [171, 252] width 23 height 10
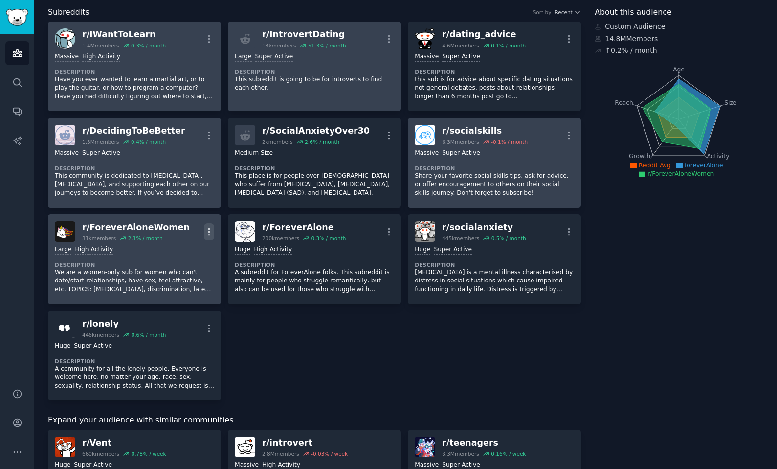
click at [206, 234] on icon "button" at bounding box center [209, 232] width 10 height 10
click at [164, 232] on p "View" at bounding box center [168, 235] width 16 height 10
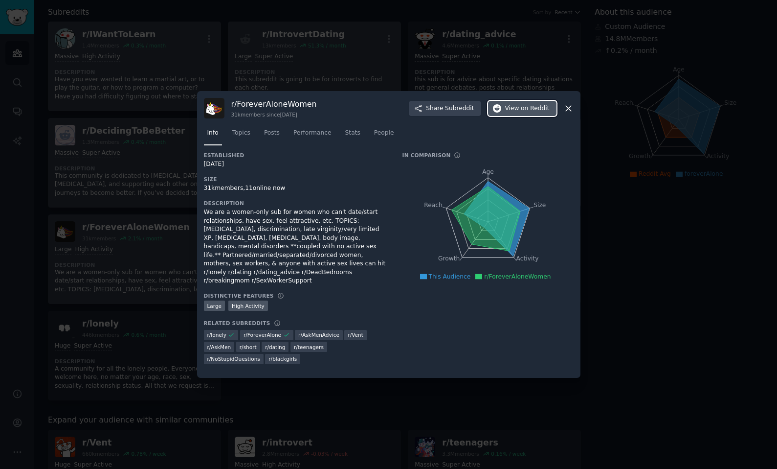
click at [529, 113] on span "on Reddit" at bounding box center [535, 108] width 28 height 9
